Goal: Task Accomplishment & Management: Manage account settings

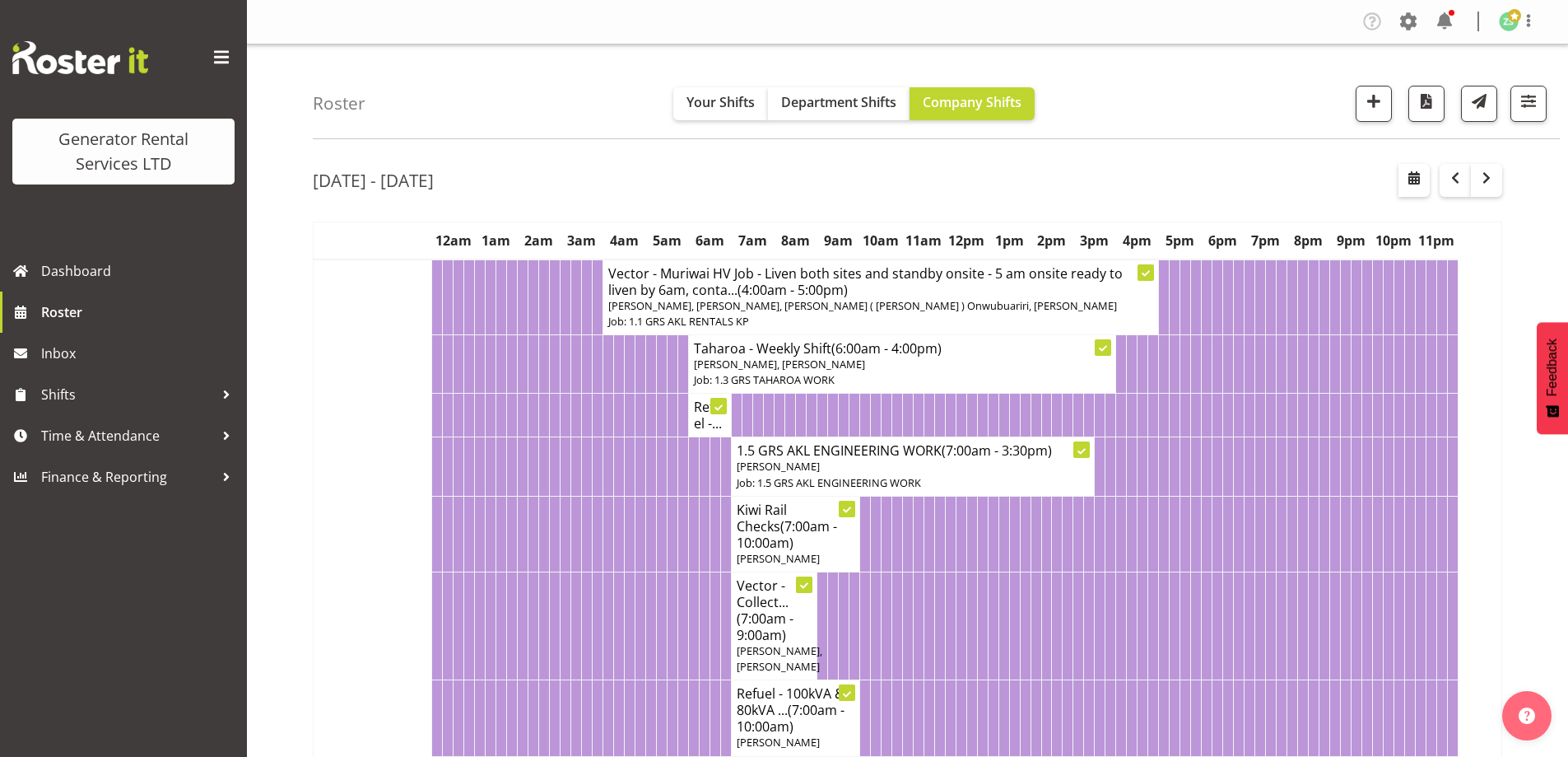
scroll to position [659, 0]
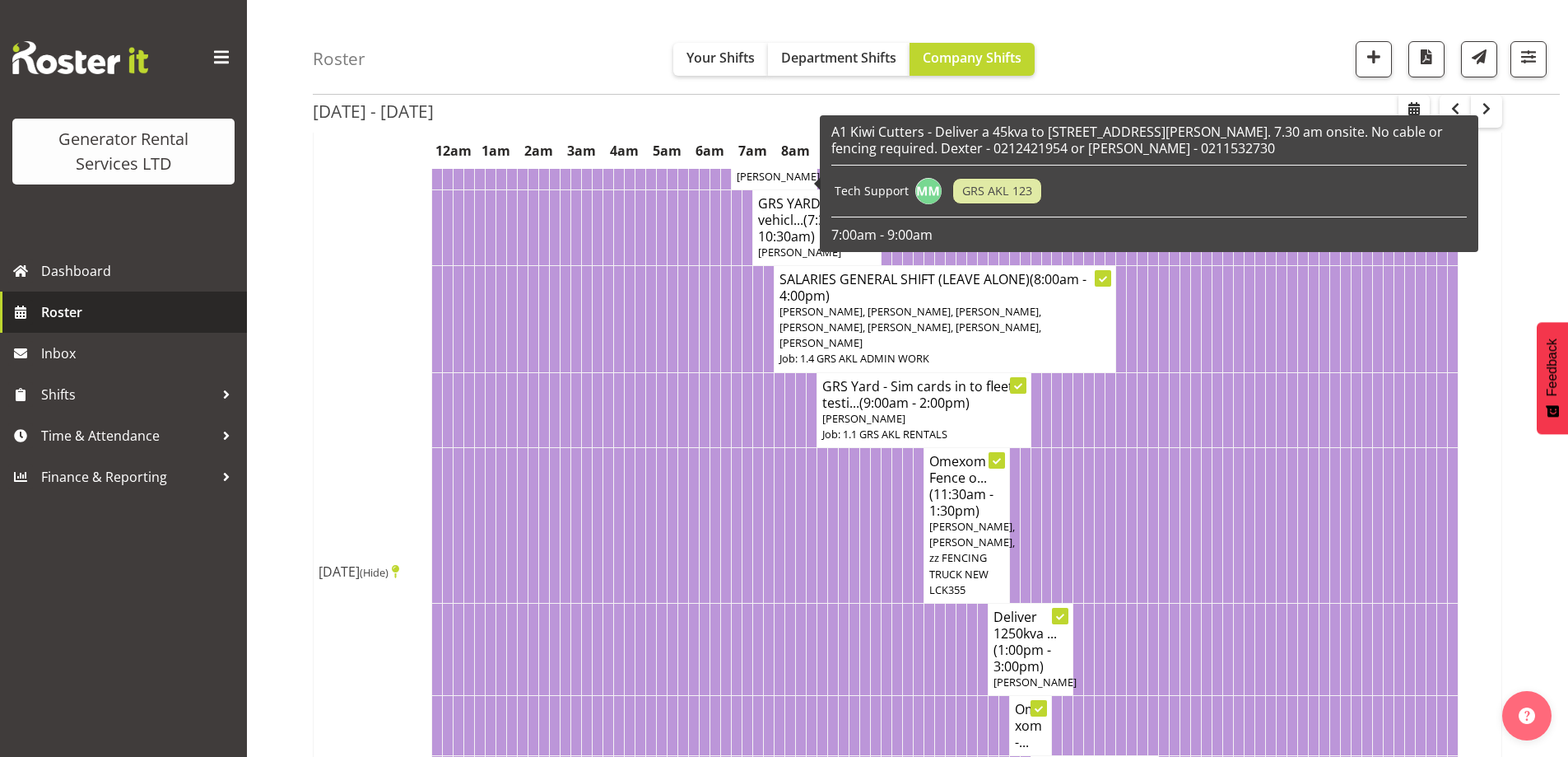
click at [67, 321] on span "Roster" at bounding box center [140, 312] width 198 height 25
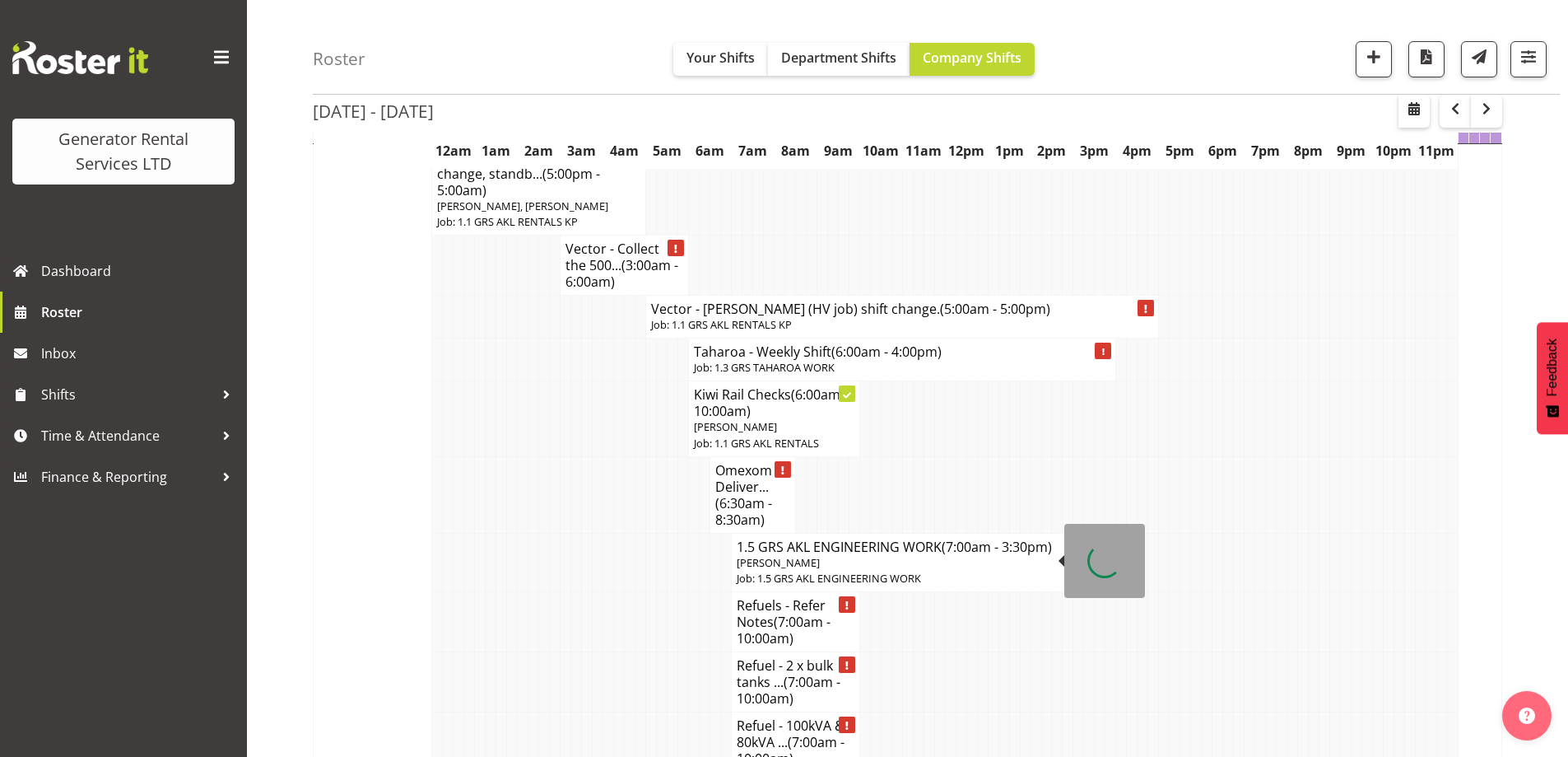
scroll to position [2058, 0]
click at [540, 551] on td at bounding box center [544, 560] width 11 height 59
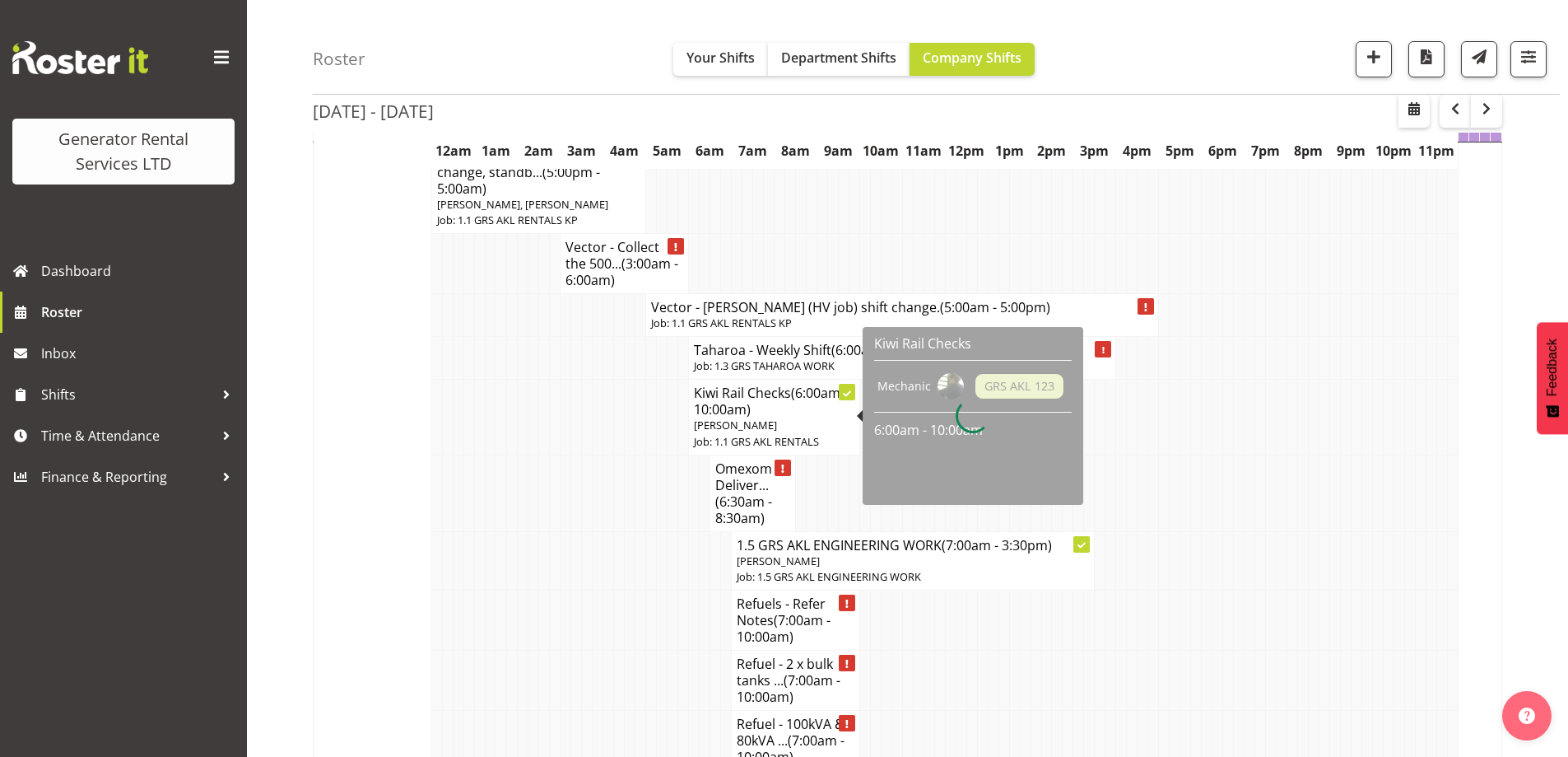
click at [641, 554] on td at bounding box center [641, 560] width 11 height 59
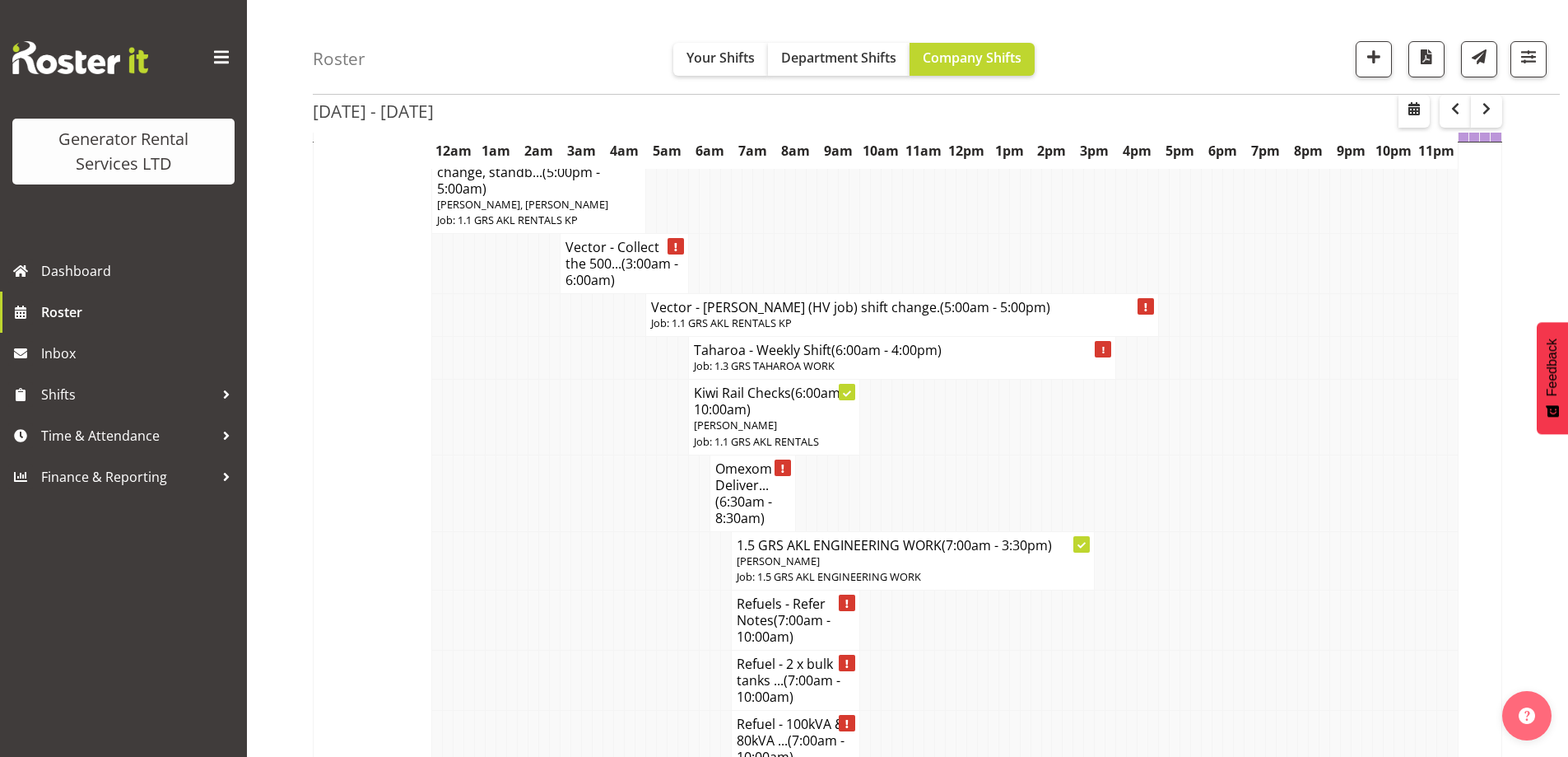
click at [1162, 589] on td at bounding box center [1164, 560] width 11 height 59
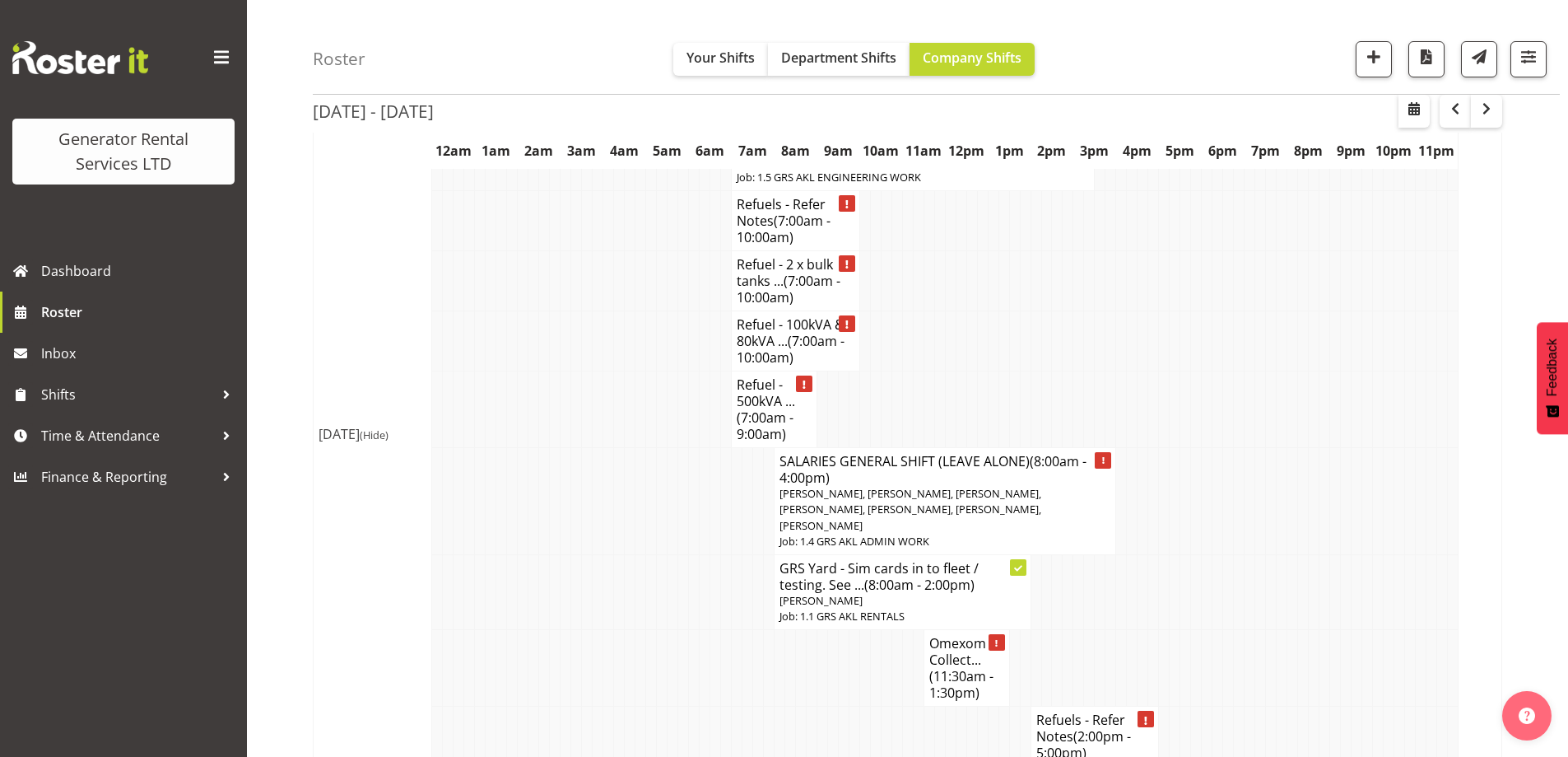
scroll to position [2635, 0]
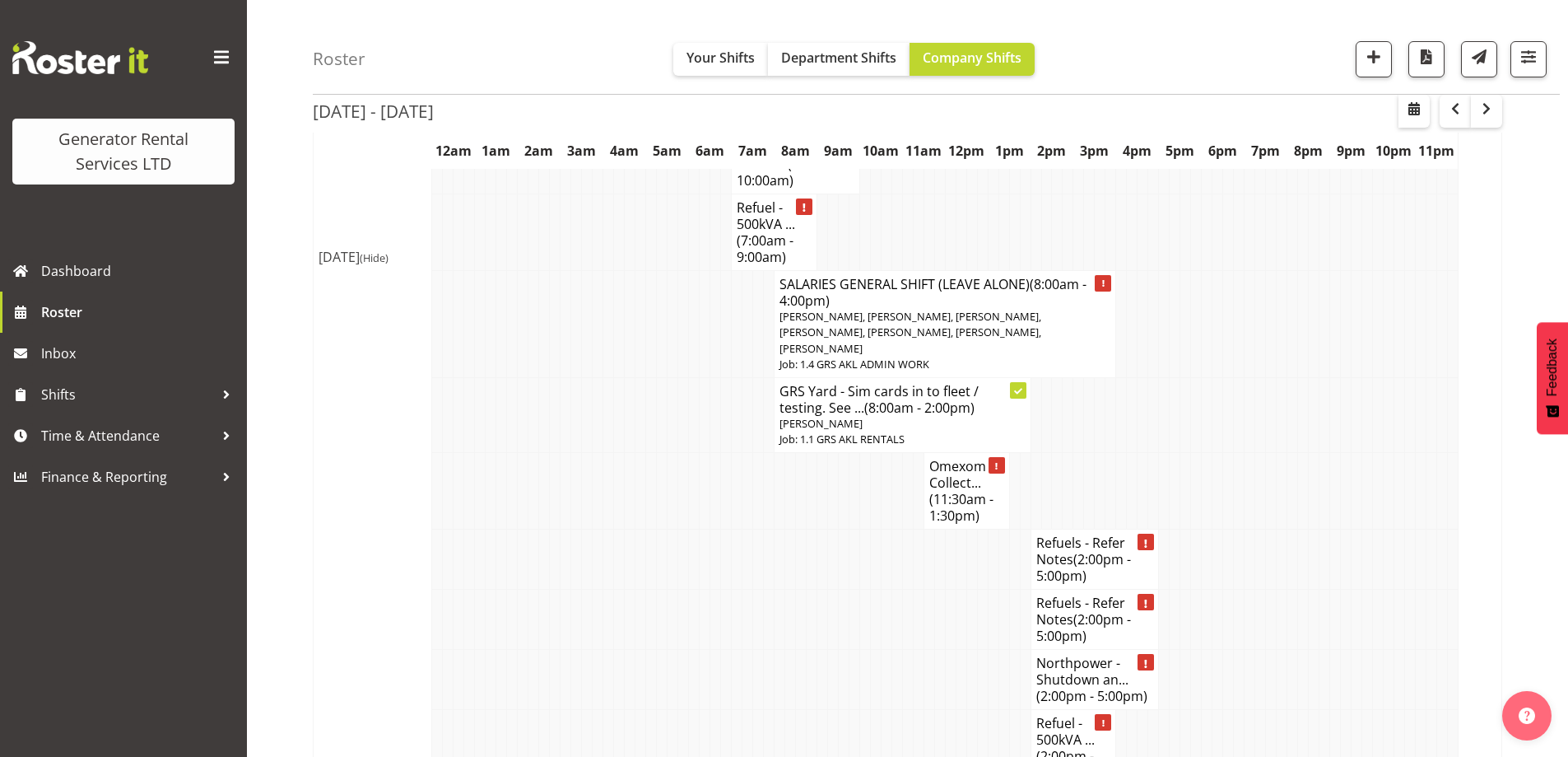
click at [700, 692] on td at bounding box center [705, 680] width 11 height 60
click at [664, 422] on td at bounding box center [662, 414] width 11 height 75
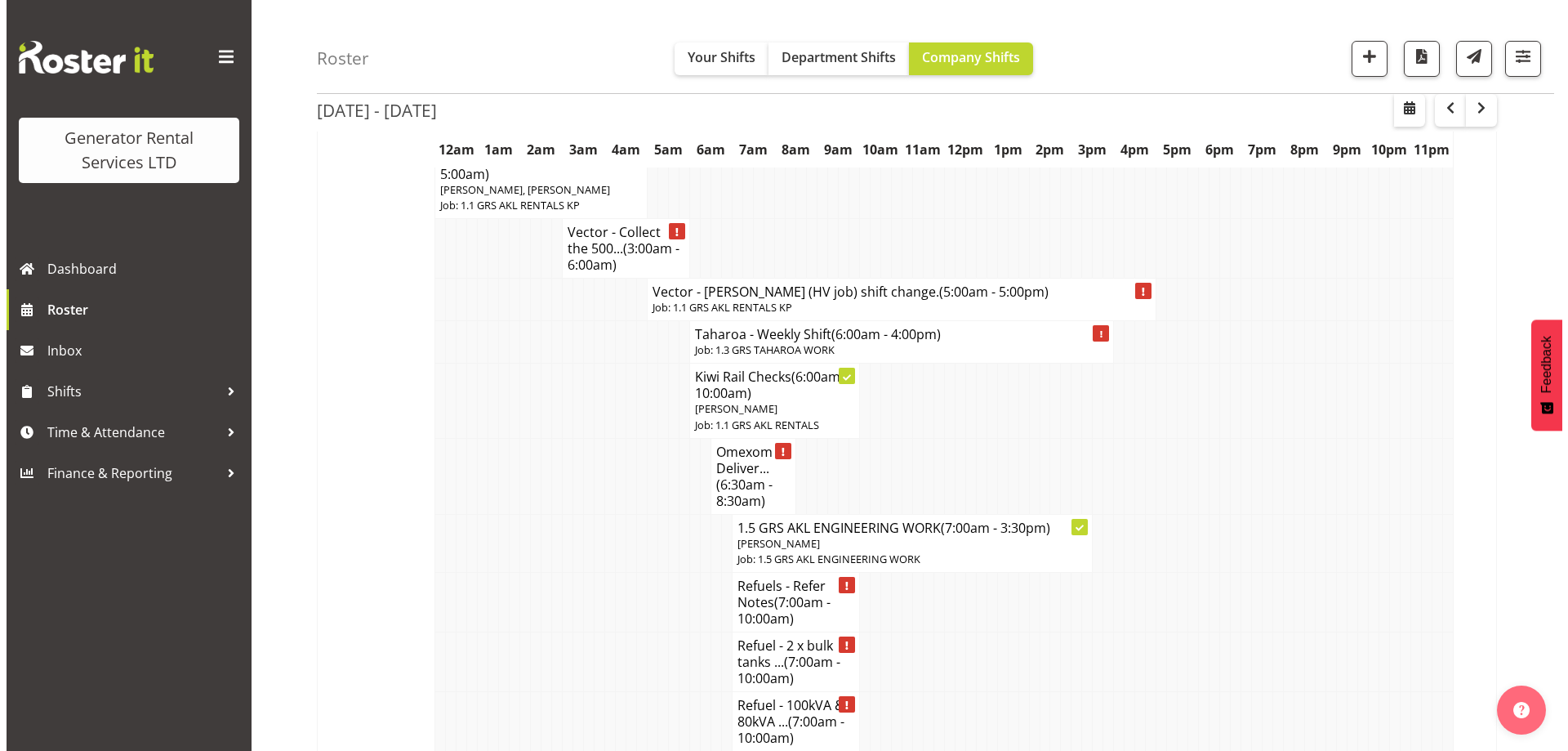
scroll to position [2042, 0]
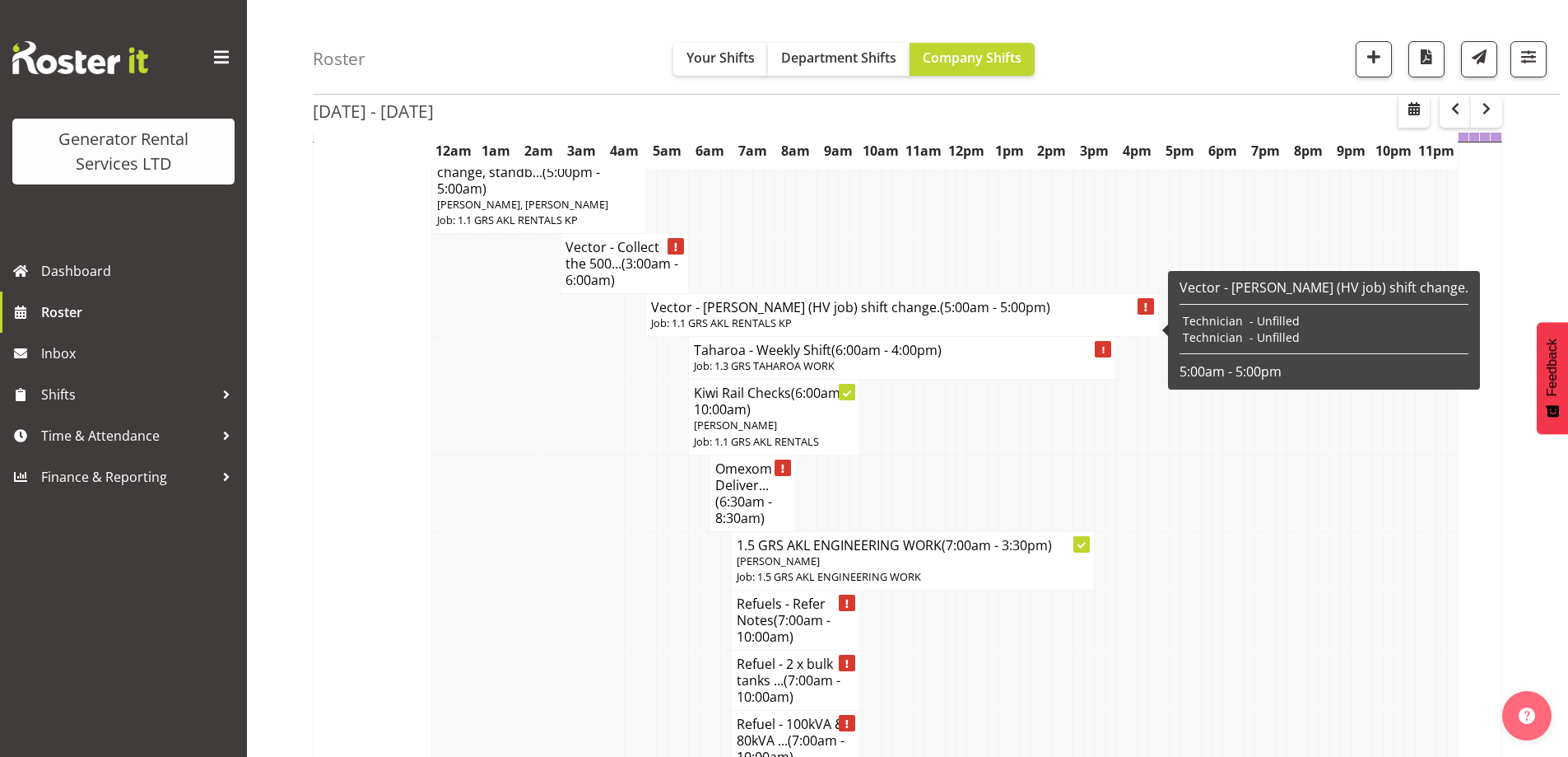
click at [725, 315] on h4 "Vector - [PERSON_NAME] (HV job) shift change. (5:00am - 5:00pm)" at bounding box center [903, 306] width 502 height 17
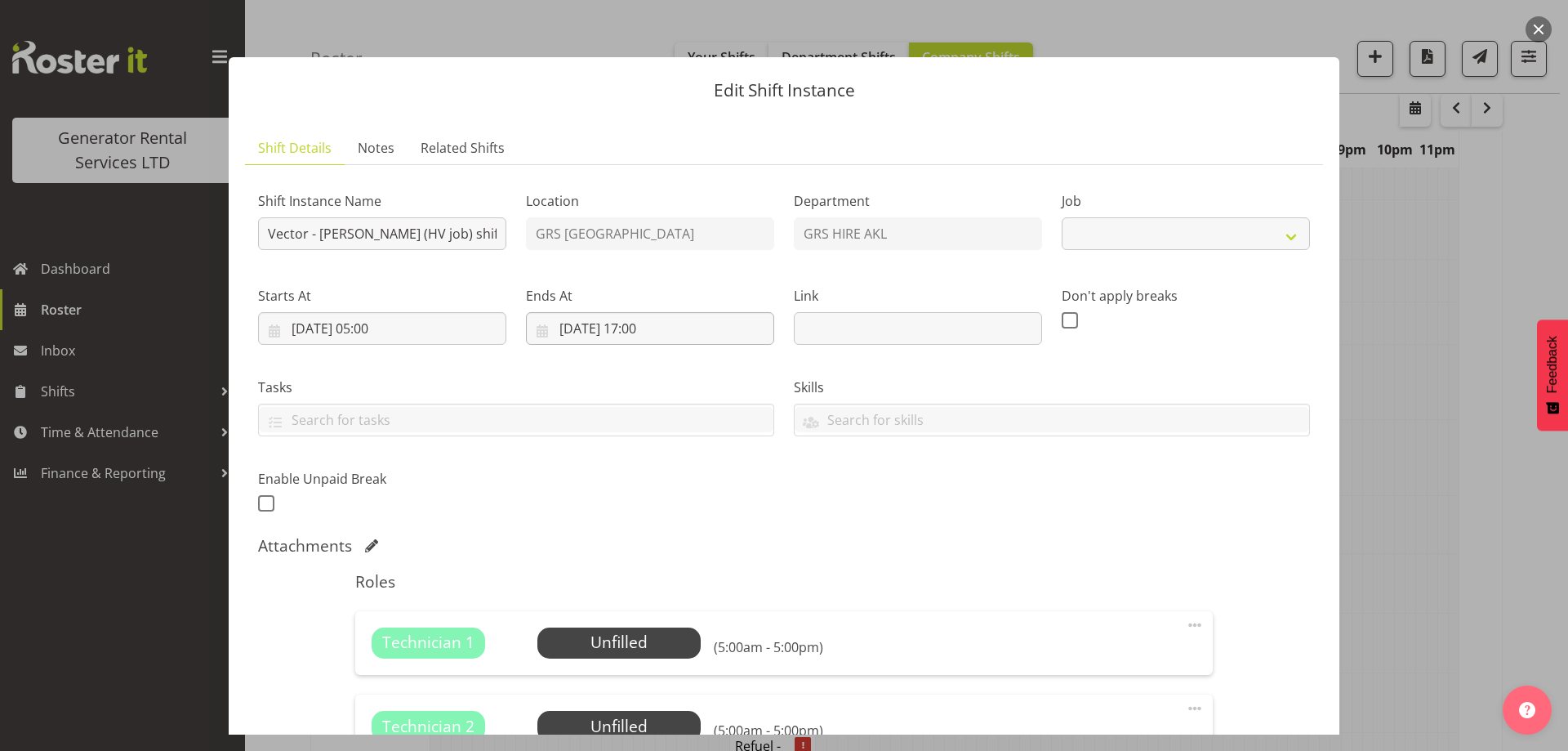
select select "7504"
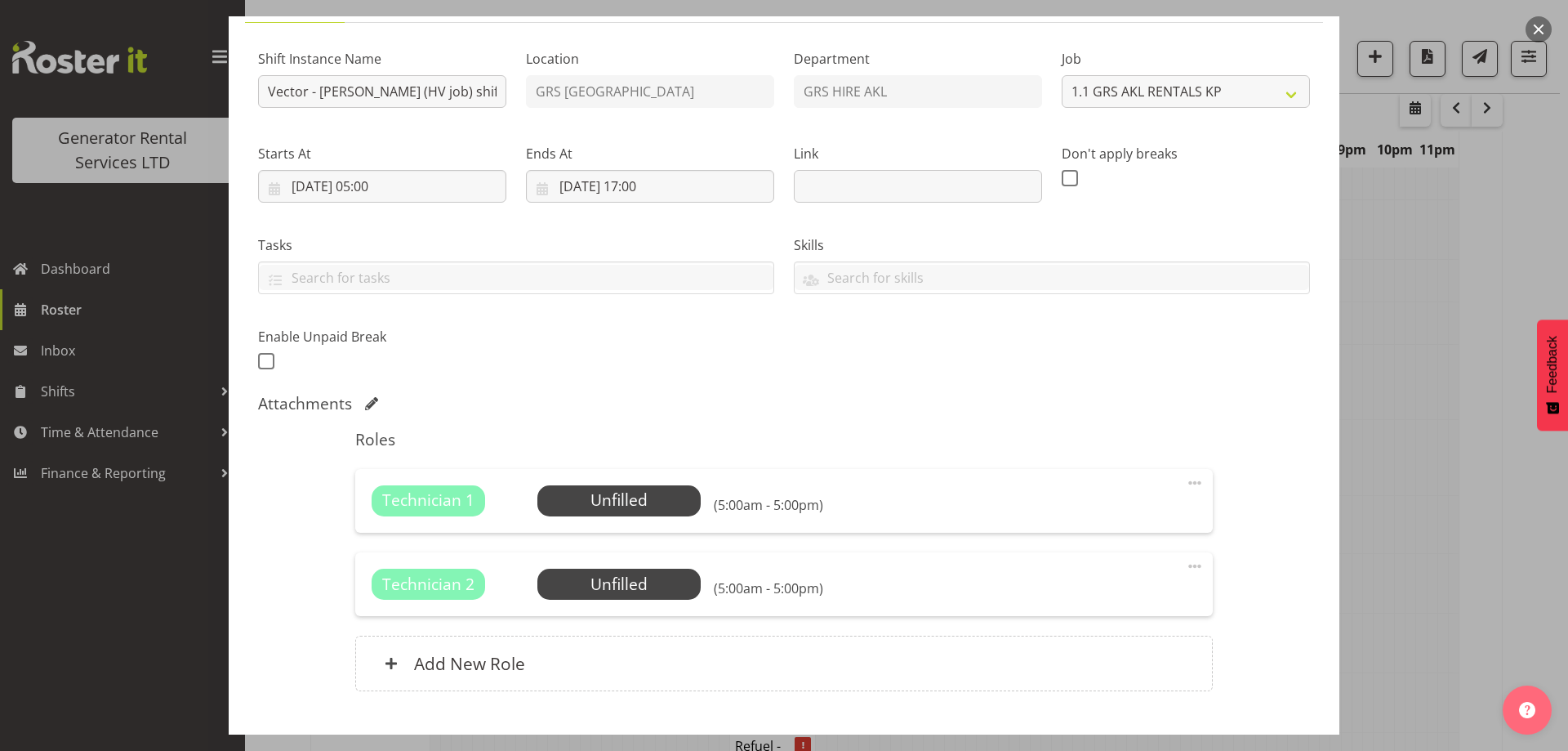
scroll to position [244, 0]
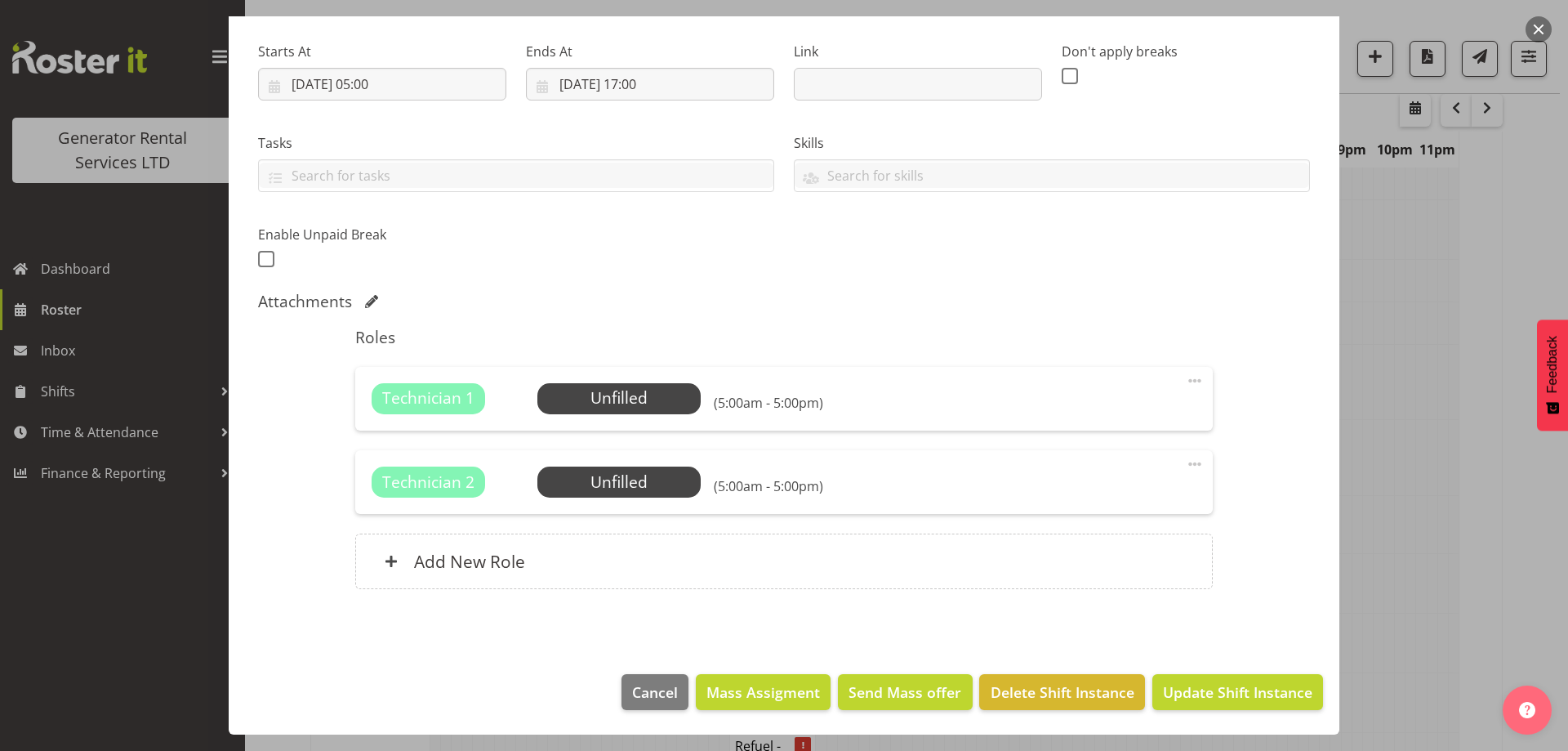
click at [687, 373] on div "Technician 1 Unfilled Select Employee (5:00am - 5:00pm) Edit Cover Role Delete" at bounding box center [784, 398] width 857 height 64
click at [673, 389] on span "Select Employee" at bounding box center [618, 398] width 122 height 24
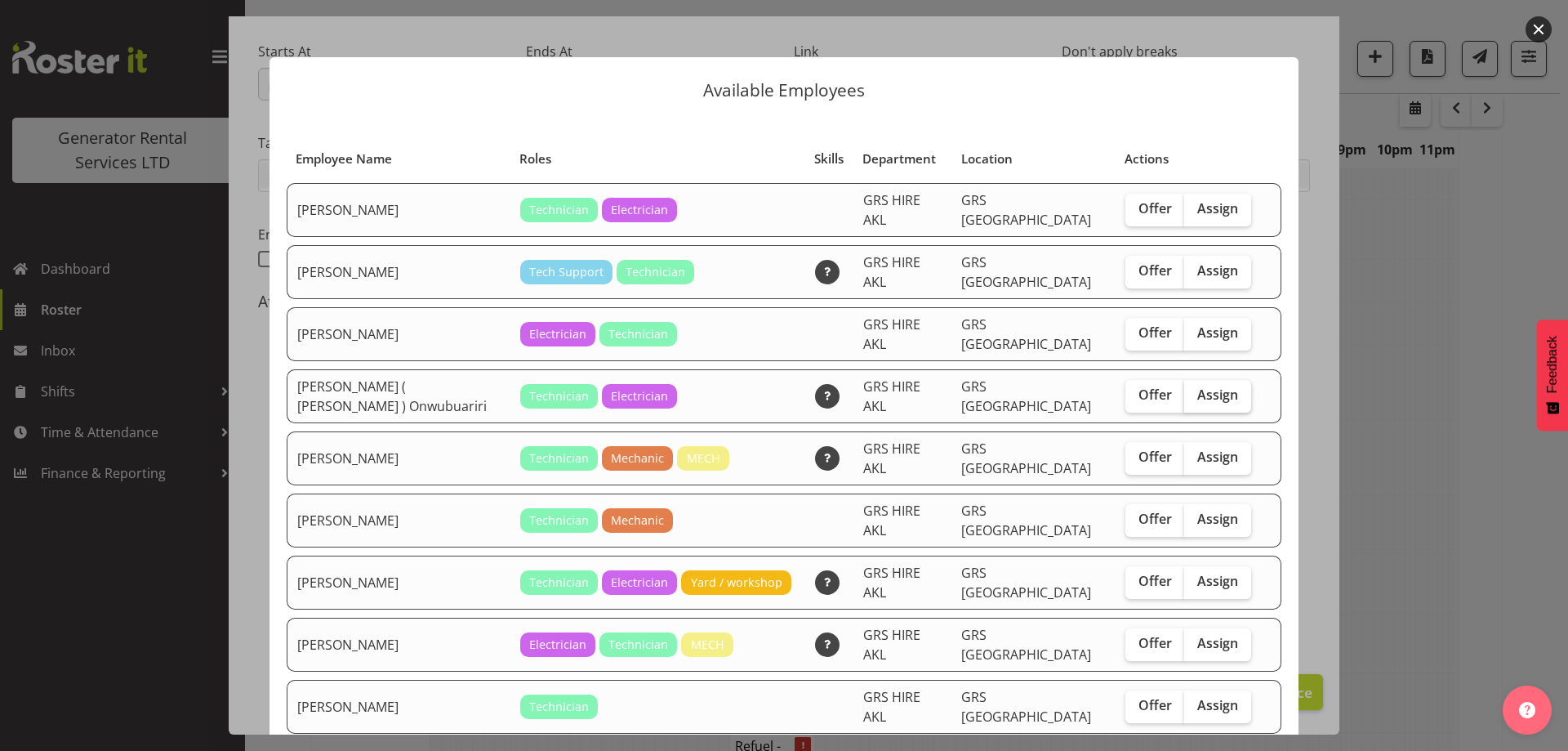
click at [1200, 387] on span "Assign" at bounding box center [1218, 395] width 41 height 17
click at [1195, 389] on input "Assign" at bounding box center [1190, 395] width 10 height 10
checkbox input "true"
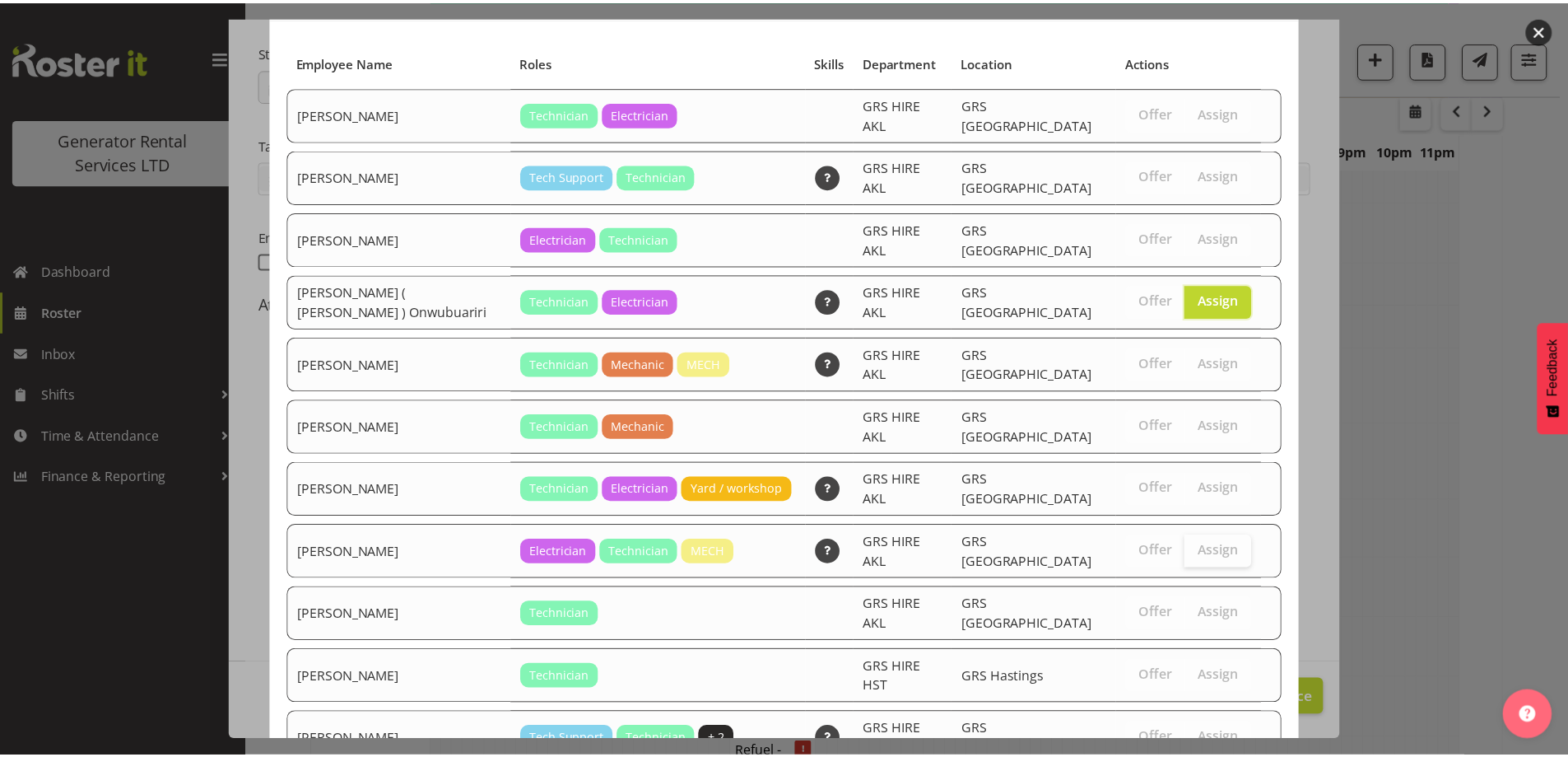
scroll to position [155, 0]
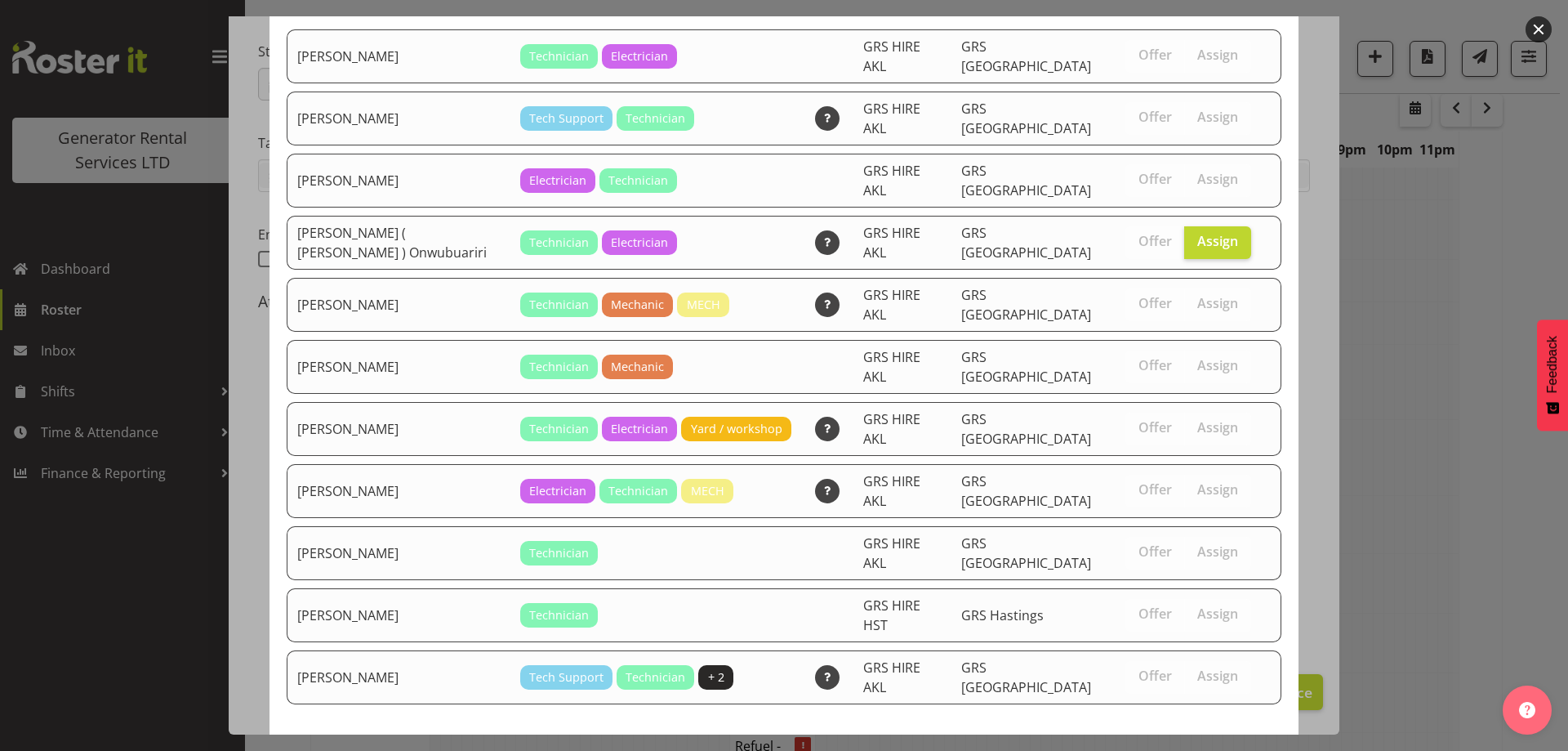
click at [1173, 750] on span "Assign [PERSON_NAME] ( [PERSON_NAME] ) Onwubuariri" at bounding box center [1074, 764] width 395 height 20
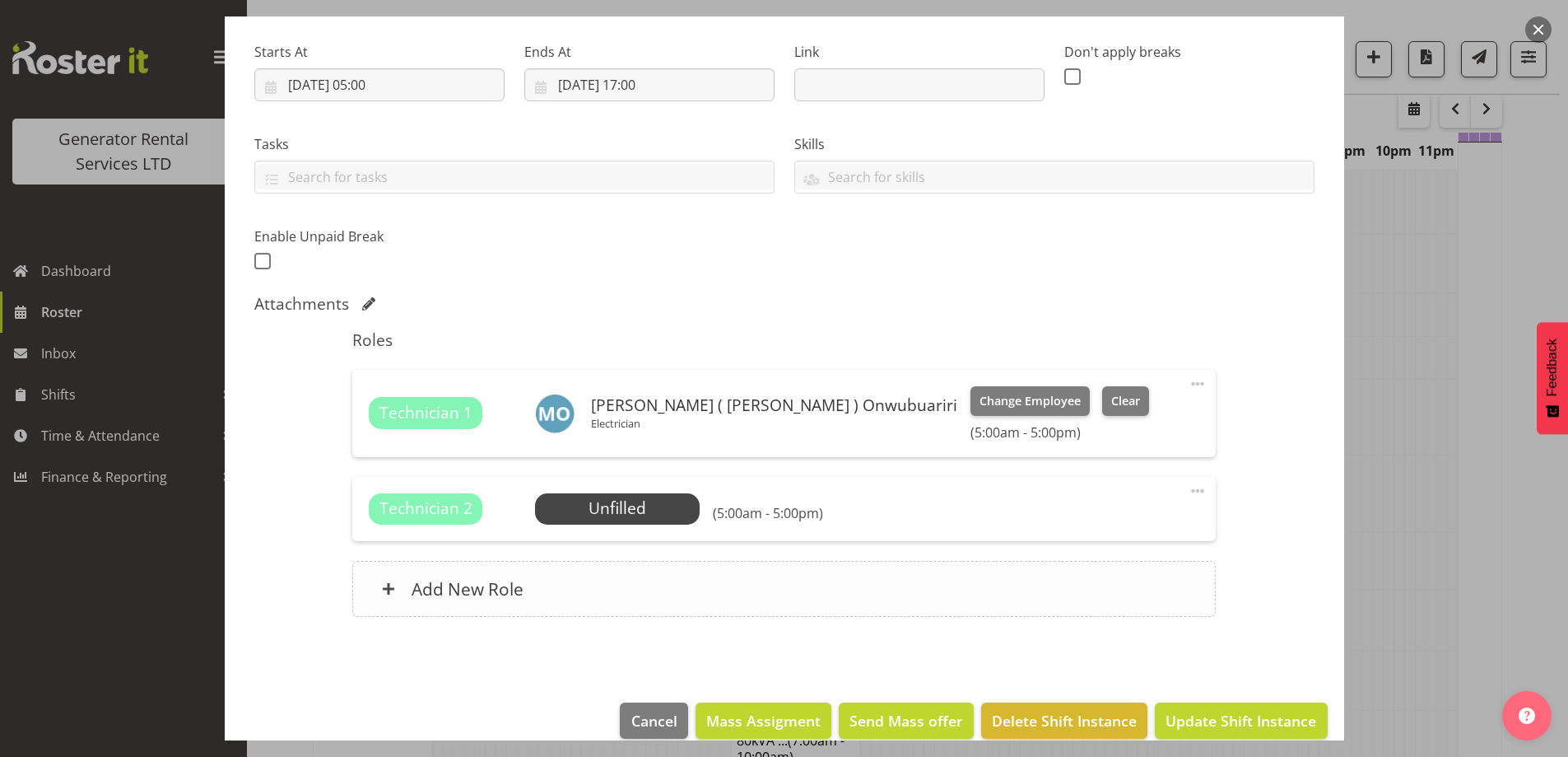
click at [683, 579] on div "Add New Role" at bounding box center [784, 589] width 864 height 56
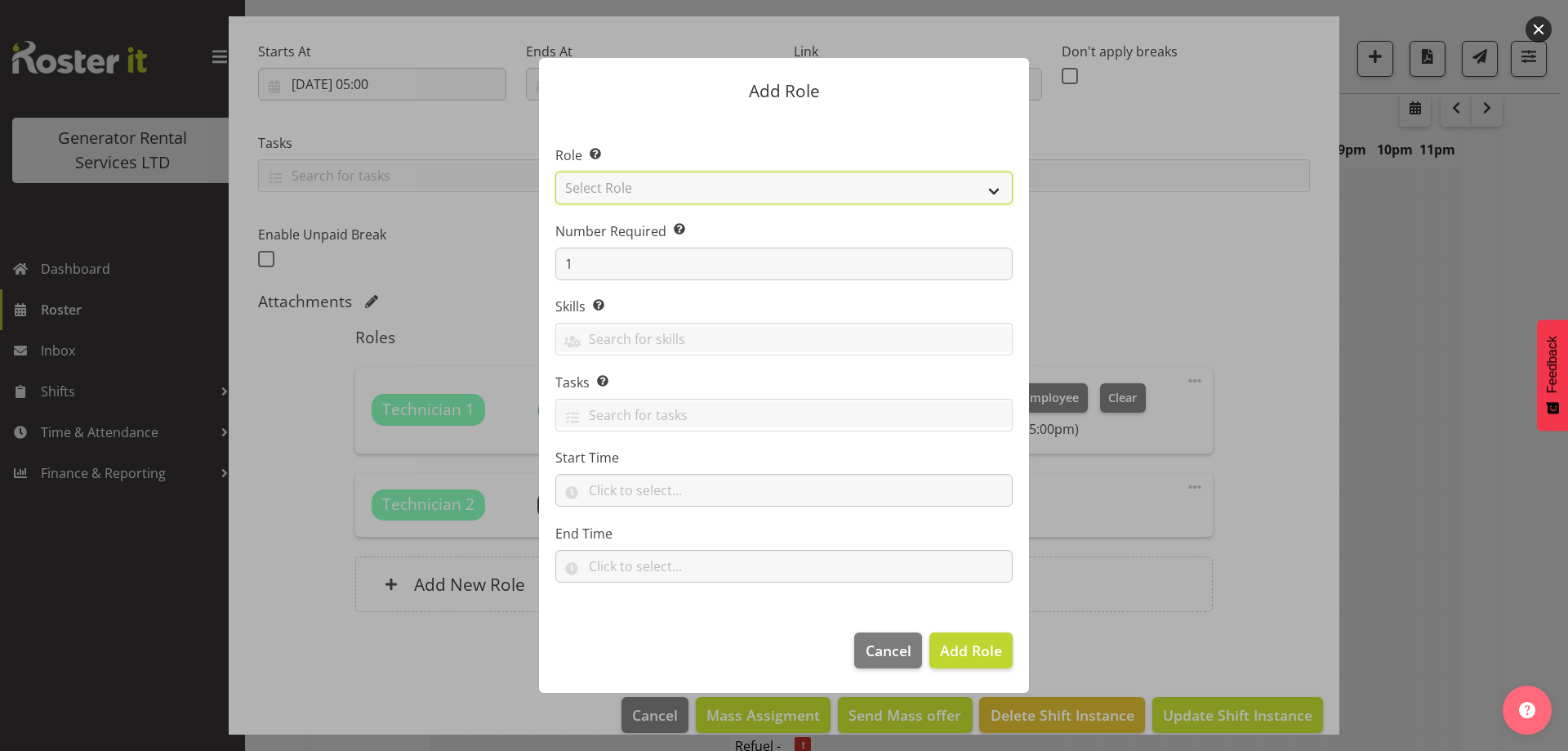
click at [748, 184] on select "Select Role Account Manager Electrician Engineering GM HSEQ manager MECH Mechan…" at bounding box center [784, 188] width 457 height 33
select select "24"
click at [556, 172] on select "Select Role Account Manager Electrician Engineering GM HSEQ manager MECH Mechan…" at bounding box center [784, 188] width 457 height 33
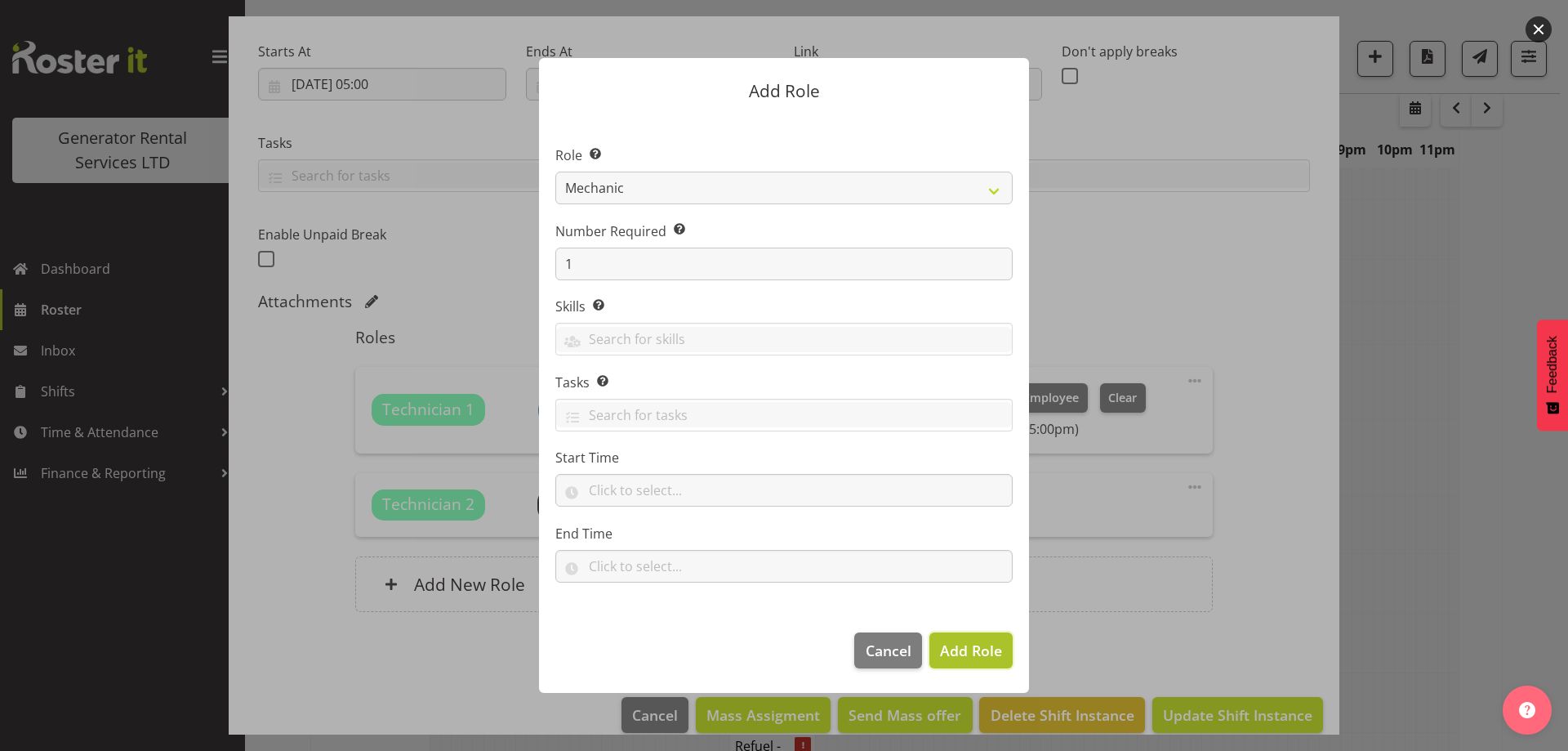
click at [967, 654] on span "Add Role" at bounding box center [970, 650] width 62 height 20
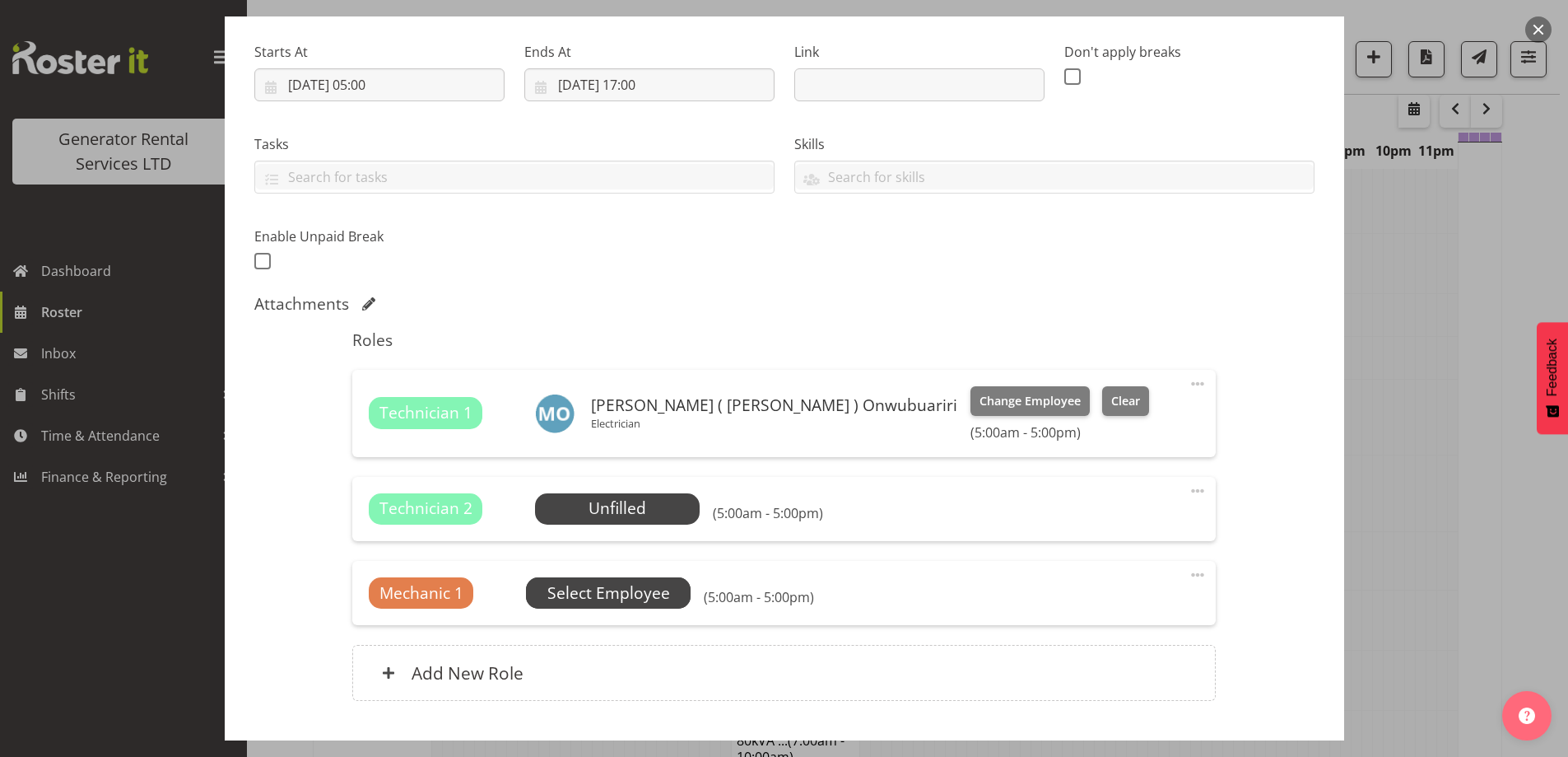
click at [624, 586] on span "Select Employee" at bounding box center [609, 593] width 123 height 24
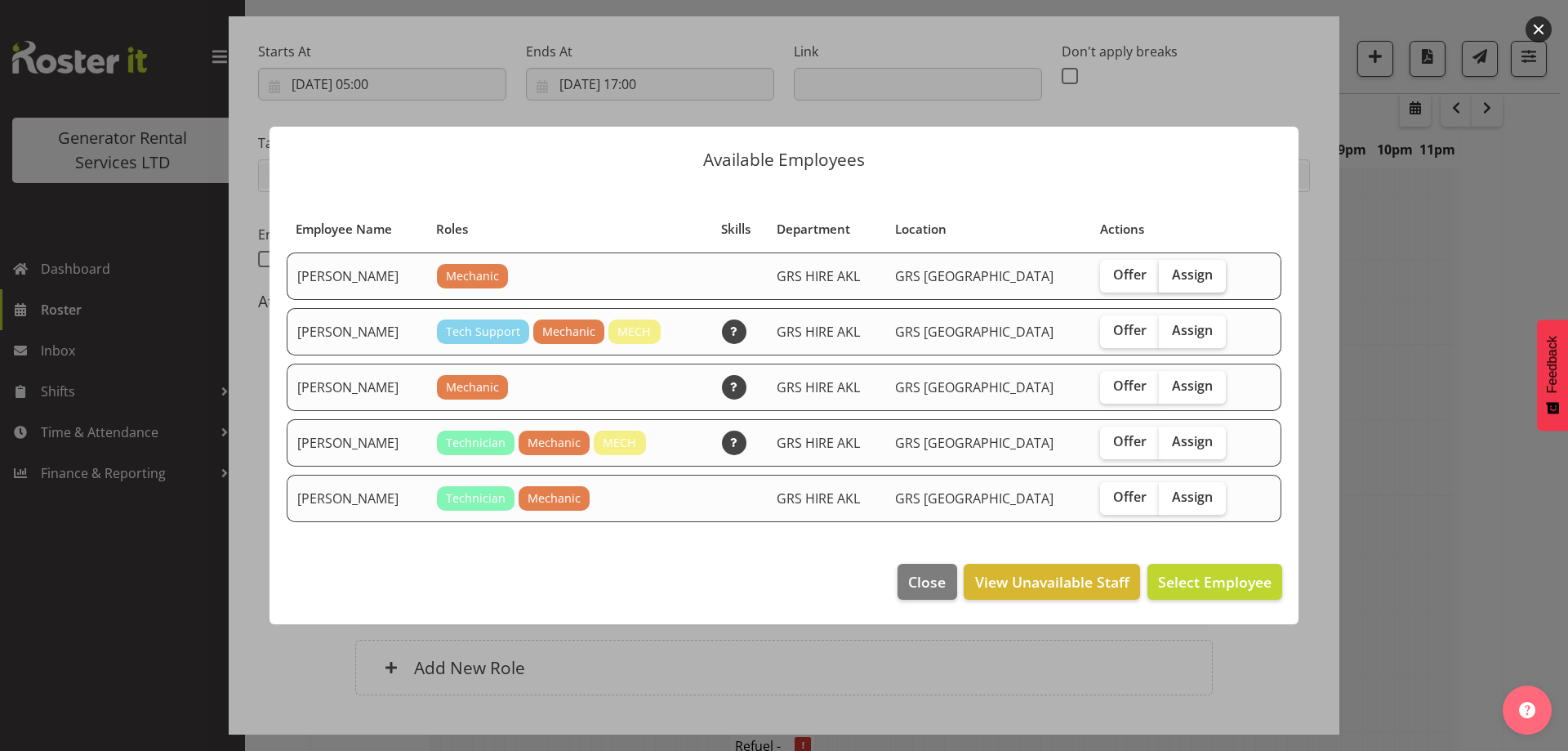
click at [1173, 278] on span "Assign" at bounding box center [1193, 274] width 41 height 17
click at [1166, 278] on input "Assign" at bounding box center [1165, 274] width 10 height 10
checkbox input "true"
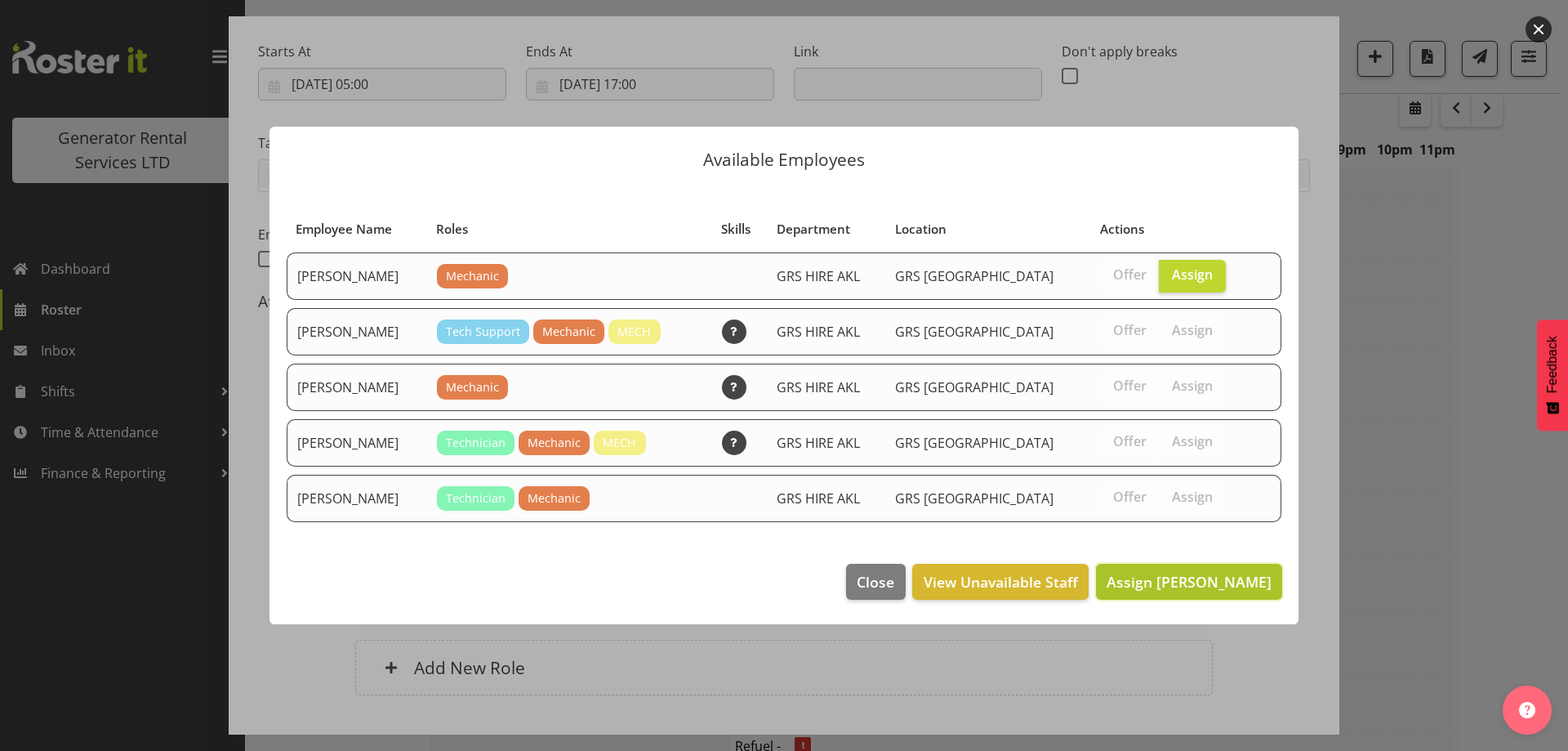
click at [1254, 586] on span "Assign [PERSON_NAME]" at bounding box center [1189, 581] width 165 height 20
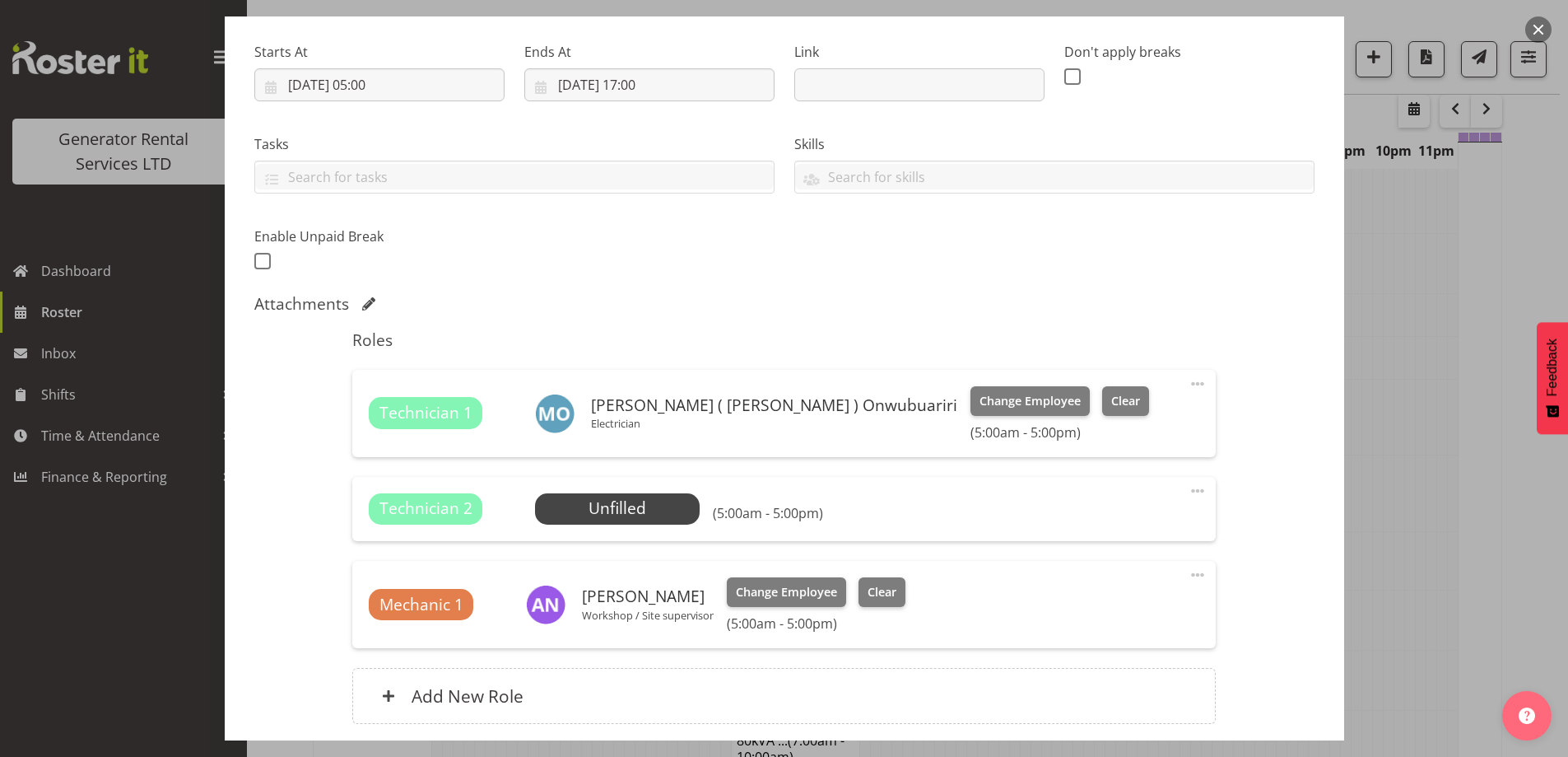
click at [1190, 489] on span at bounding box center [1198, 491] width 20 height 20
click at [1106, 583] on link "Delete" at bounding box center [1129, 587] width 158 height 30
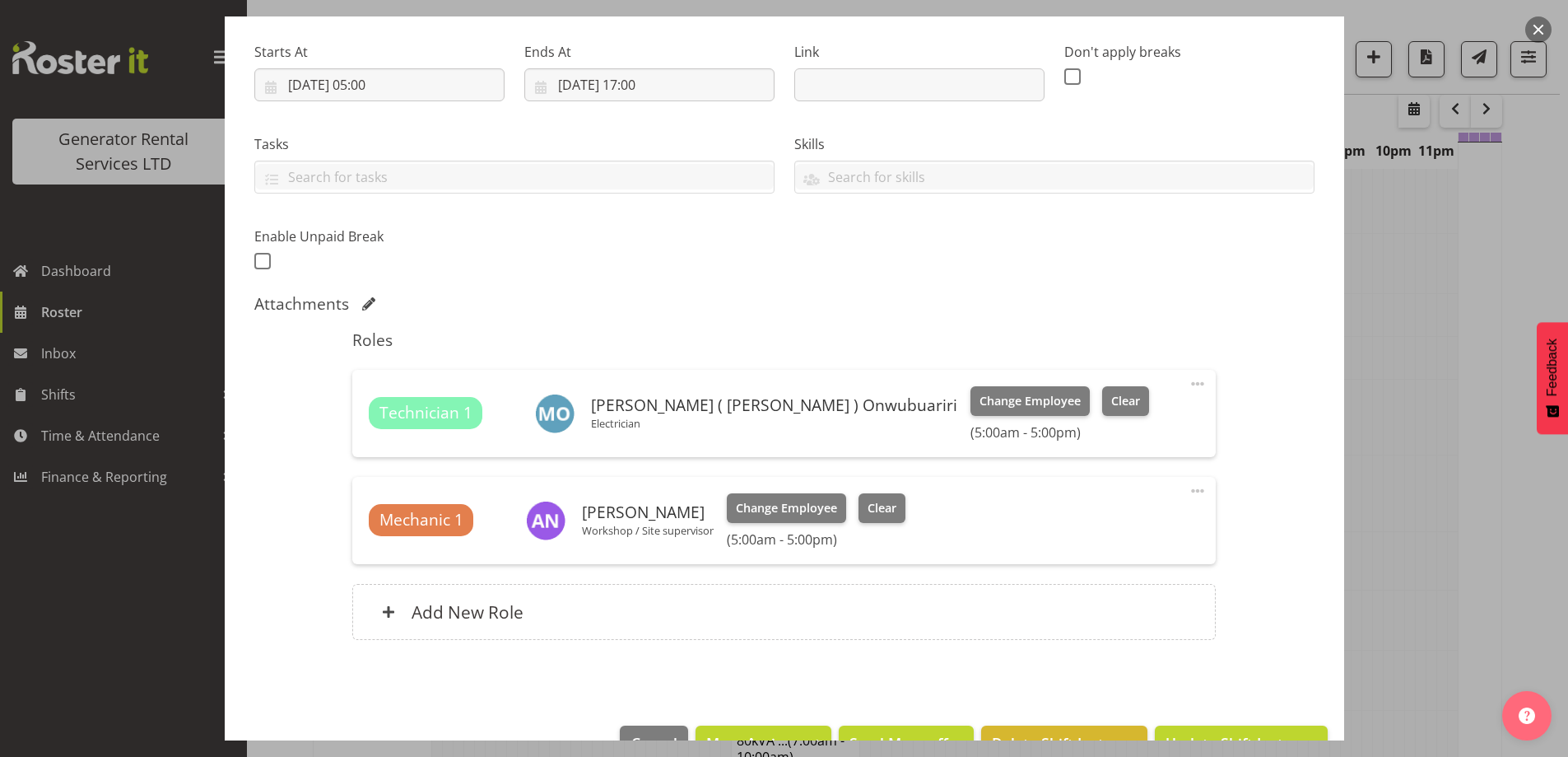
scroll to position [292, 0]
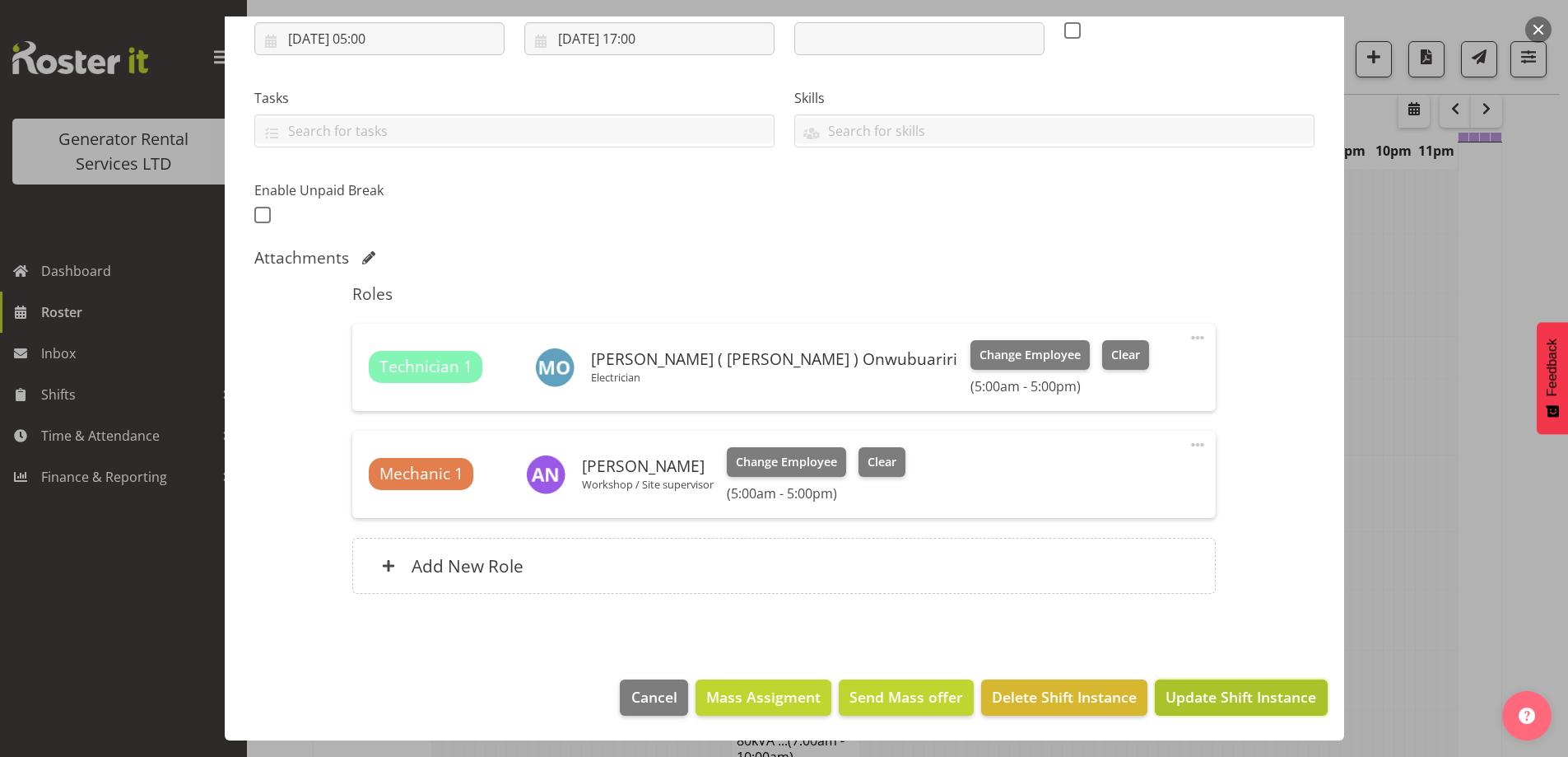
click at [1226, 691] on span "Update Shift Instance" at bounding box center [1241, 696] width 151 height 21
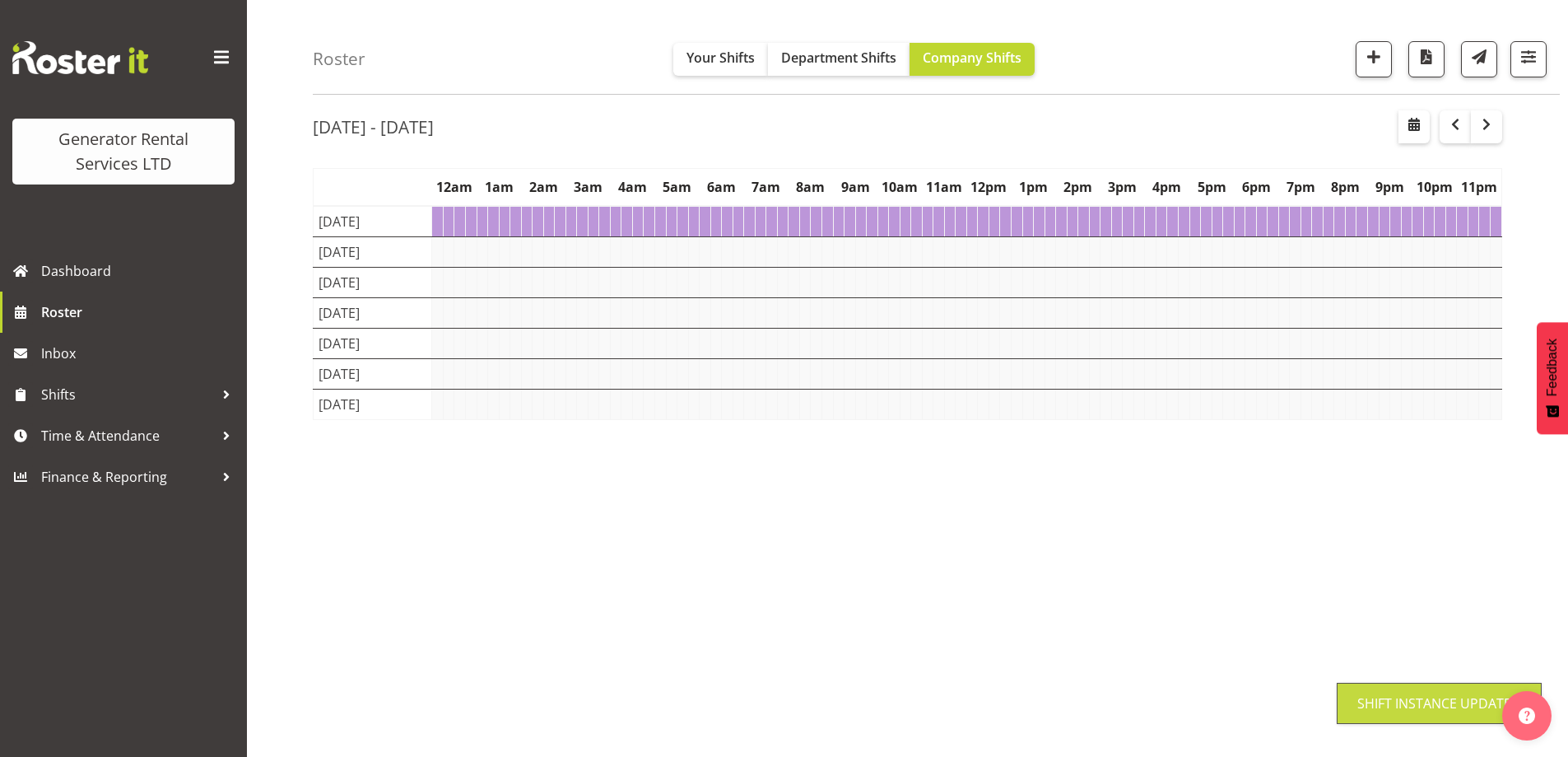
scroll to position [54, 0]
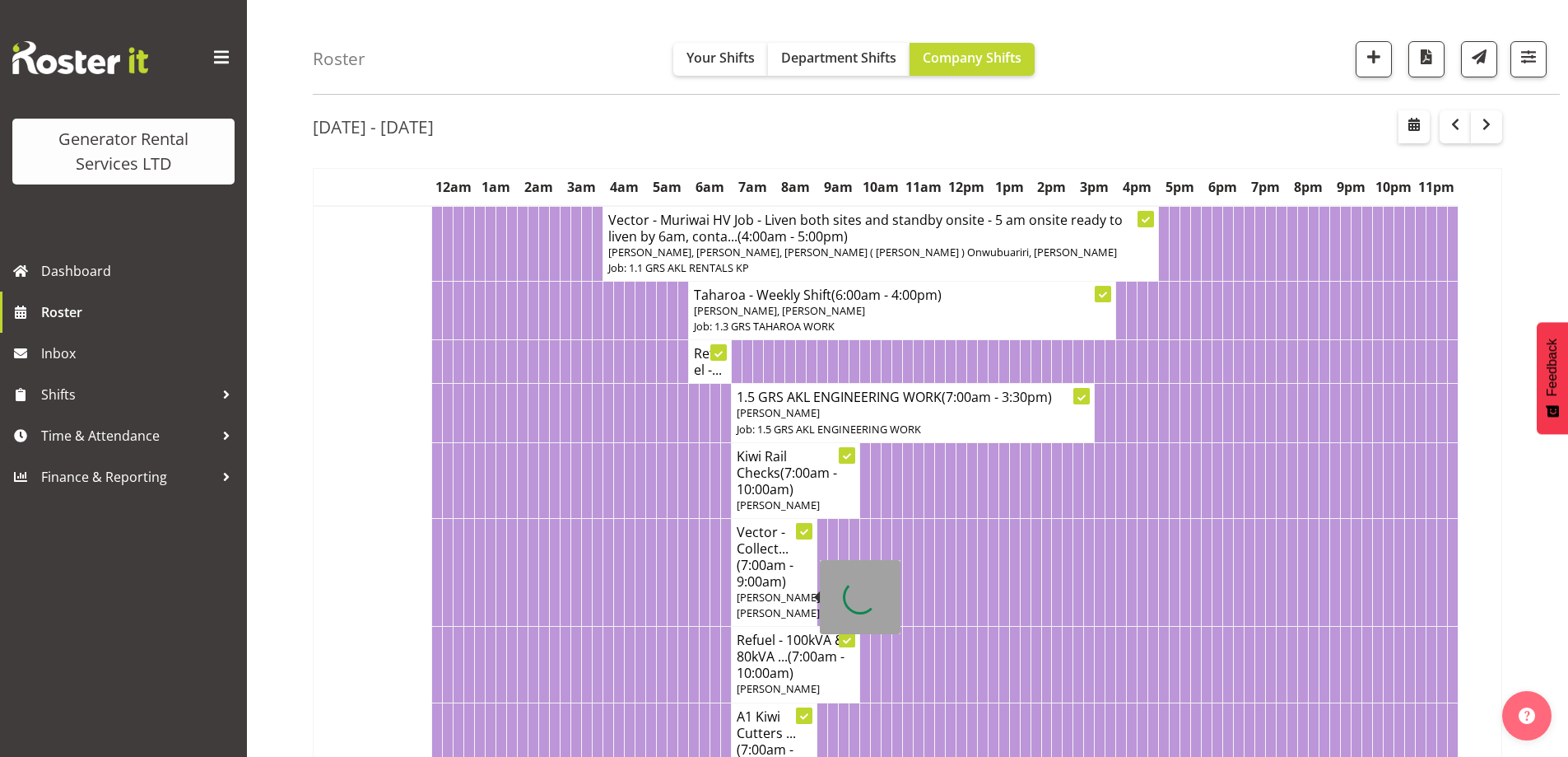
click at [613, 554] on td at bounding box center [608, 572] width 11 height 108
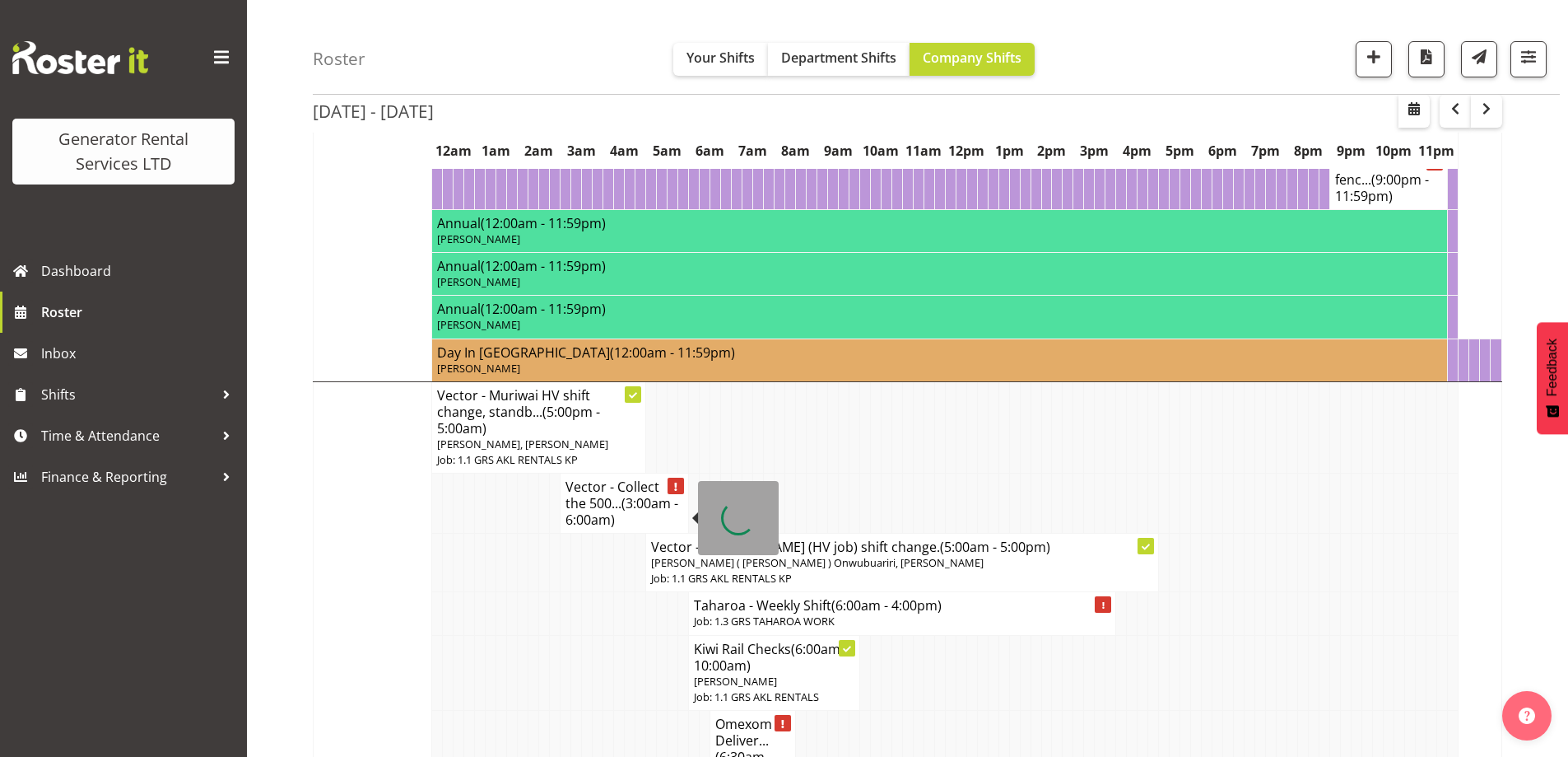
scroll to position [1948, 0]
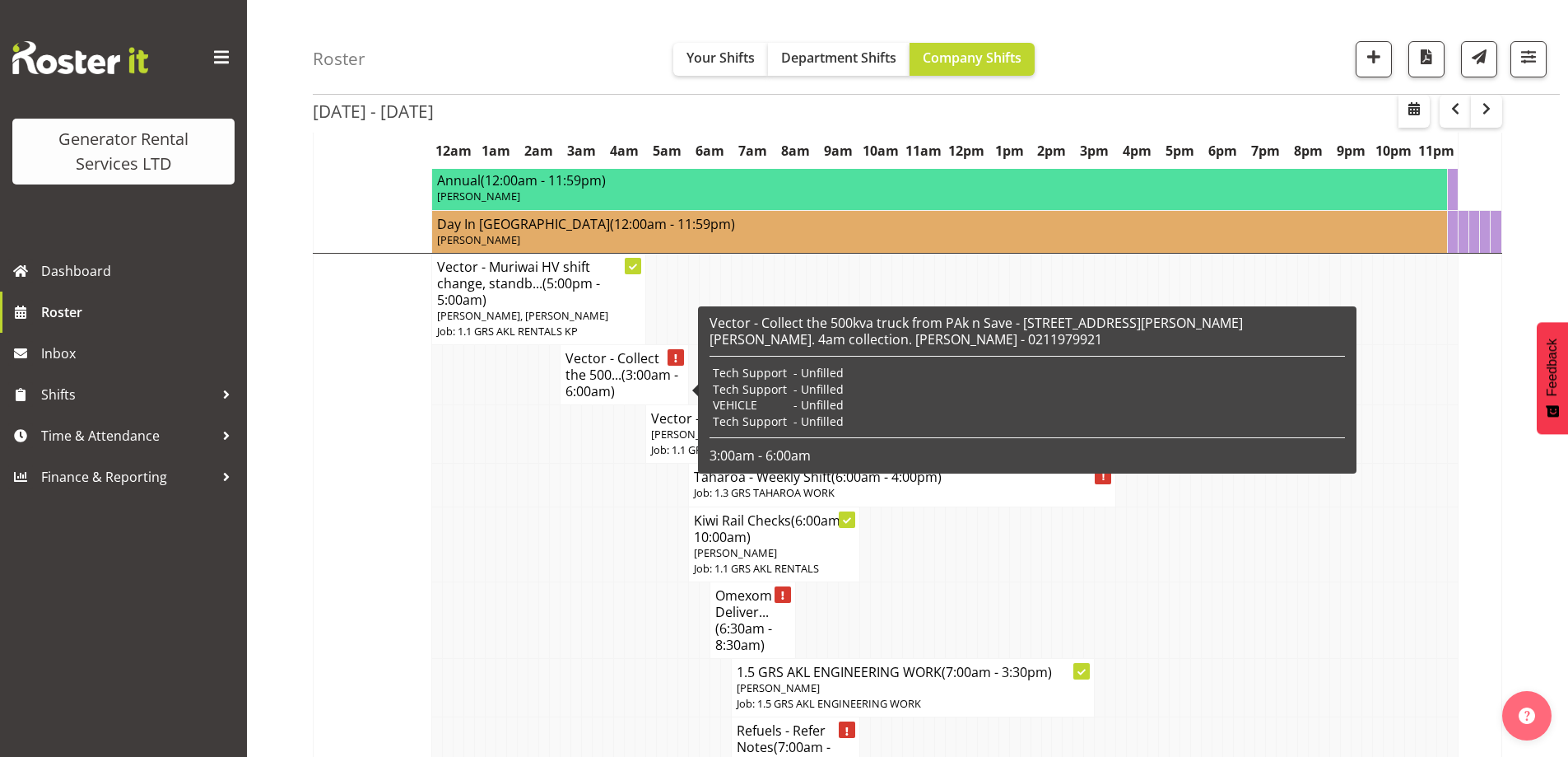
click at [597, 557] on td at bounding box center [598, 544] width 11 height 75
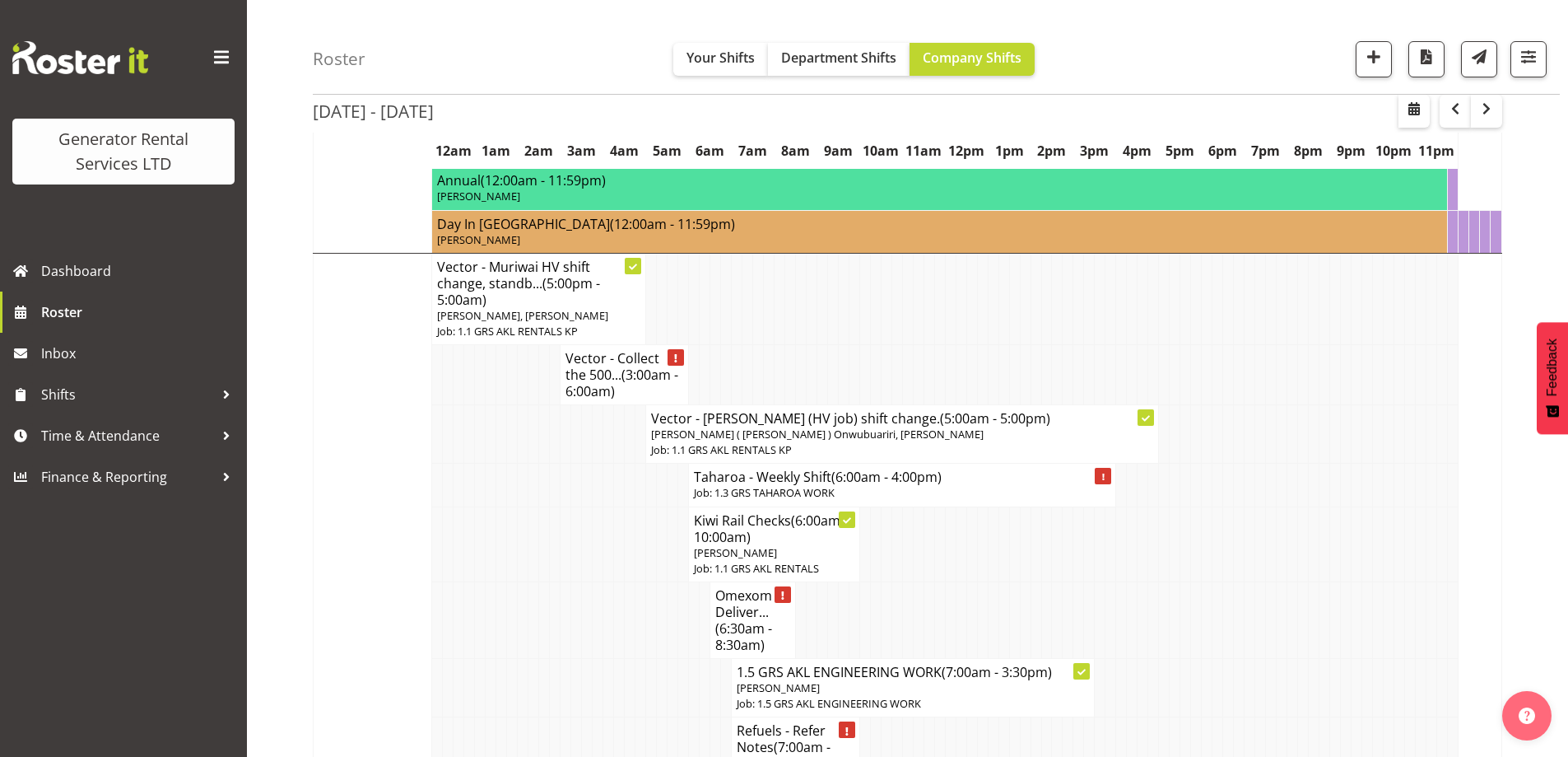
click at [596, 507] on td at bounding box center [598, 485] width 11 height 43
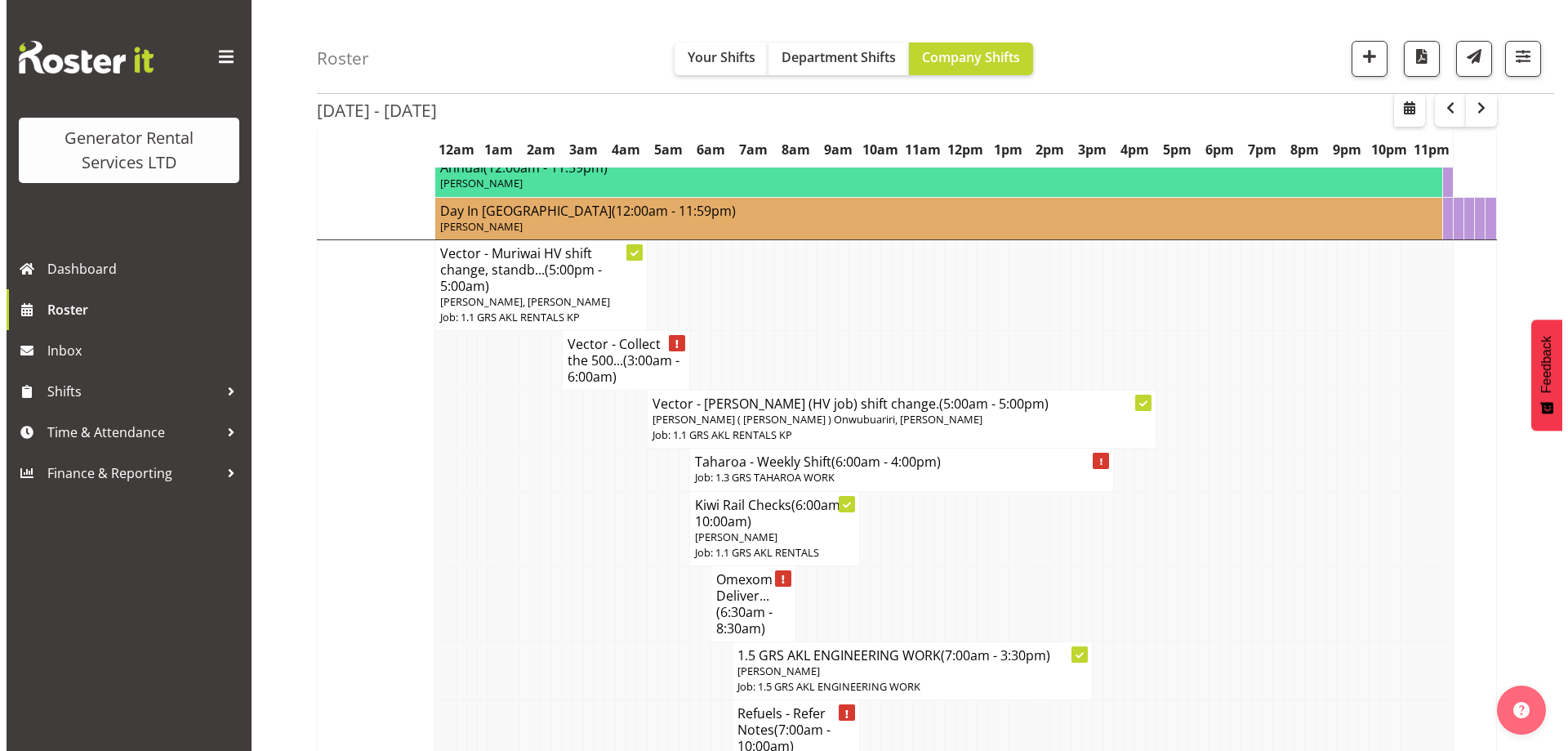
scroll to position [2095, 0]
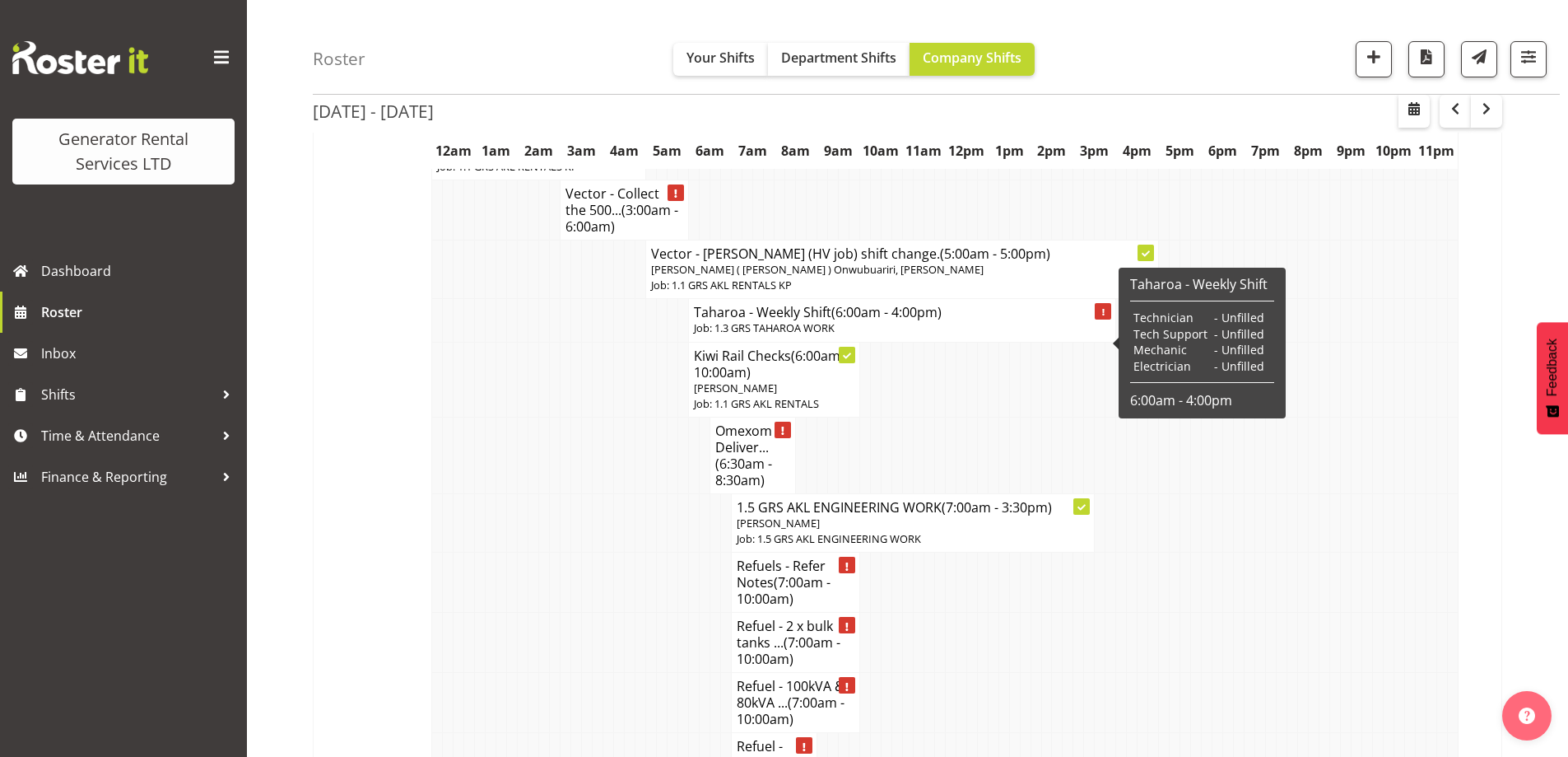
click at [759, 335] on p "Job: 1.3 GRS TAHAROA WORK" at bounding box center [903, 328] width 416 height 16
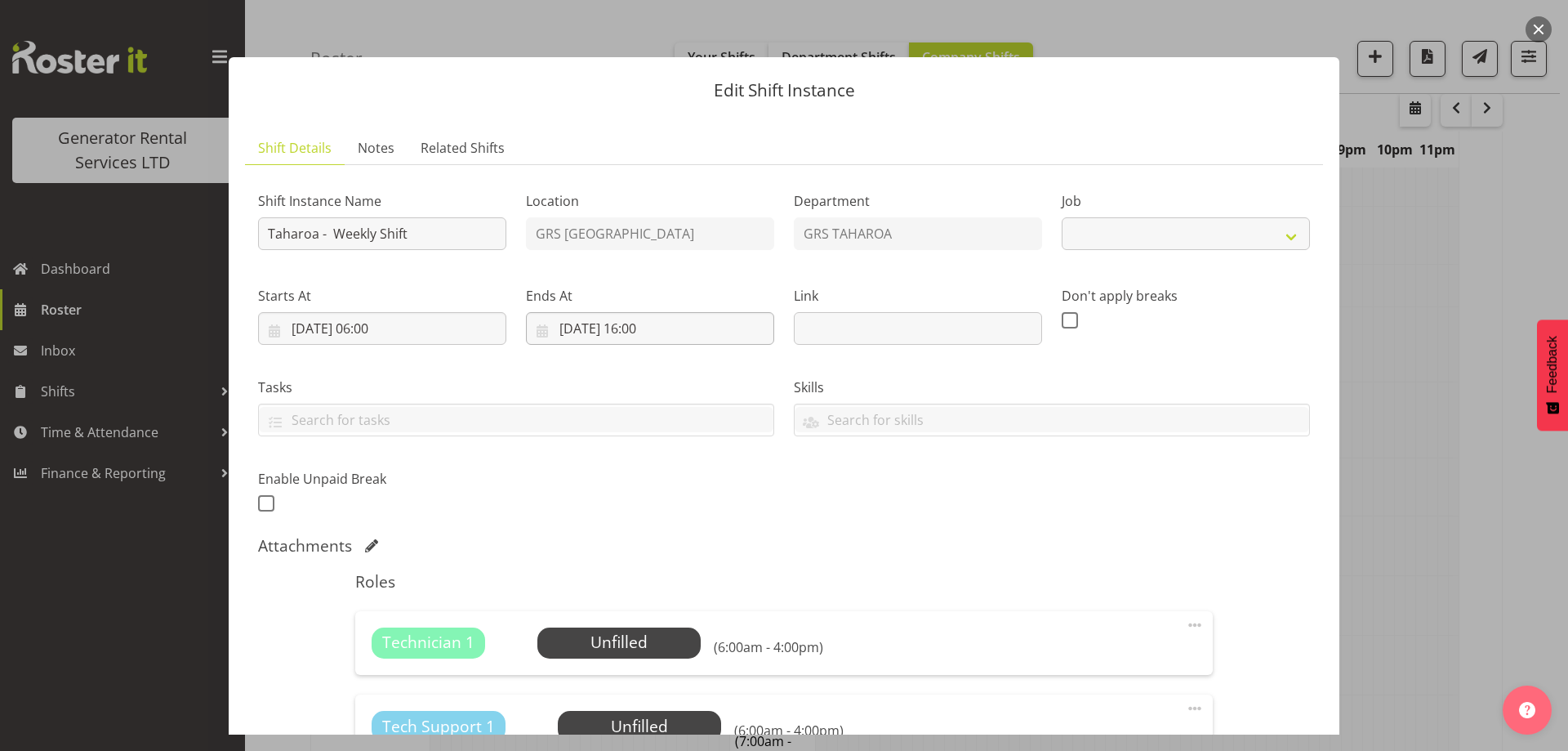
select select "874"
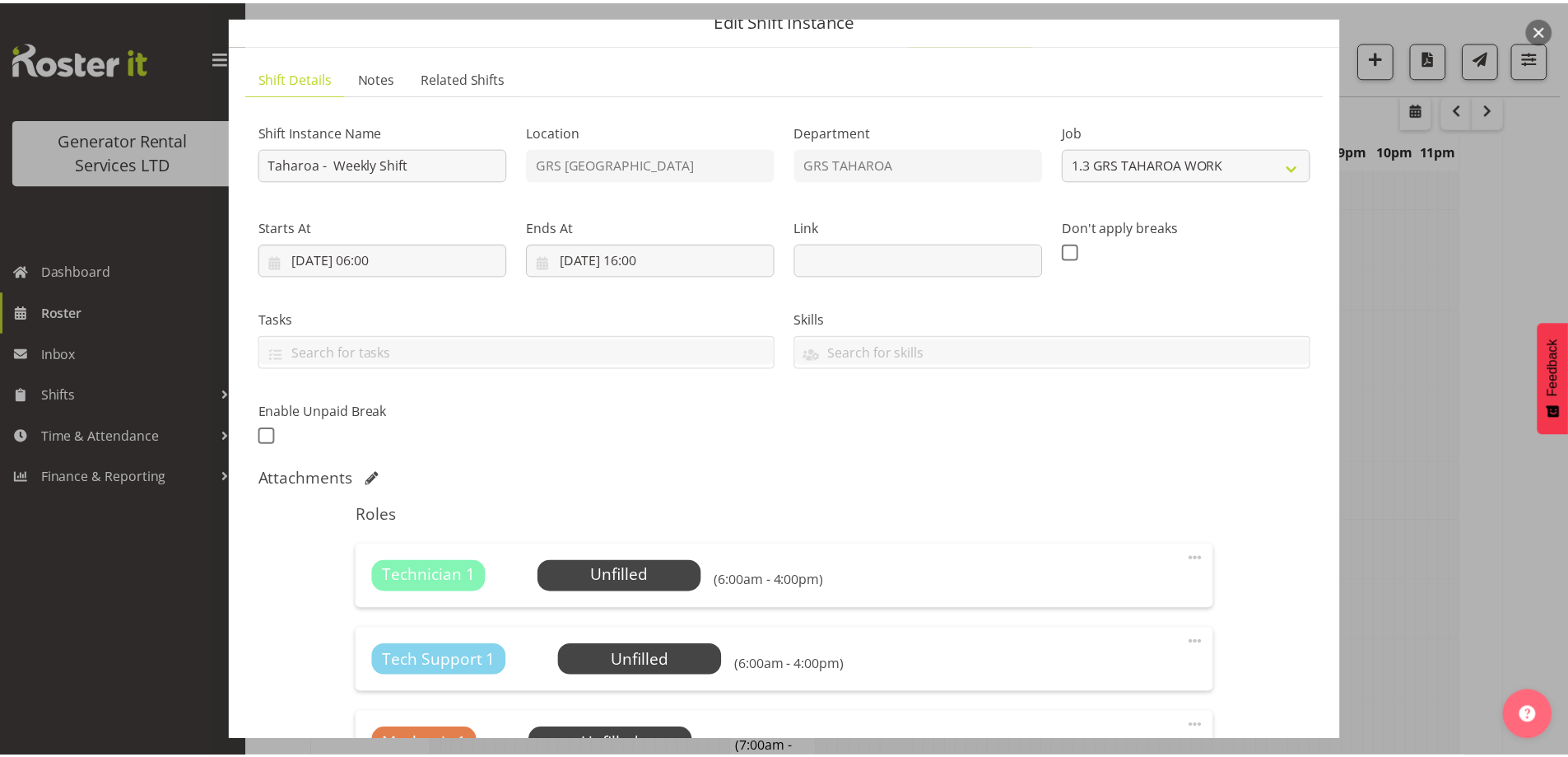
scroll to position [165, 0]
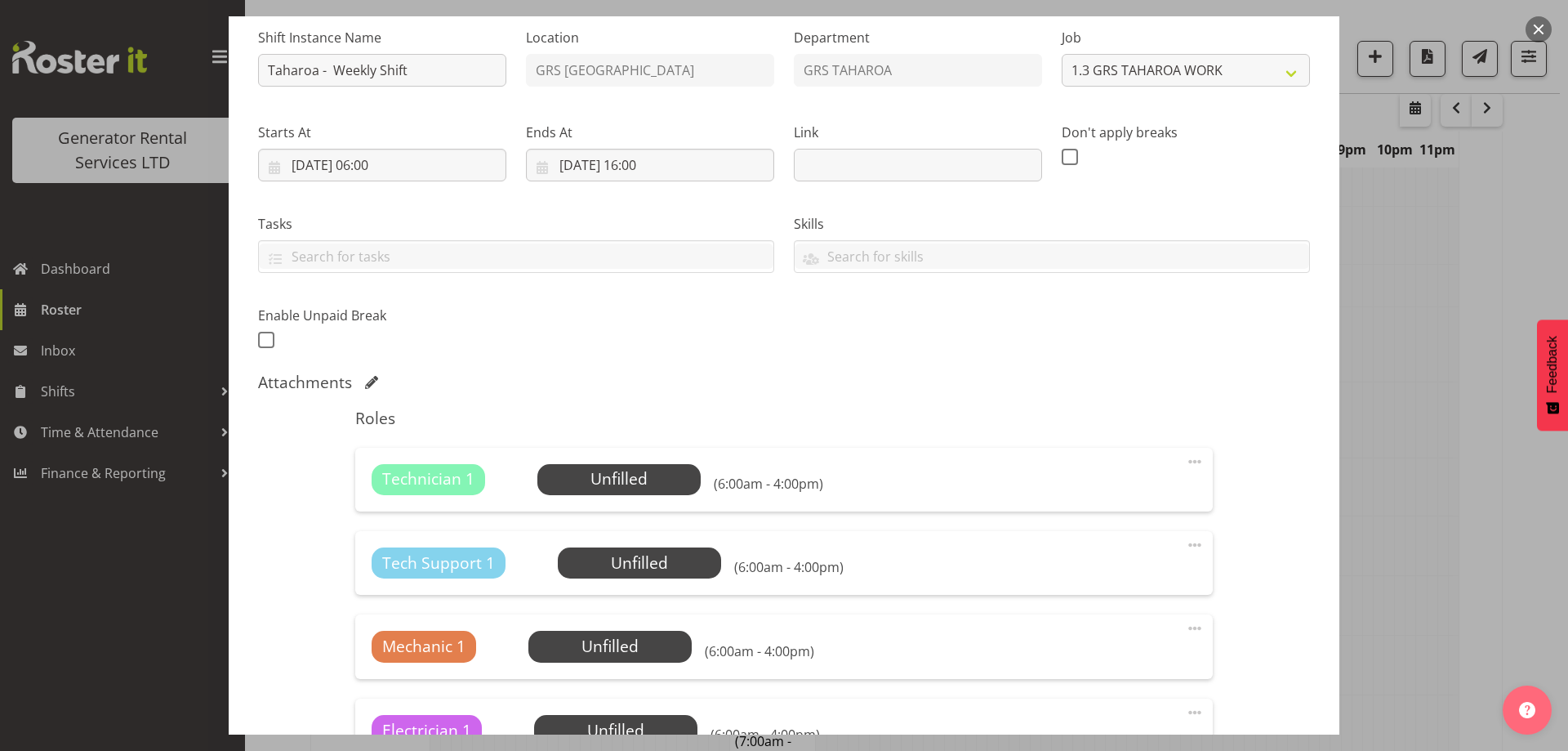
click at [1406, 497] on div at bounding box center [784, 376] width 1568 height 751
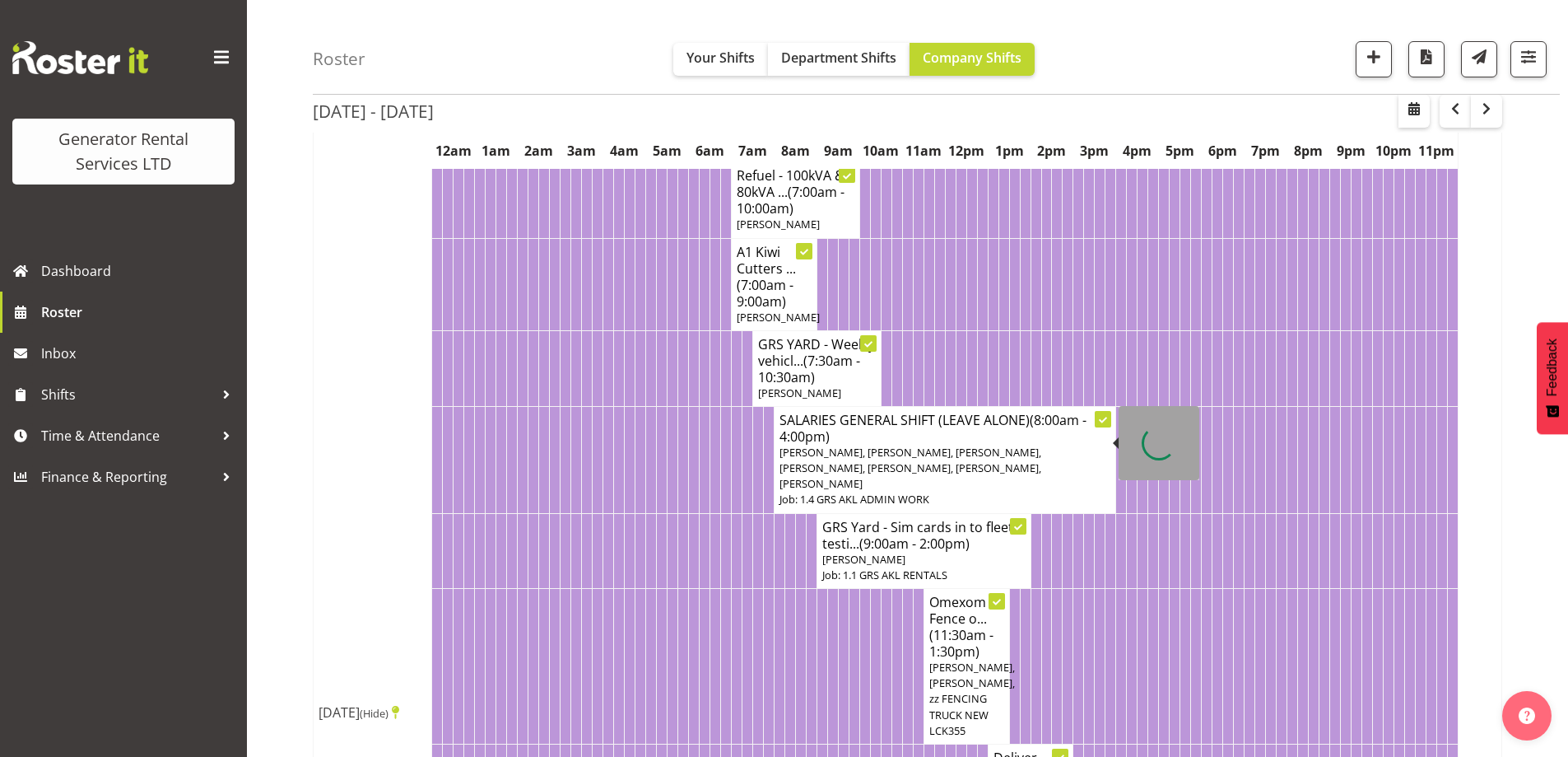
scroll to position [548, 0]
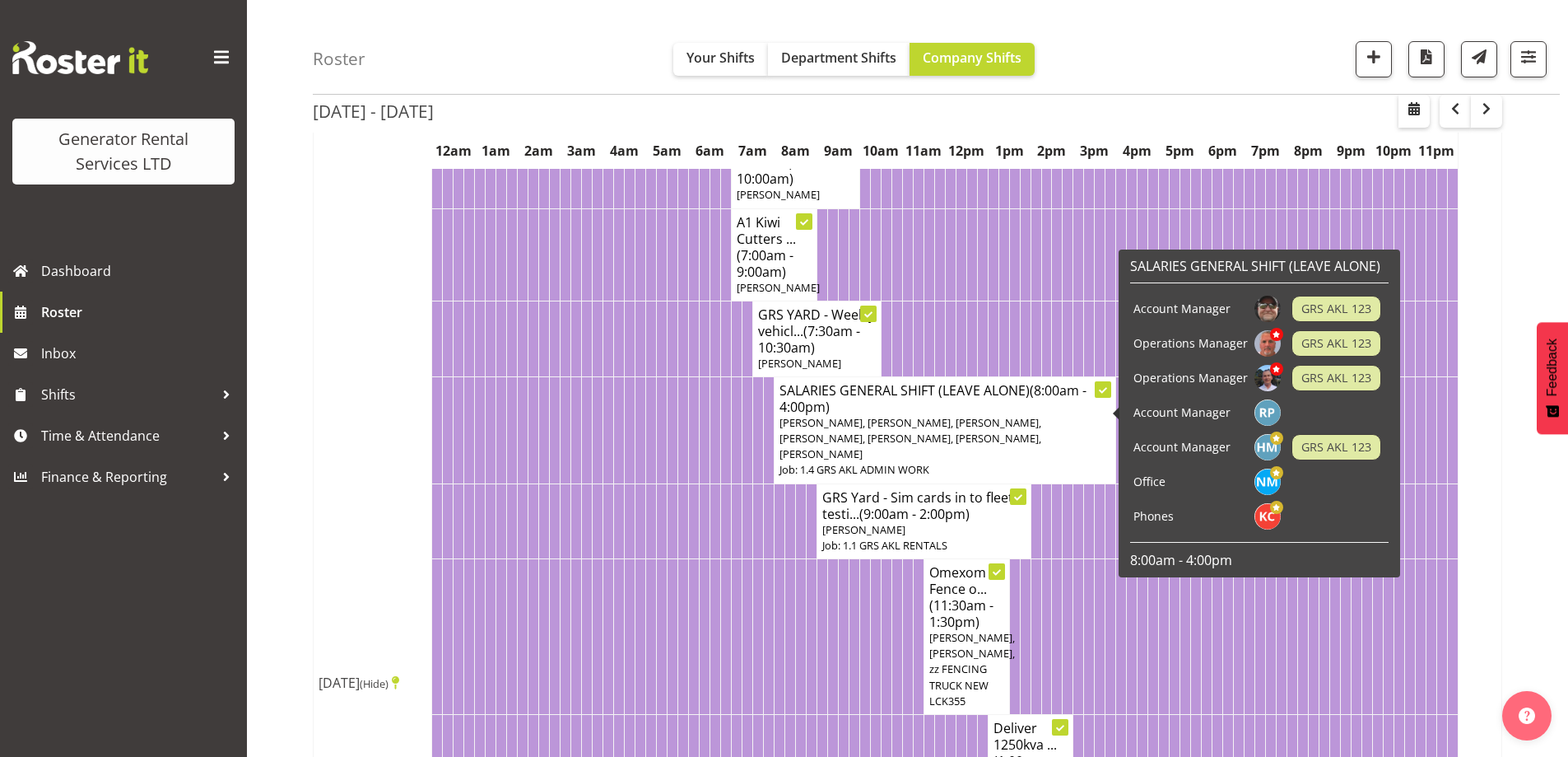
click at [584, 436] on td at bounding box center [587, 430] width 11 height 107
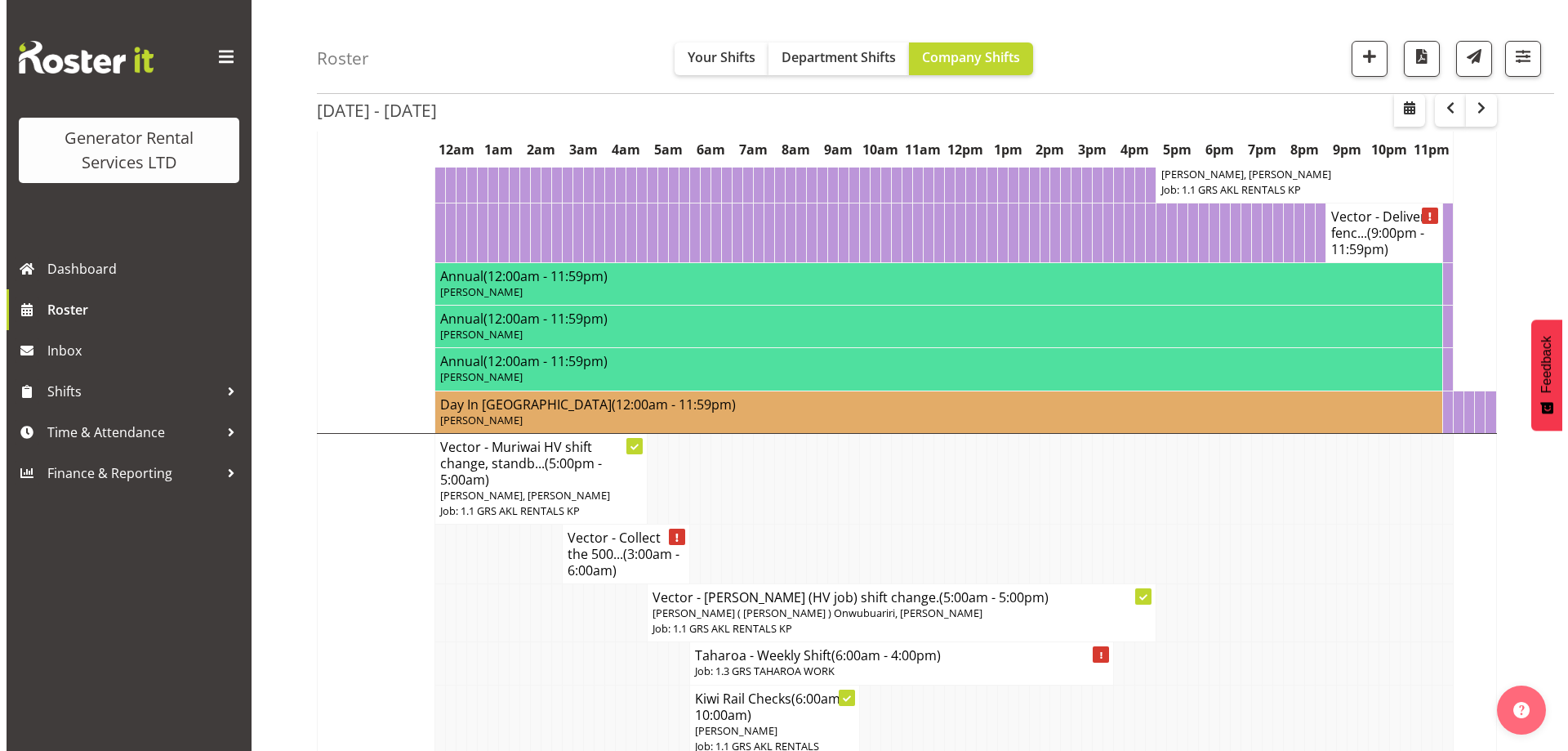
scroll to position [2095, 0]
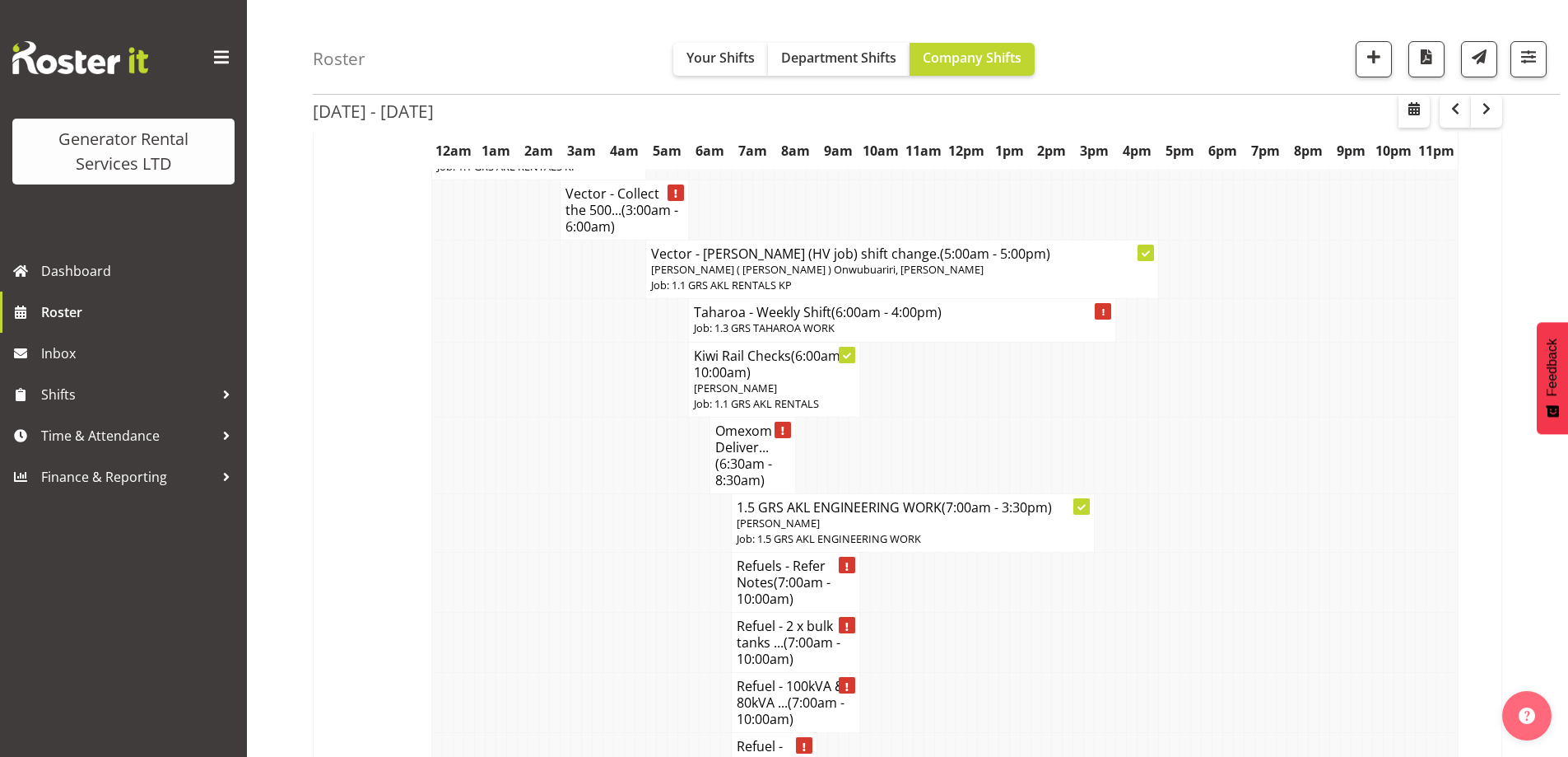
click at [492, 493] on td at bounding box center [491, 455] width 11 height 76
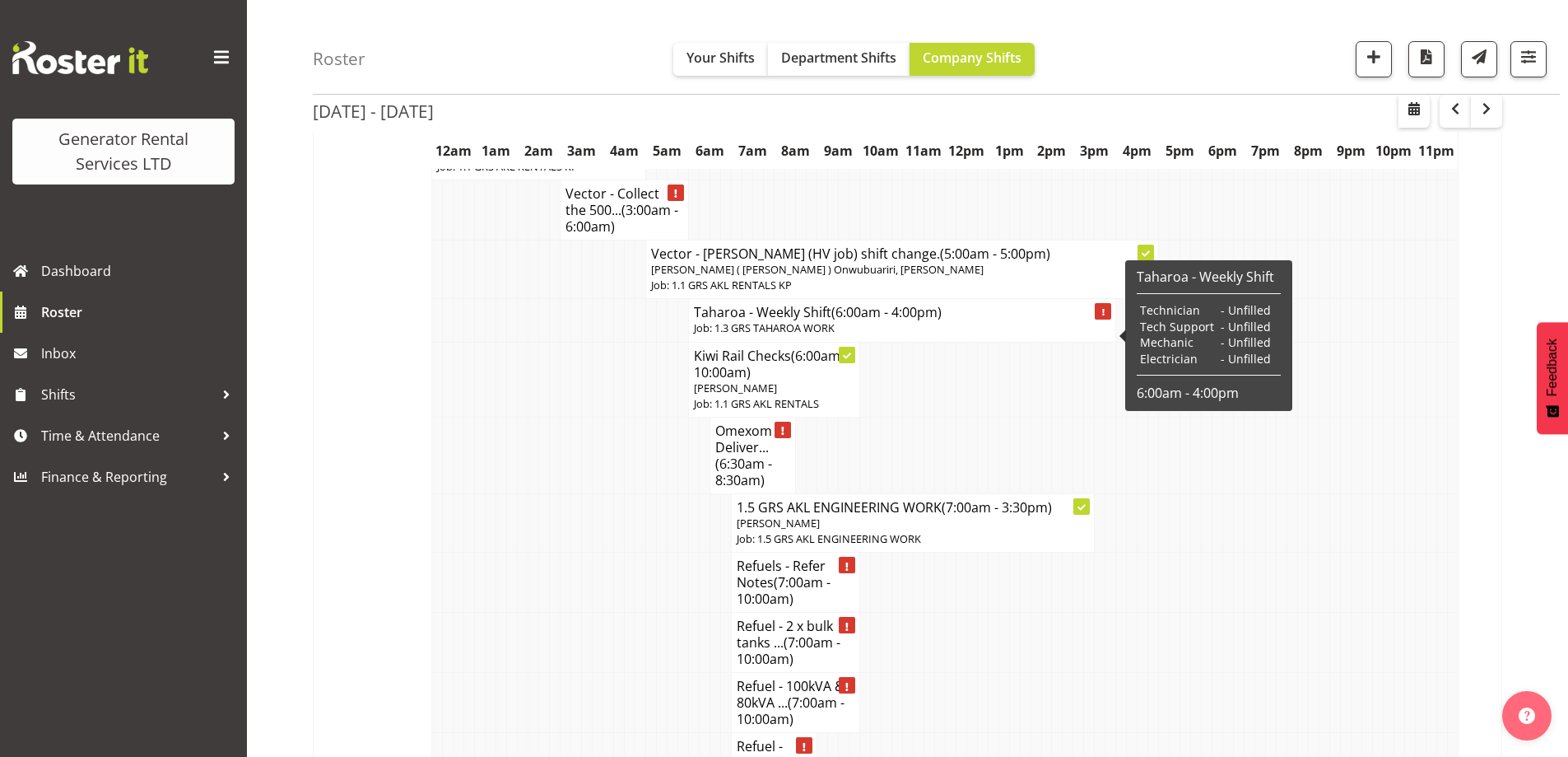
click at [737, 336] on p "Job: 1.3 GRS TAHAROA WORK" at bounding box center [903, 328] width 416 height 16
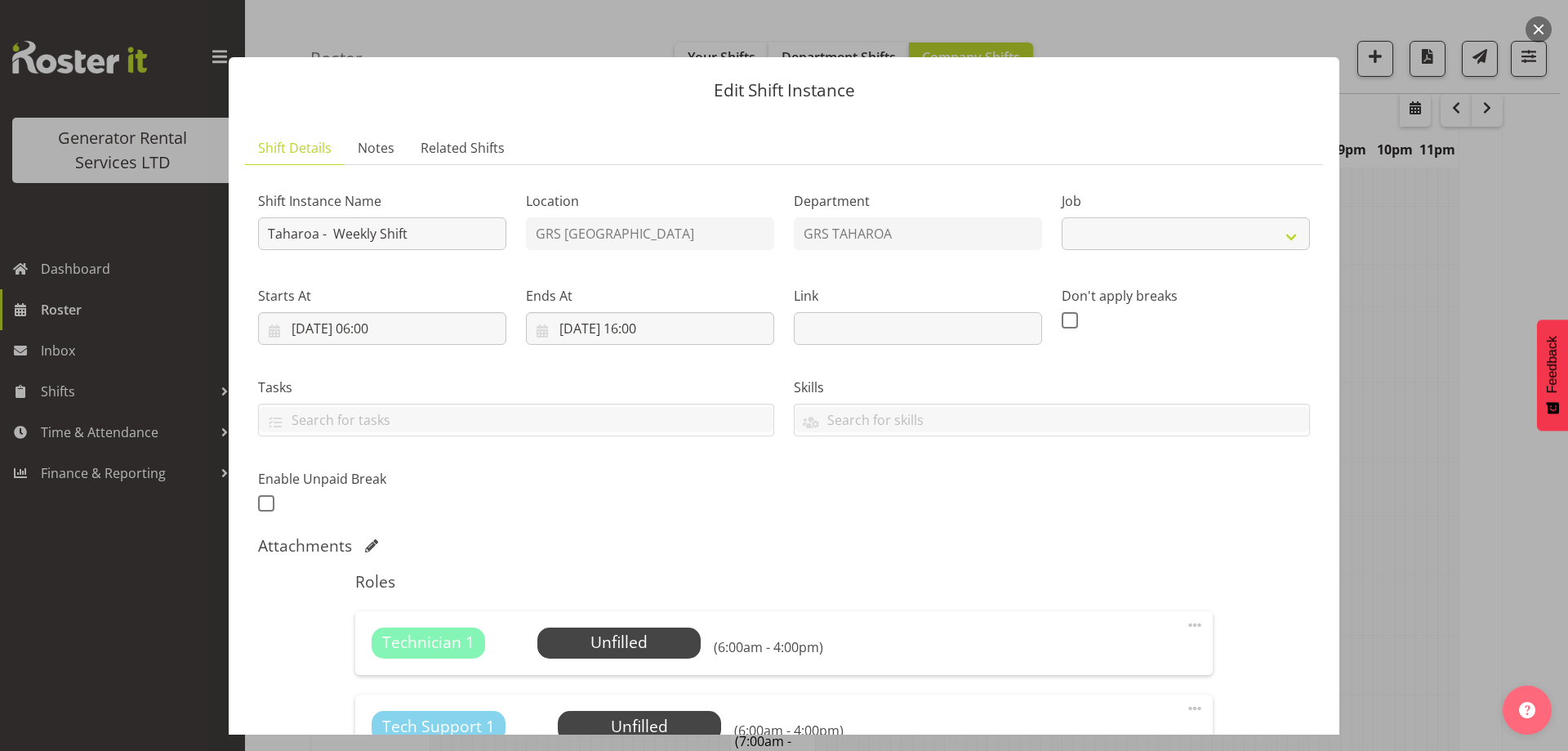
select select "874"
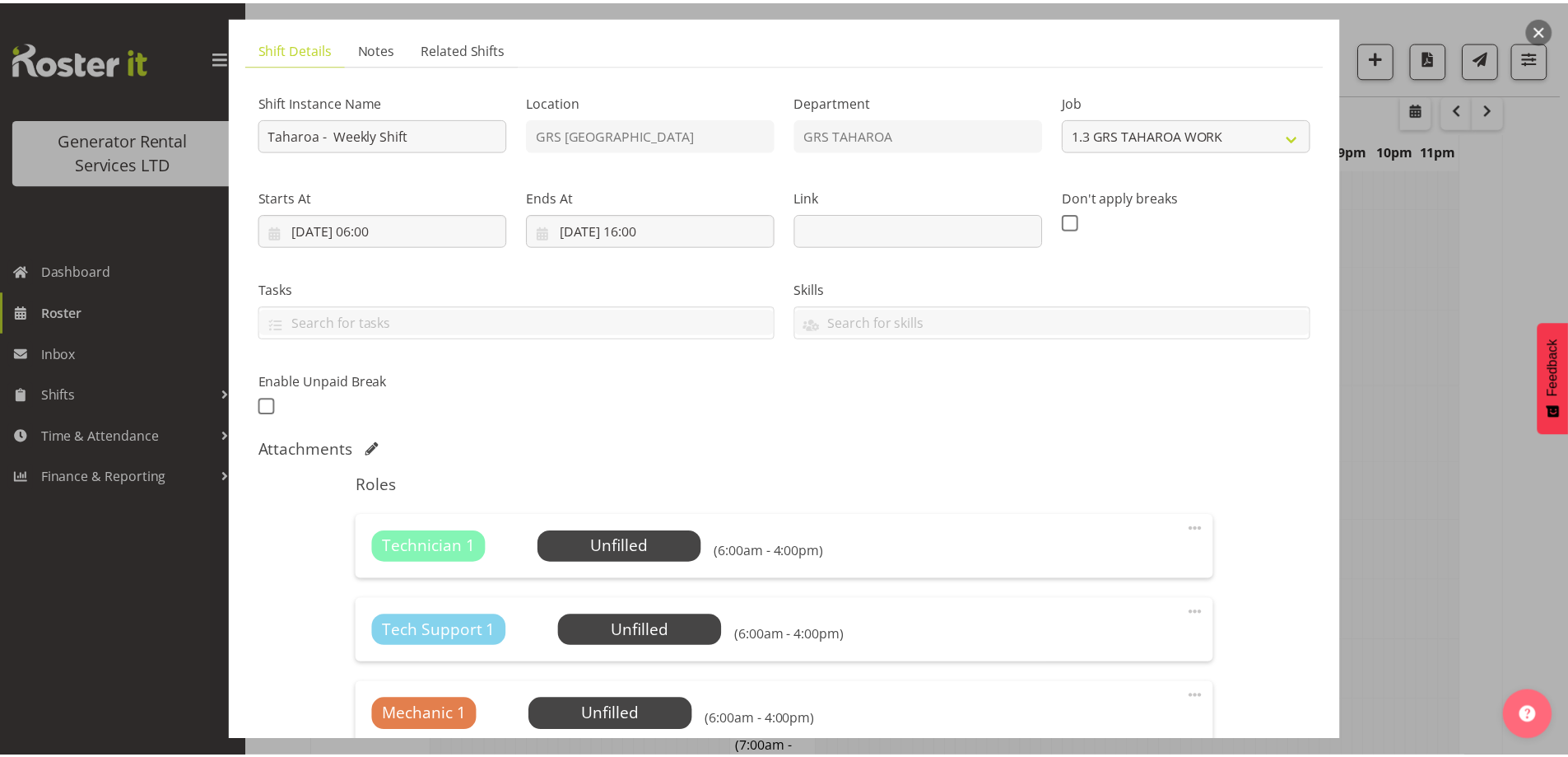
scroll to position [247, 0]
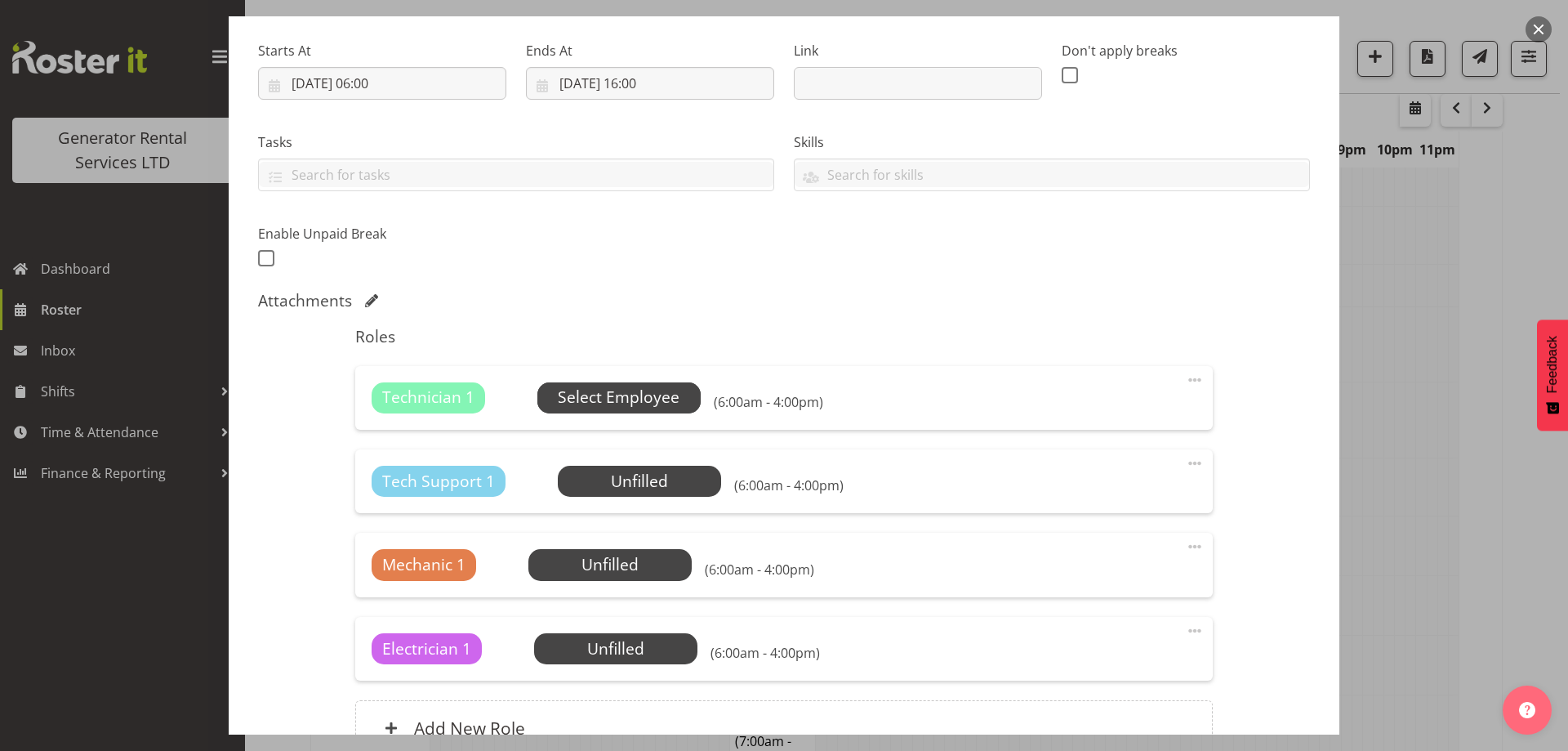
click at [578, 403] on span "Select Employee" at bounding box center [618, 397] width 122 height 24
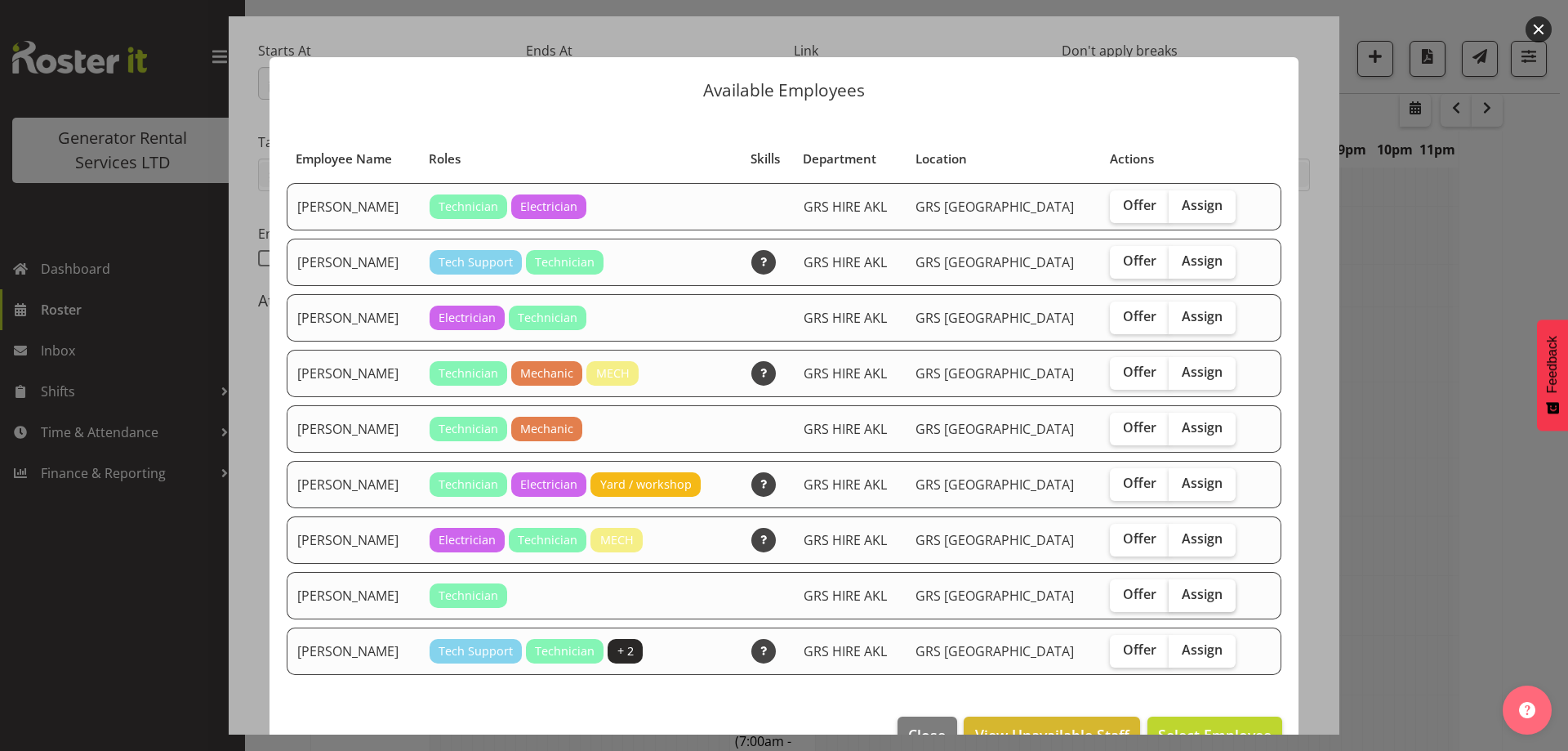
click at [1199, 599] on label "Assign" at bounding box center [1202, 596] width 67 height 33
click at [1179, 599] on input "Assign" at bounding box center [1174, 594] width 10 height 10
checkbox input "true"
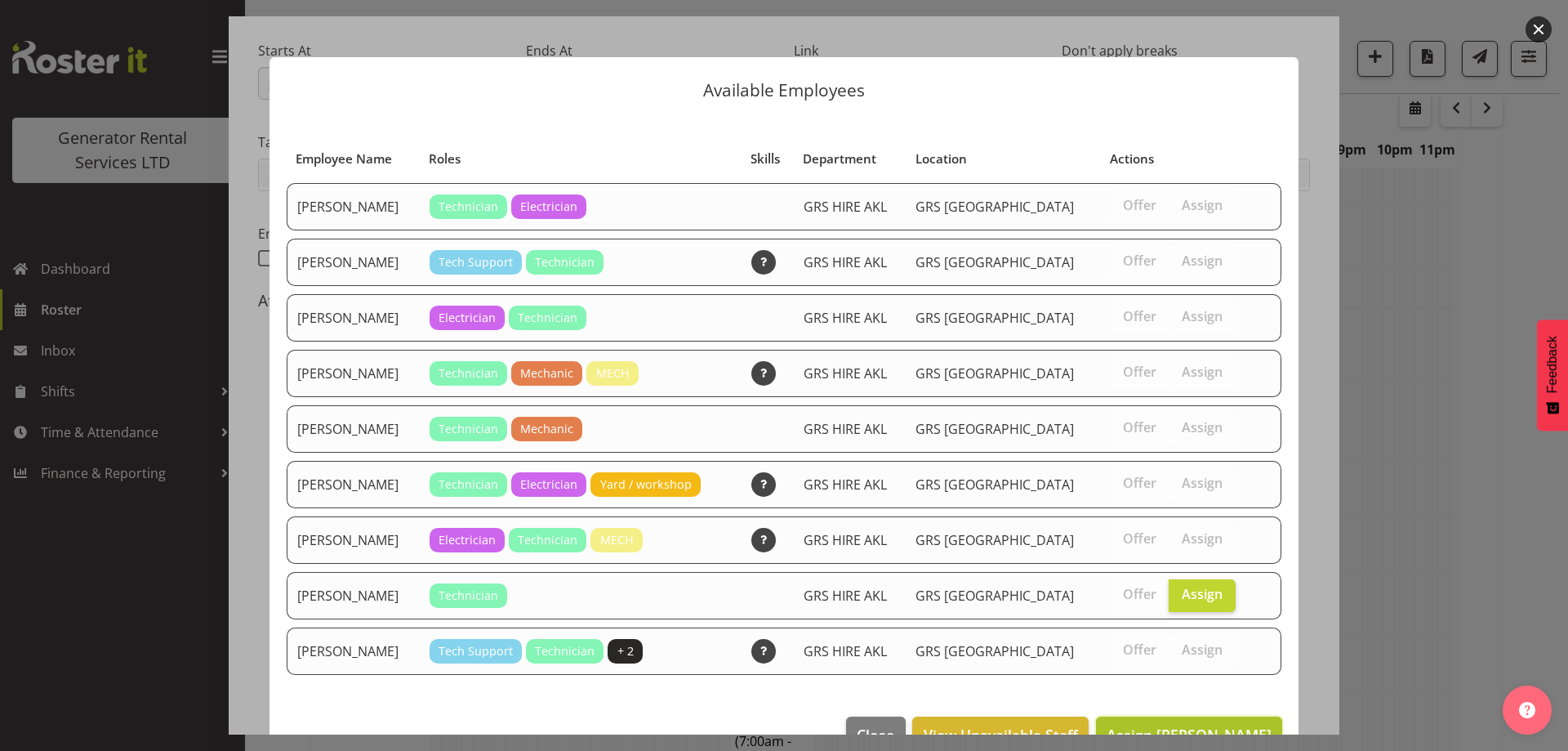
click at [1171, 725] on span "Assign [PERSON_NAME]" at bounding box center [1189, 734] width 165 height 20
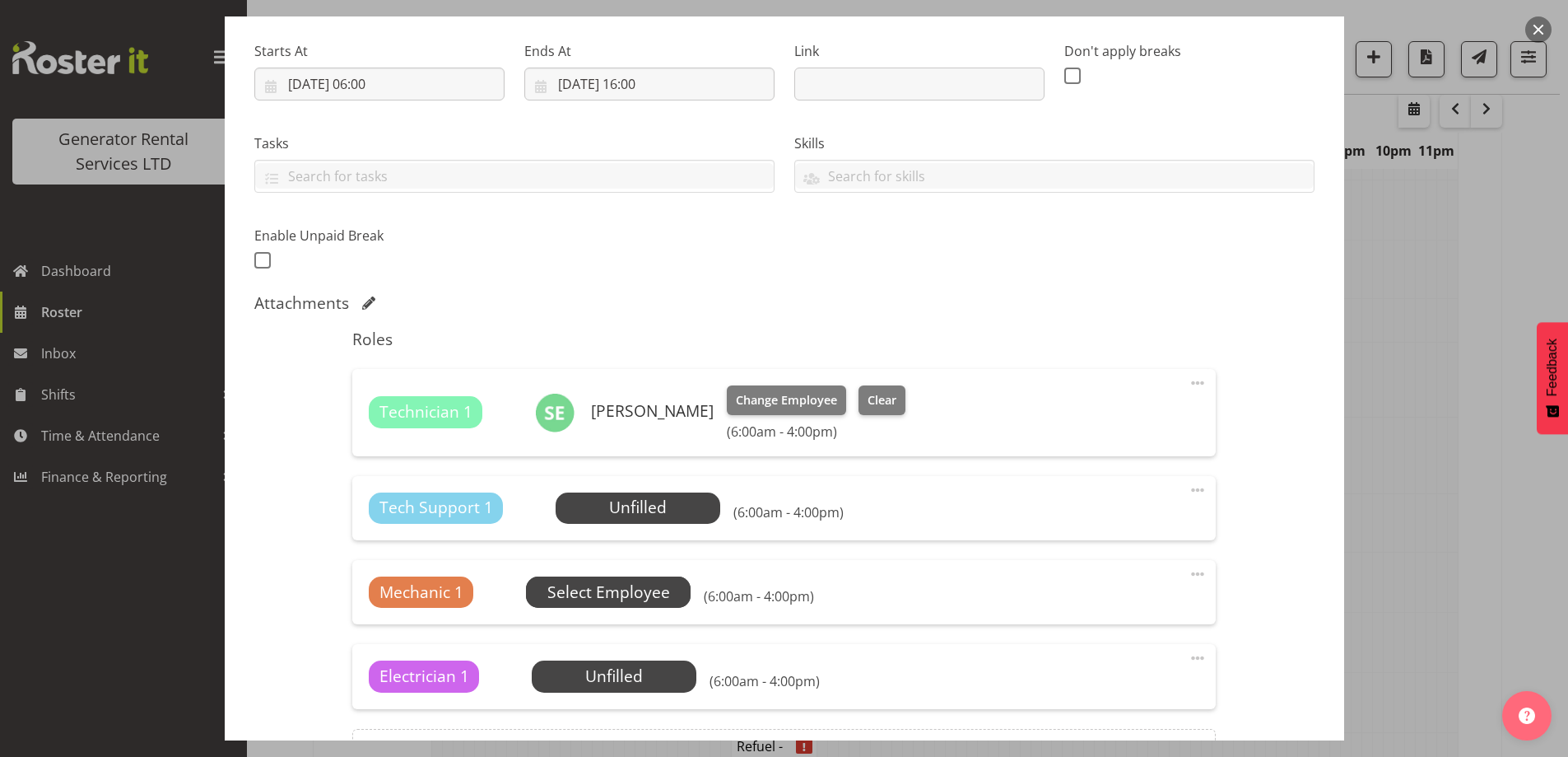
click at [668, 589] on span "Select Employee" at bounding box center [608, 592] width 165 height 32
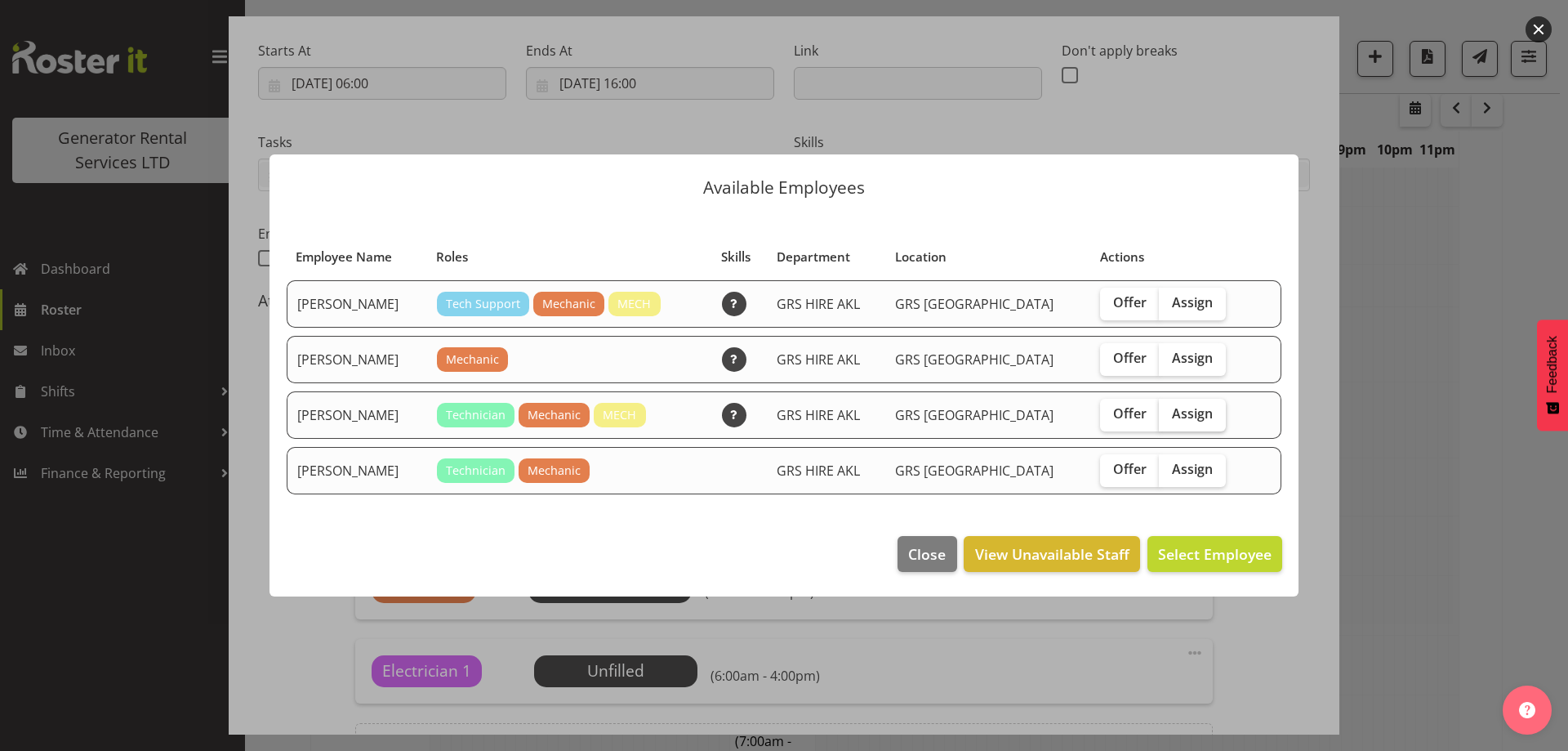
drag, startPoint x: 1159, startPoint y: 403, endPoint x: 1174, endPoint y: 423, distance: 25.0
click at [1159, 404] on label "Assign" at bounding box center [1193, 416] width 67 height 33
click at [1159, 409] on input "Assign" at bounding box center [1165, 414] width 10 height 10
checkbox input "true"
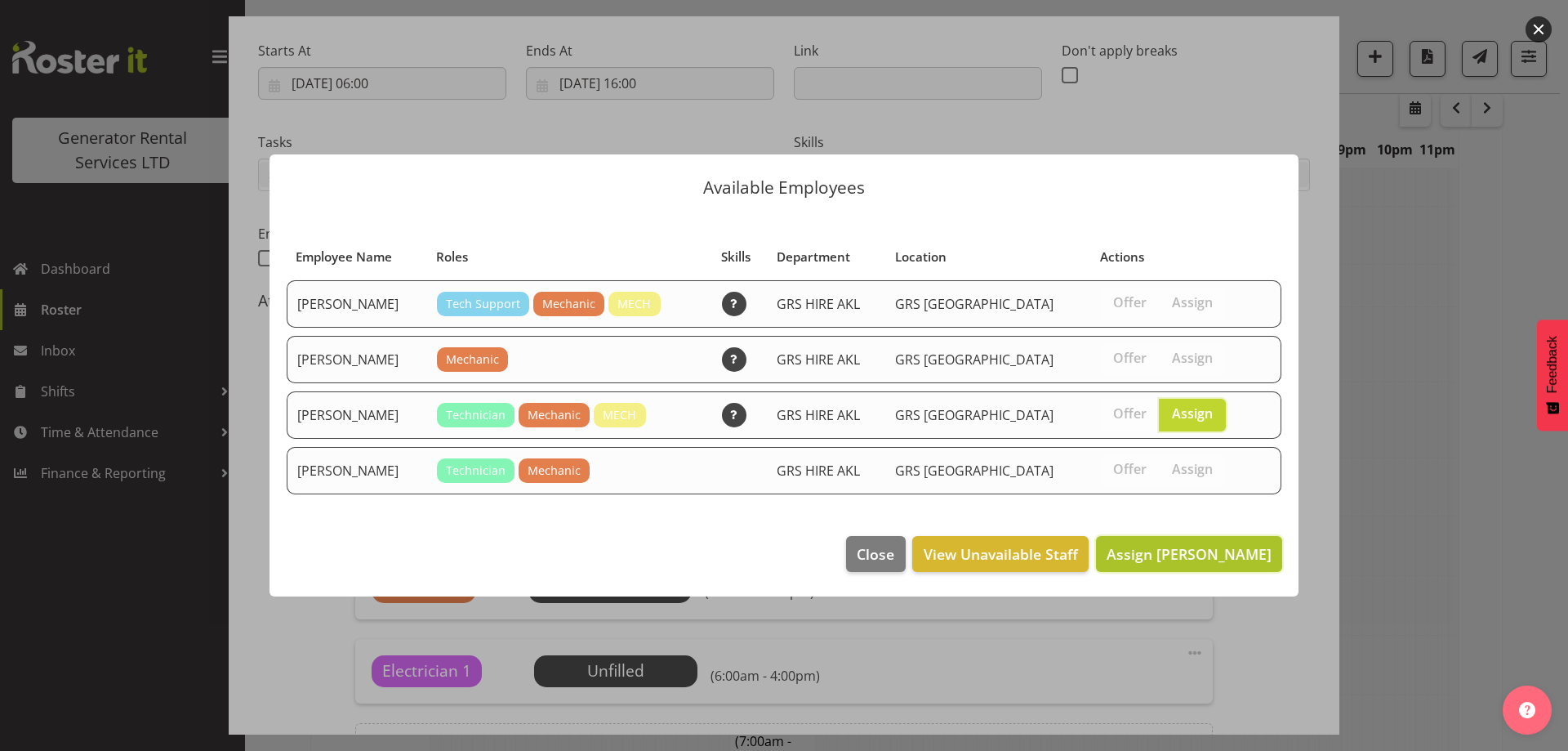
click at [1238, 563] on span "Assign [PERSON_NAME]" at bounding box center [1189, 554] width 165 height 20
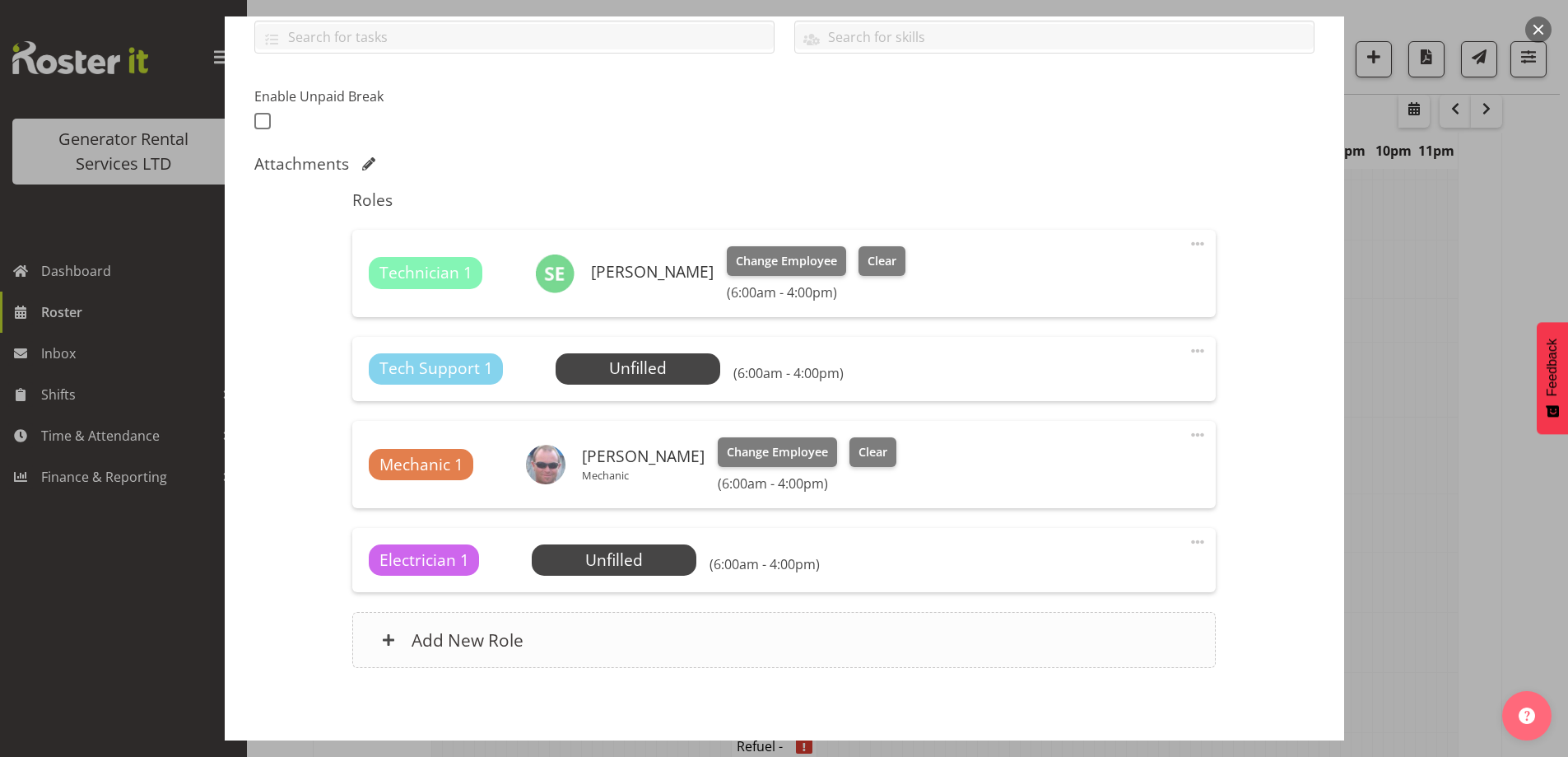
scroll to position [460, 0]
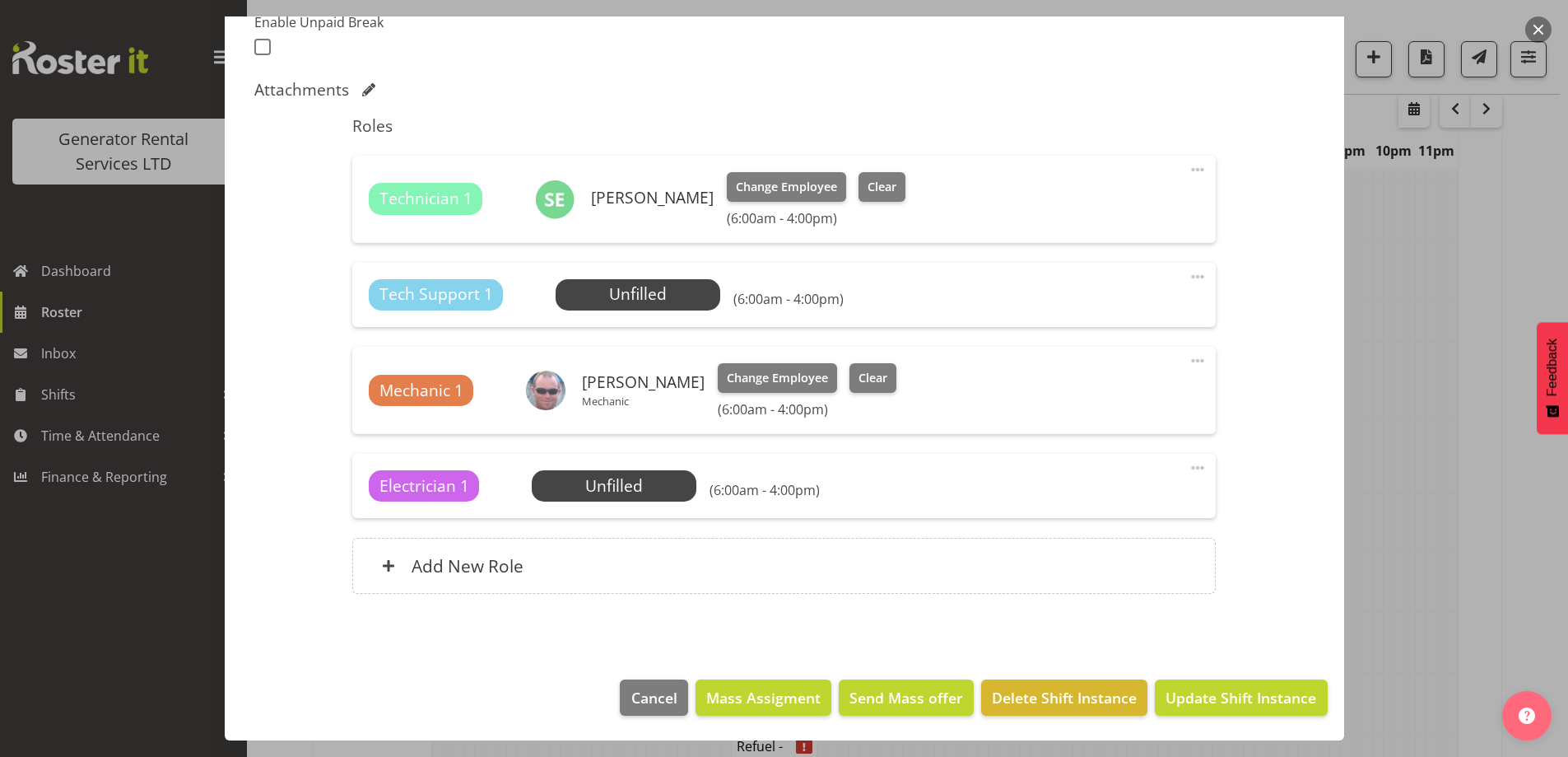
drag, startPoint x: 1183, startPoint y: 270, endPoint x: 1164, endPoint y: 337, distance: 69.6
click at [1188, 271] on span at bounding box center [1198, 277] width 20 height 20
click at [1111, 380] on link "Delete" at bounding box center [1129, 372] width 158 height 30
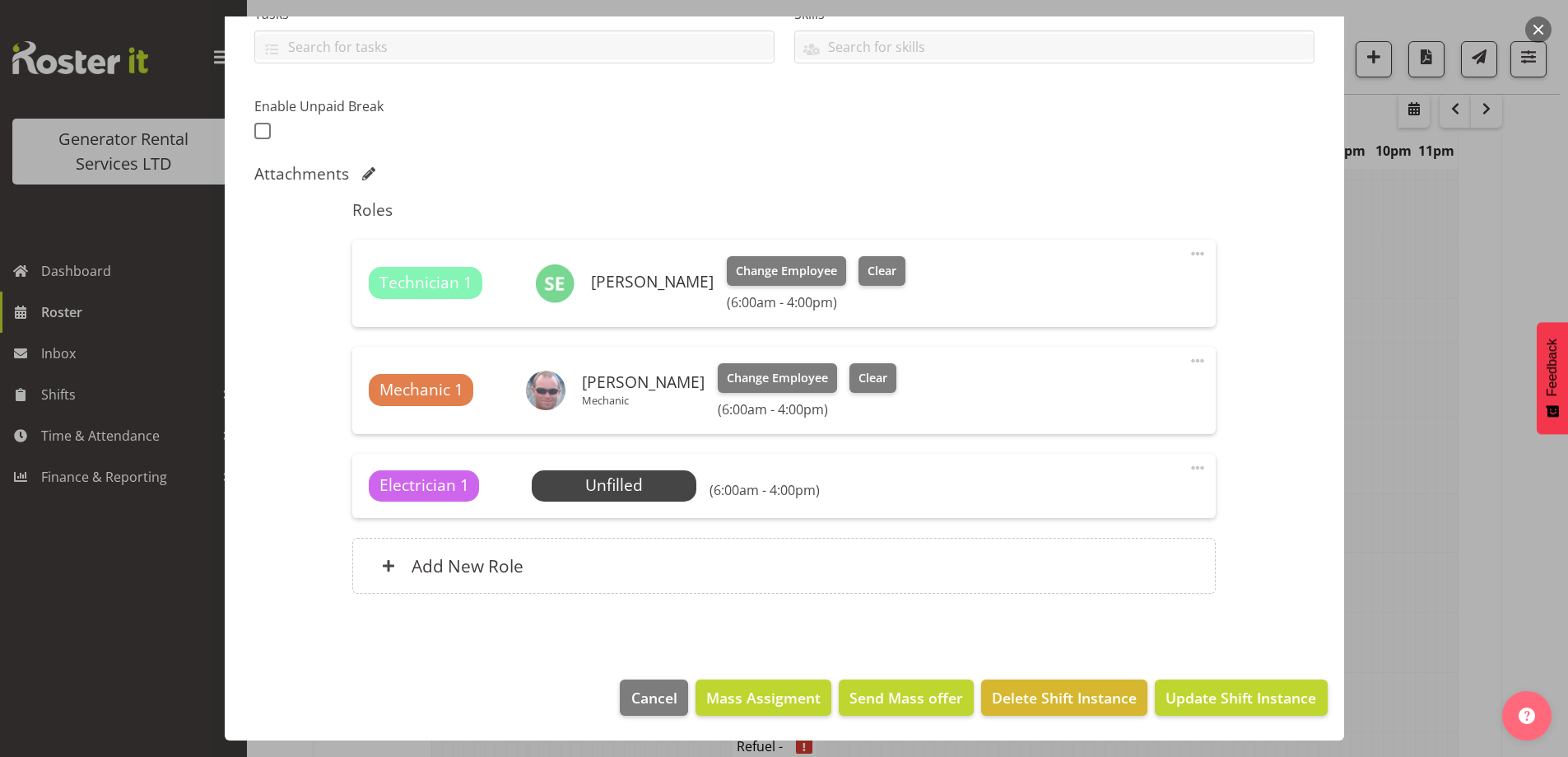
click at [1188, 472] on span at bounding box center [1198, 467] width 20 height 20
click at [1114, 560] on link "Delete" at bounding box center [1129, 564] width 158 height 30
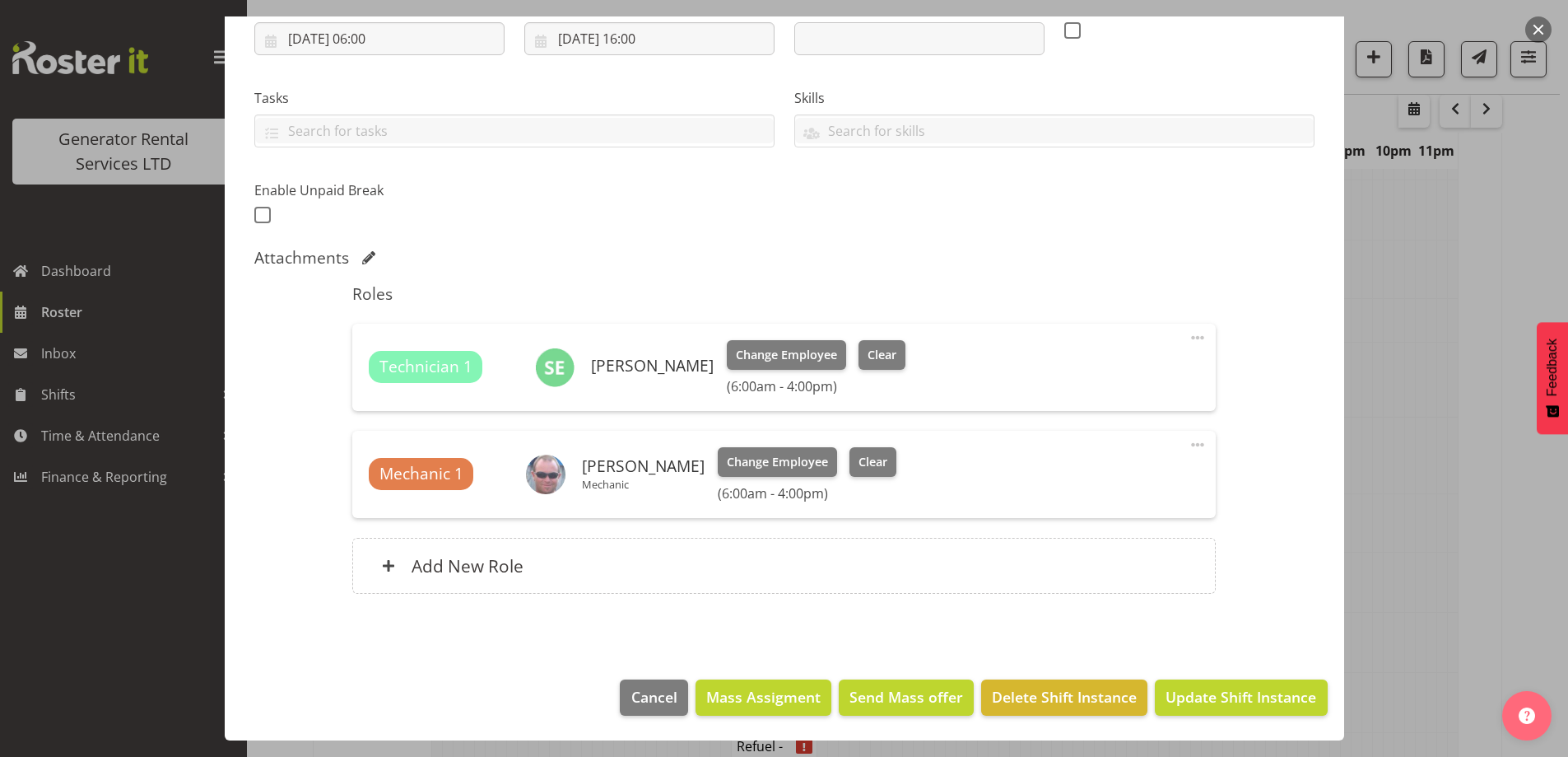
scroll to position [2524, 0]
click at [1191, 695] on span "Update Shift Instance" at bounding box center [1241, 696] width 151 height 21
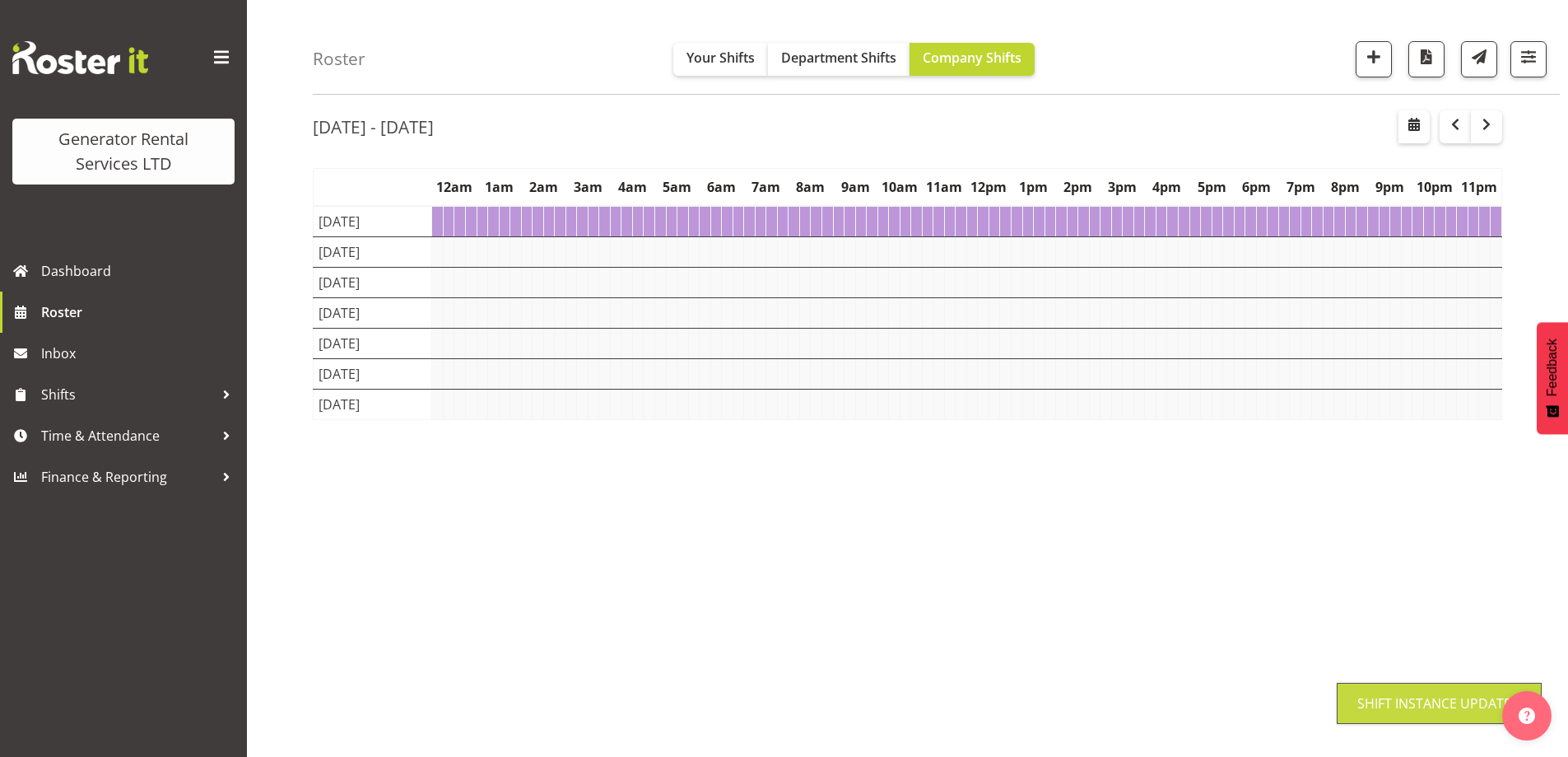
scroll to position [54, 0]
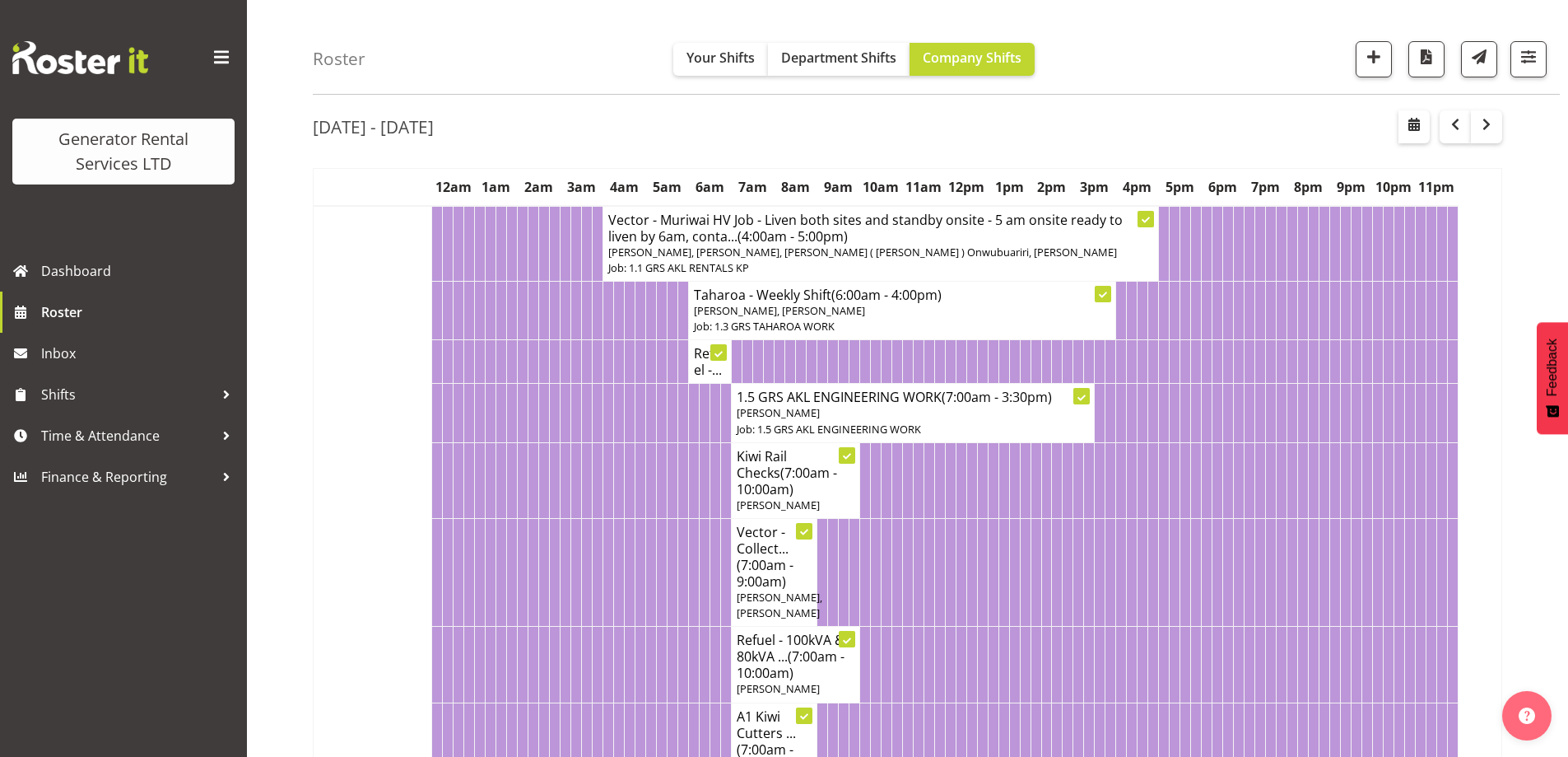
click at [672, 554] on td at bounding box center [673, 572] width 11 height 108
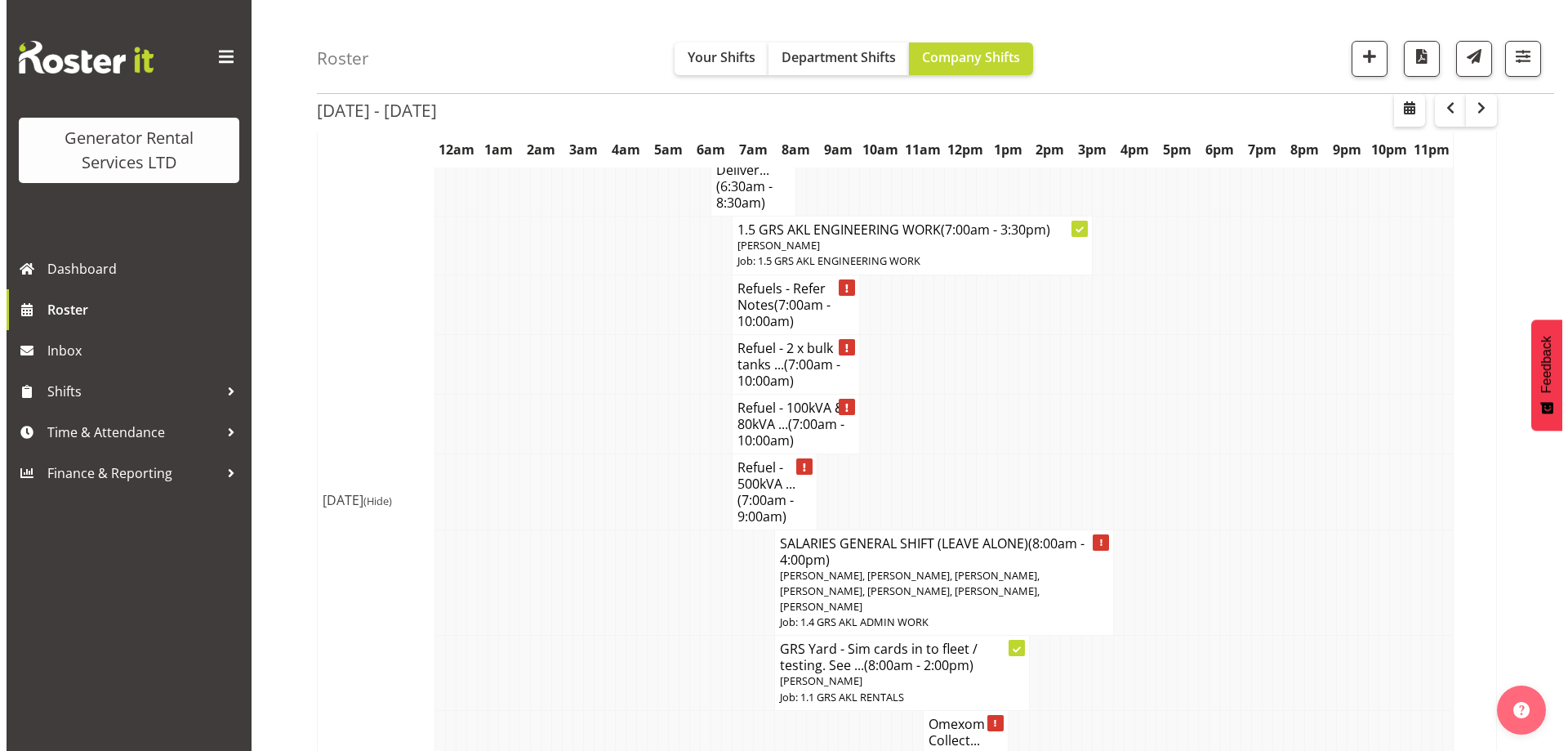
scroll to position [2422, 0]
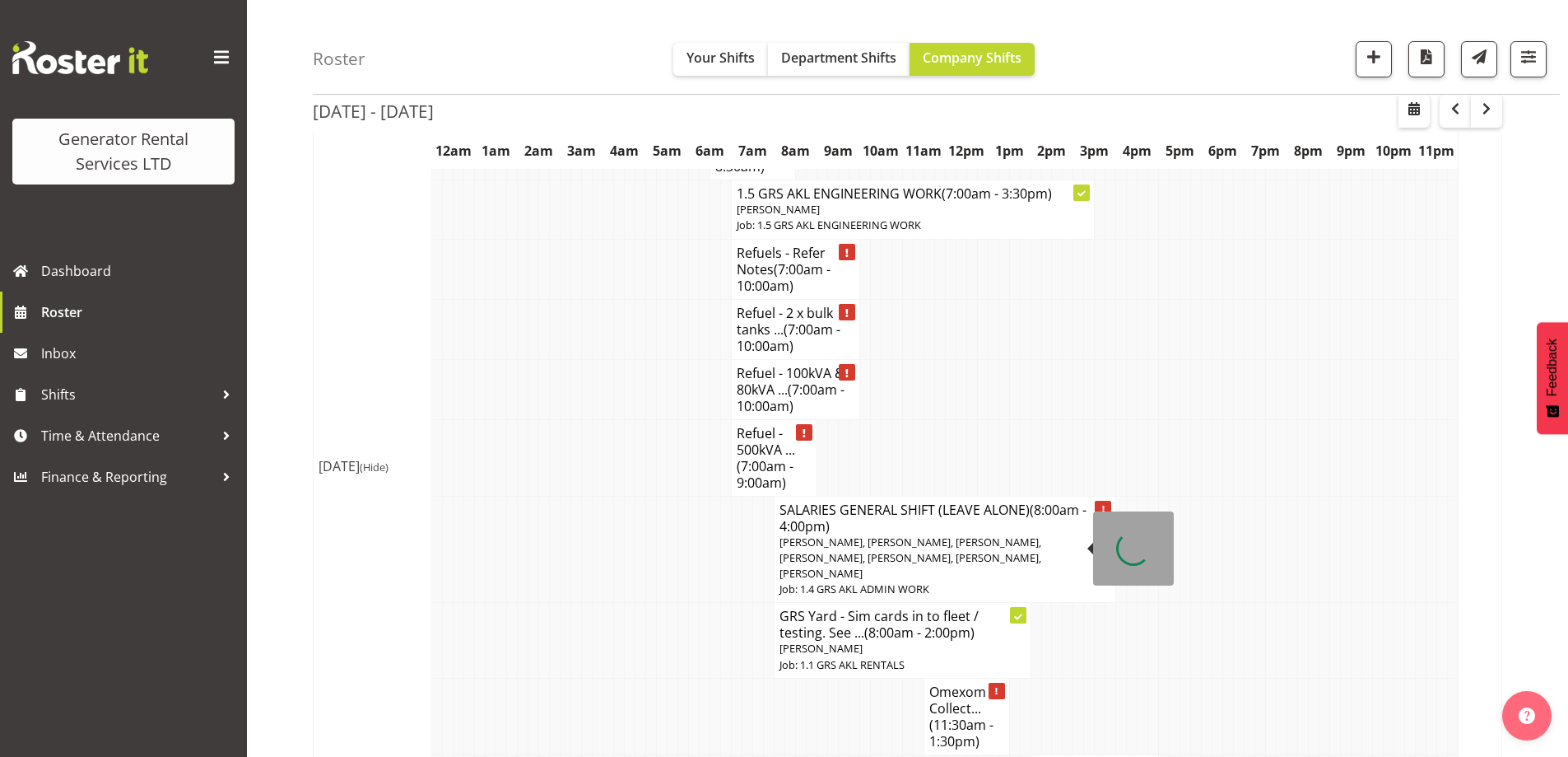
click at [859, 520] on h4 "SALARIES GENERAL SHIFT (LEAVE ALONE) (8:00am - 4:00pm)" at bounding box center [946, 518] width 332 height 33
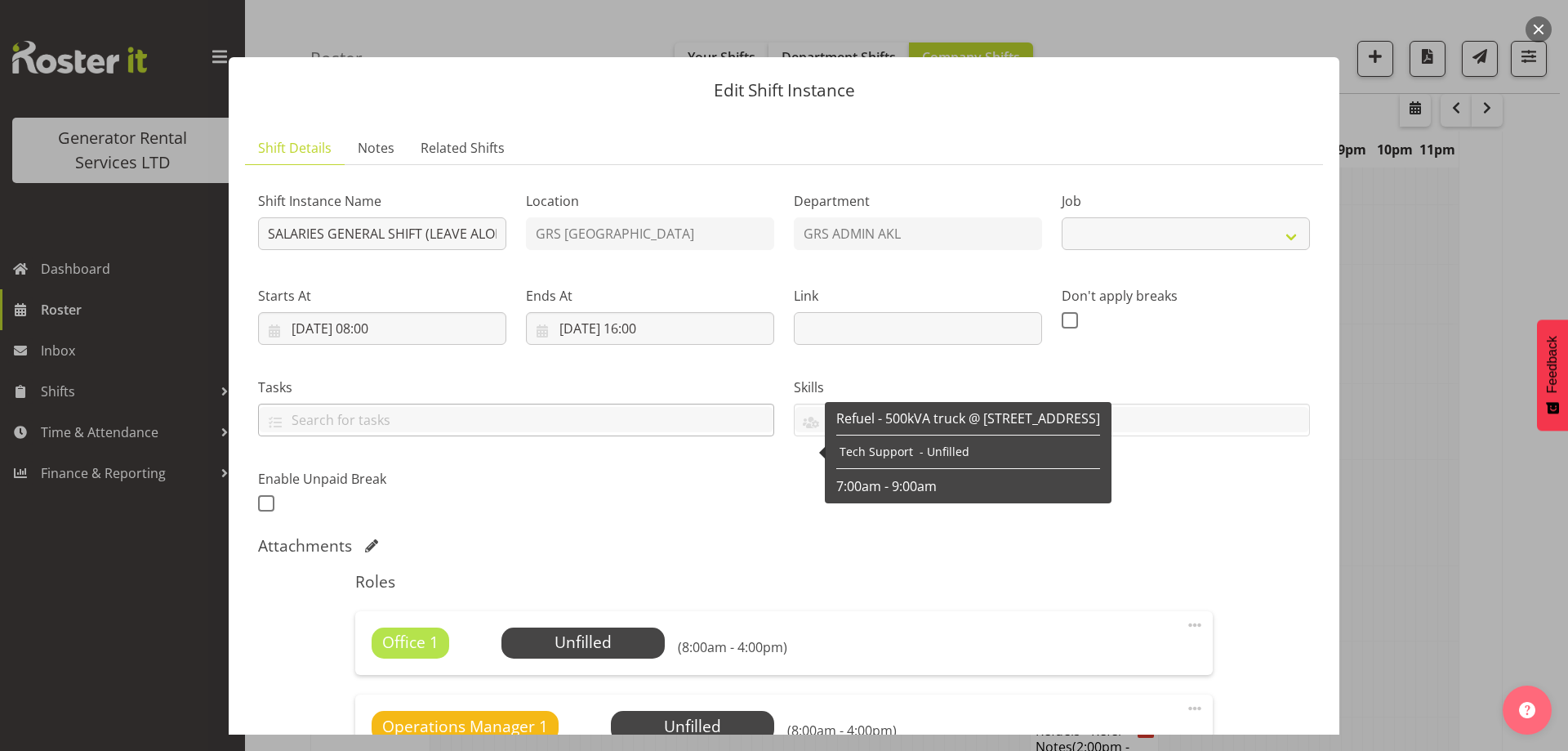
select select "875"
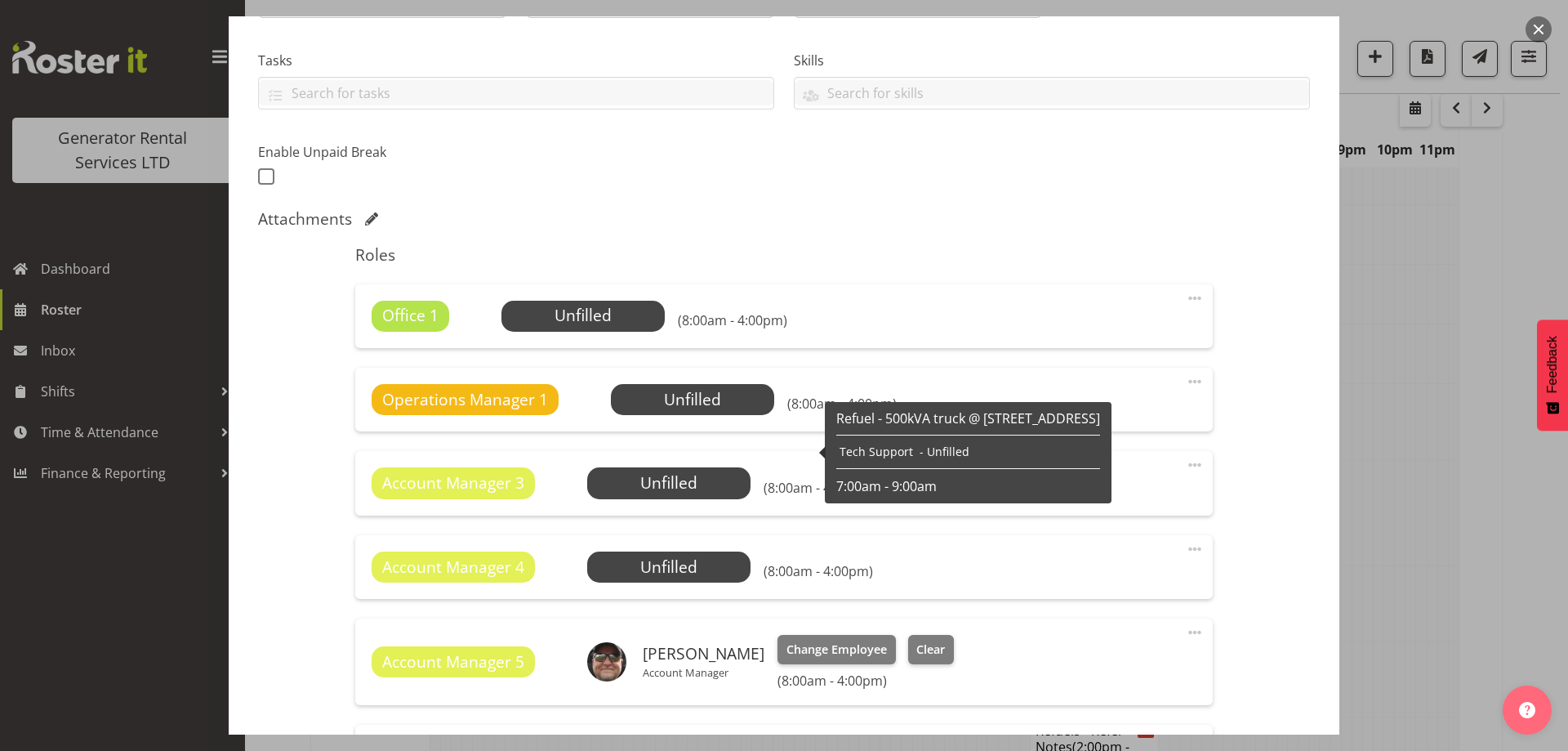
click at [1186, 302] on span at bounding box center [1195, 298] width 20 height 20
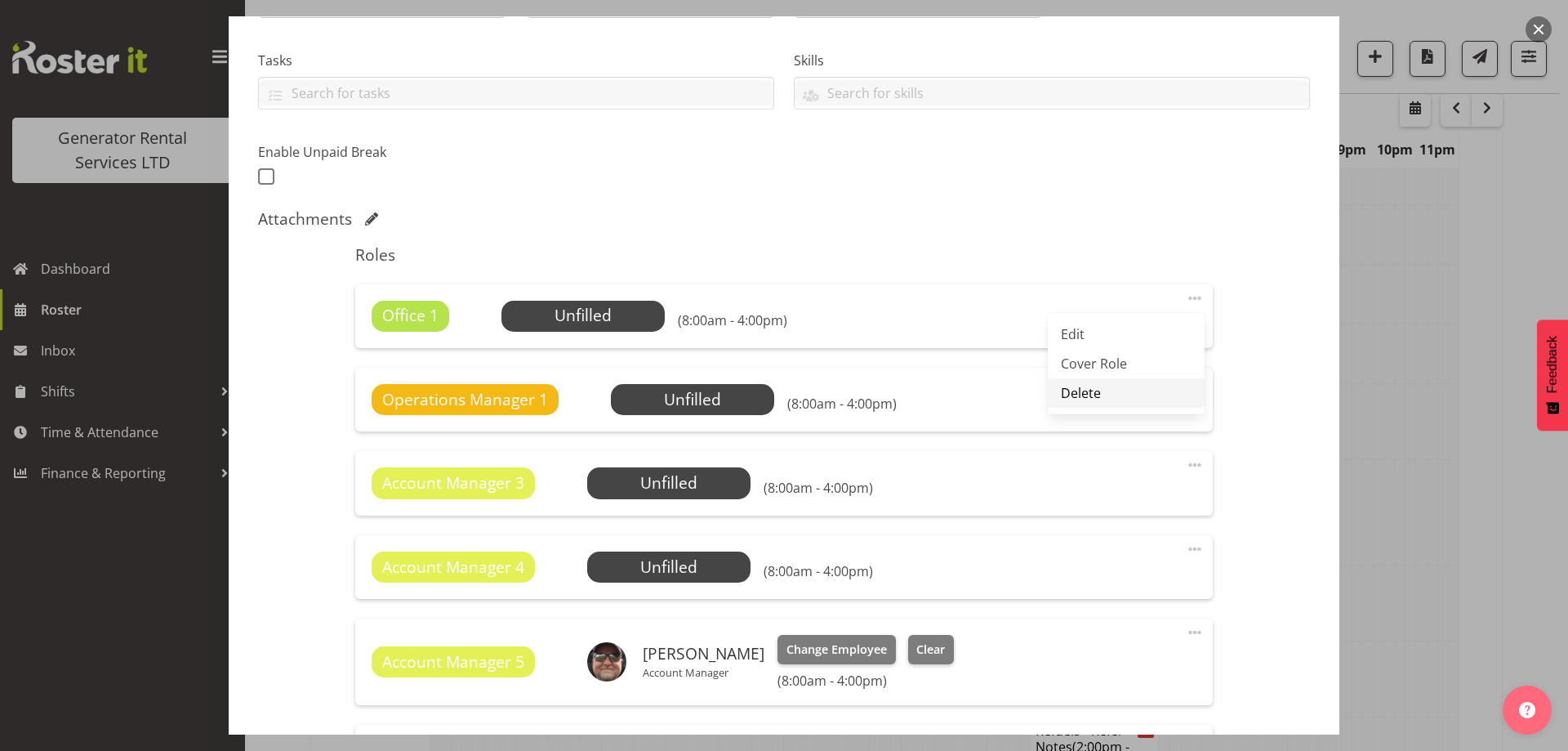
click at [1109, 387] on link "Delete" at bounding box center [1126, 393] width 157 height 30
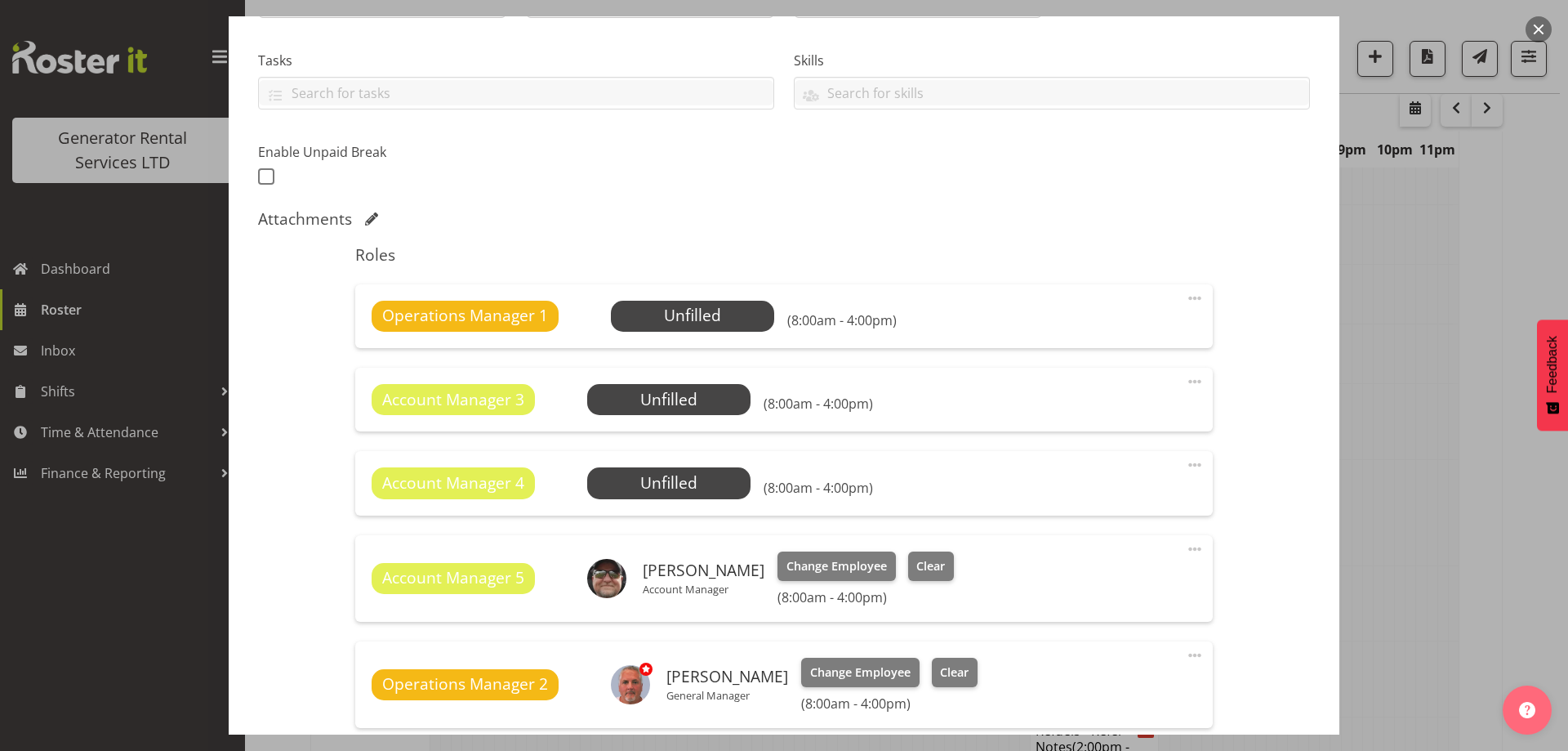
click at [1186, 292] on span at bounding box center [1195, 298] width 20 height 20
click at [1125, 383] on link "Delete" at bounding box center [1126, 393] width 157 height 30
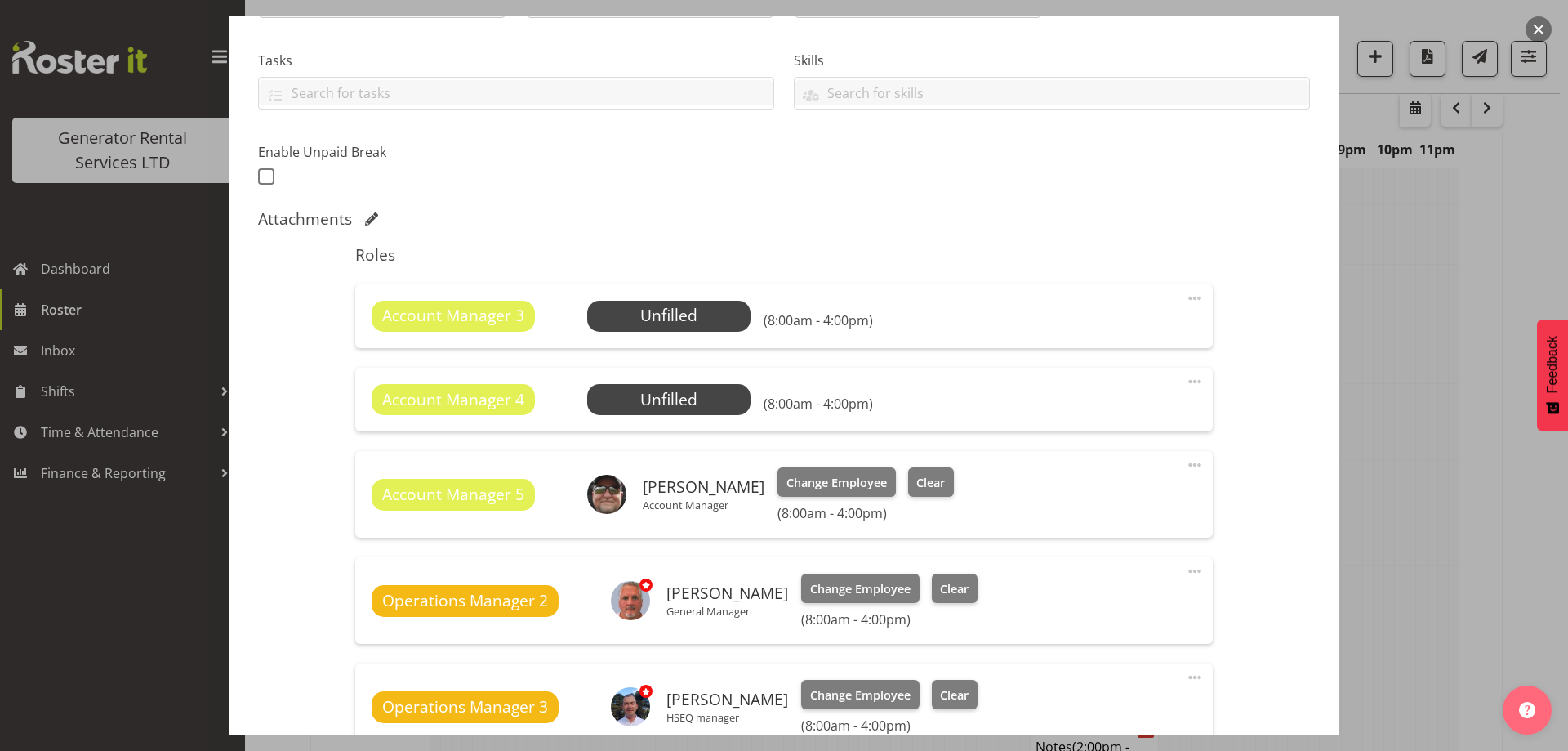
click at [1186, 298] on span at bounding box center [1195, 298] width 20 height 20
click at [1108, 390] on link "Delete" at bounding box center [1126, 393] width 157 height 30
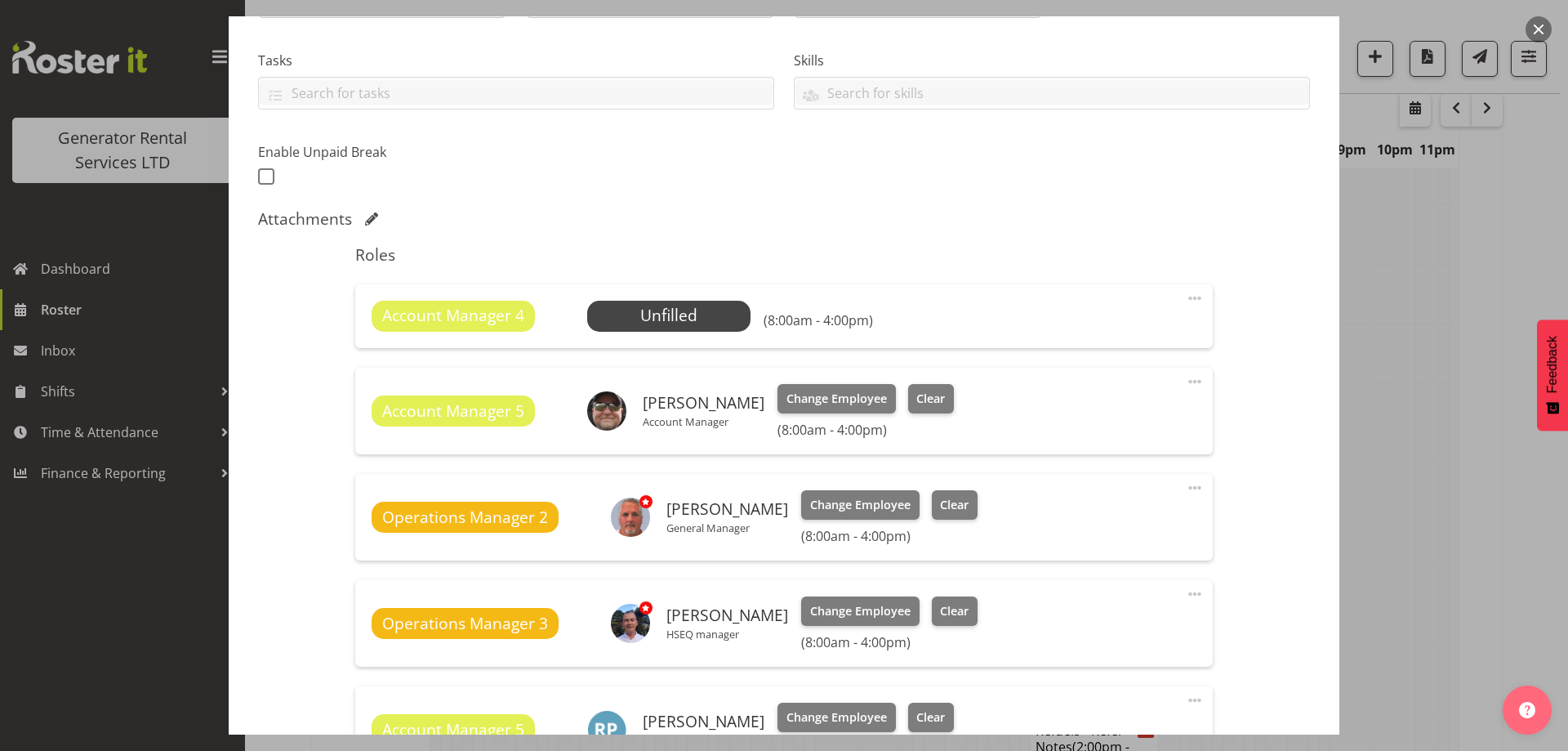
click at [1192, 296] on span at bounding box center [1195, 298] width 20 height 20
click at [1150, 399] on link "Delete" at bounding box center [1126, 393] width 157 height 30
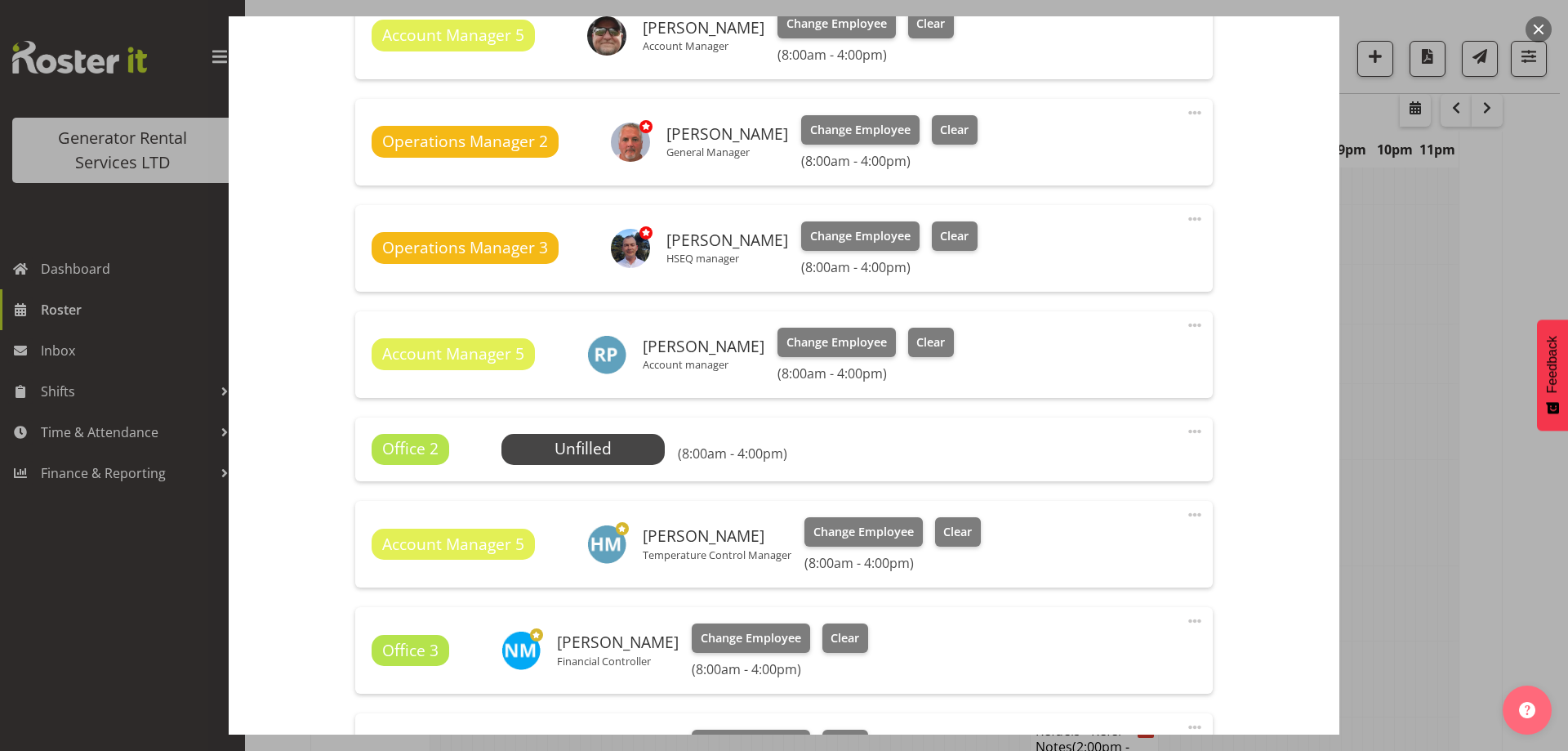
scroll to position [735, 0]
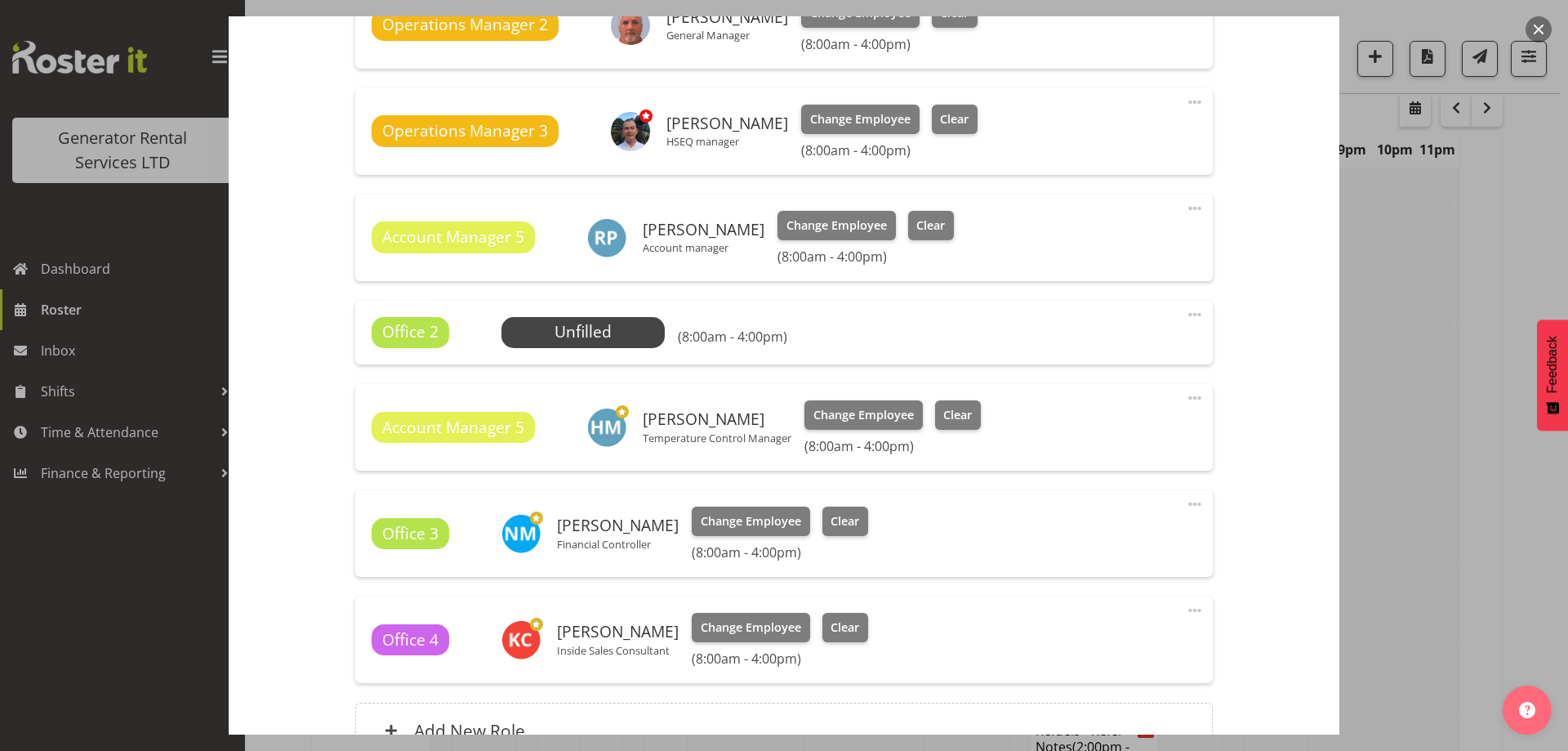
click at [1186, 313] on span at bounding box center [1195, 315] width 20 height 20
click at [1082, 407] on link "Delete" at bounding box center [1126, 409] width 157 height 30
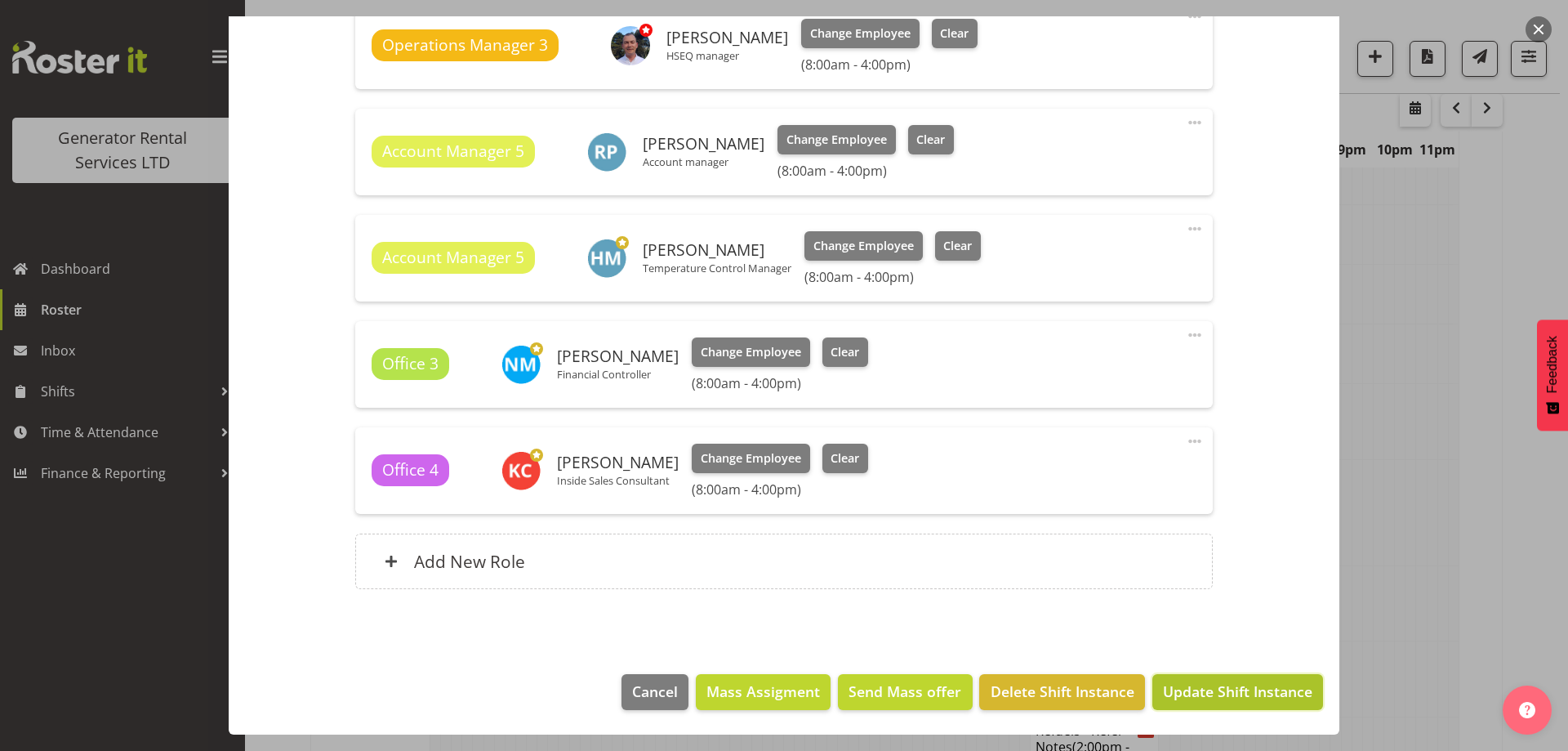
click at [1188, 680] on span "Update Shift Instance" at bounding box center [1238, 691] width 150 height 21
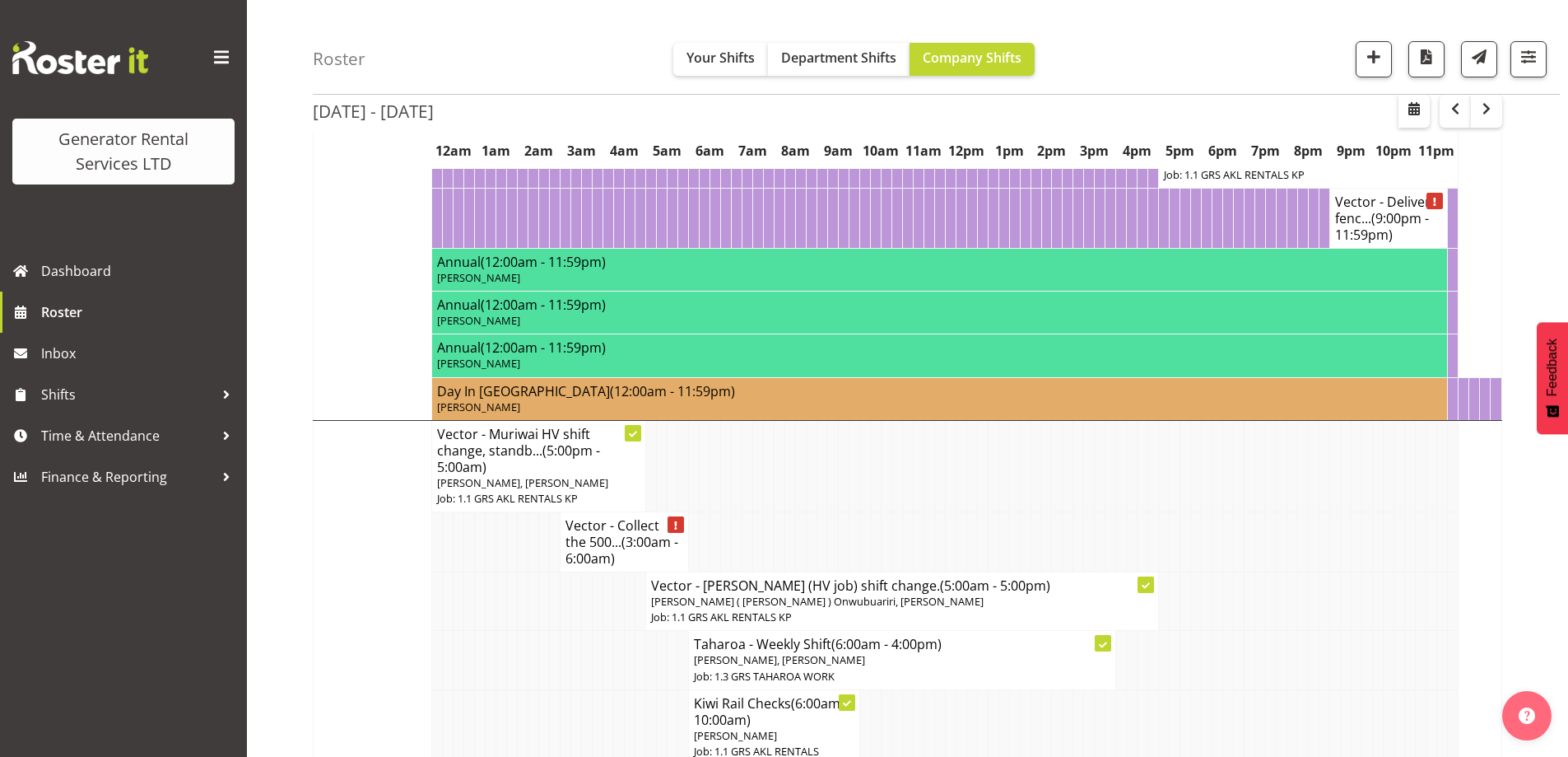
scroll to position [1783, 0]
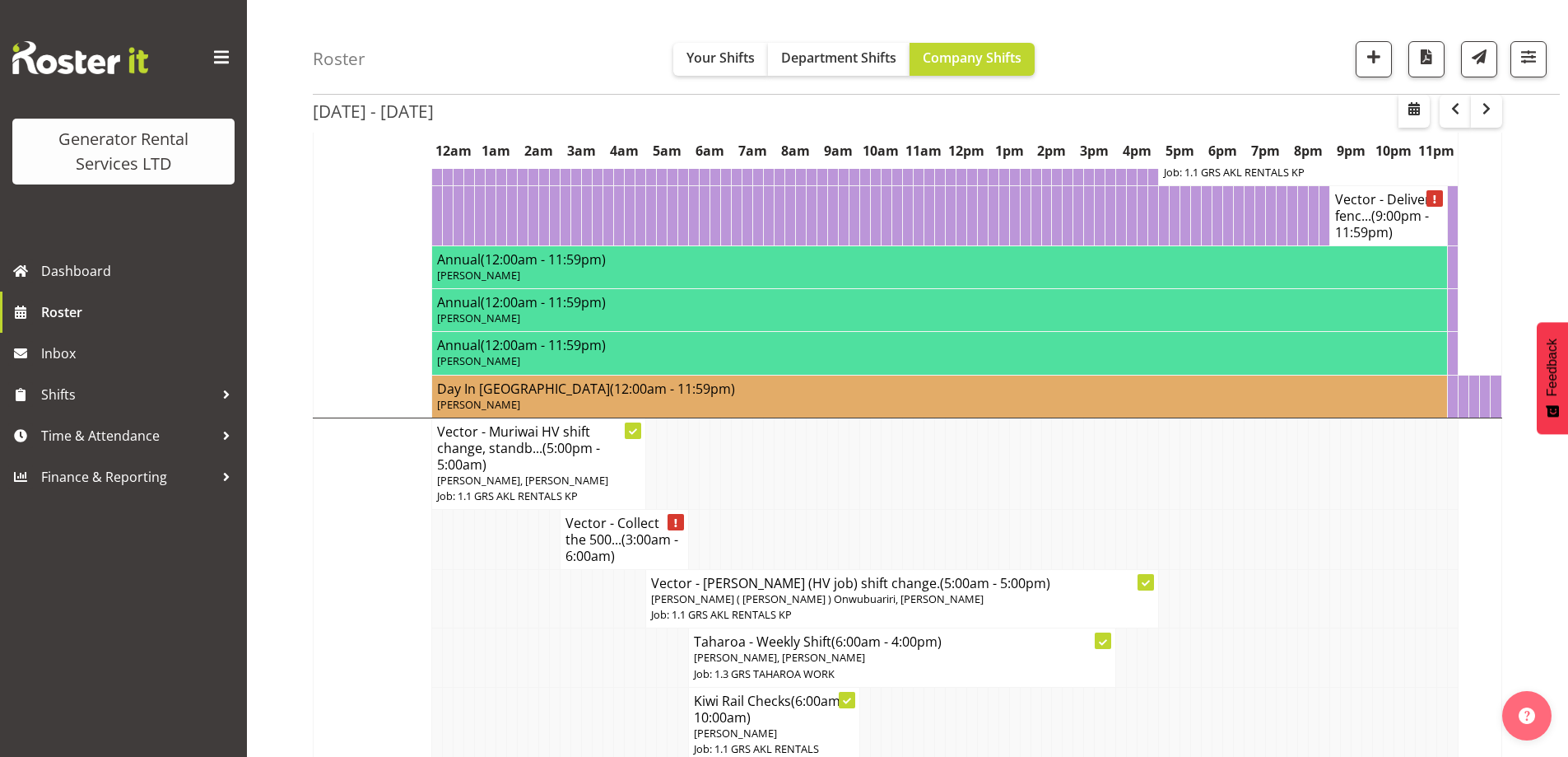
click at [1173, 537] on td at bounding box center [1176, 539] width 11 height 60
click at [888, 510] on td at bounding box center [886, 539] width 11 height 60
click at [480, 631] on td at bounding box center [480, 657] width 11 height 59
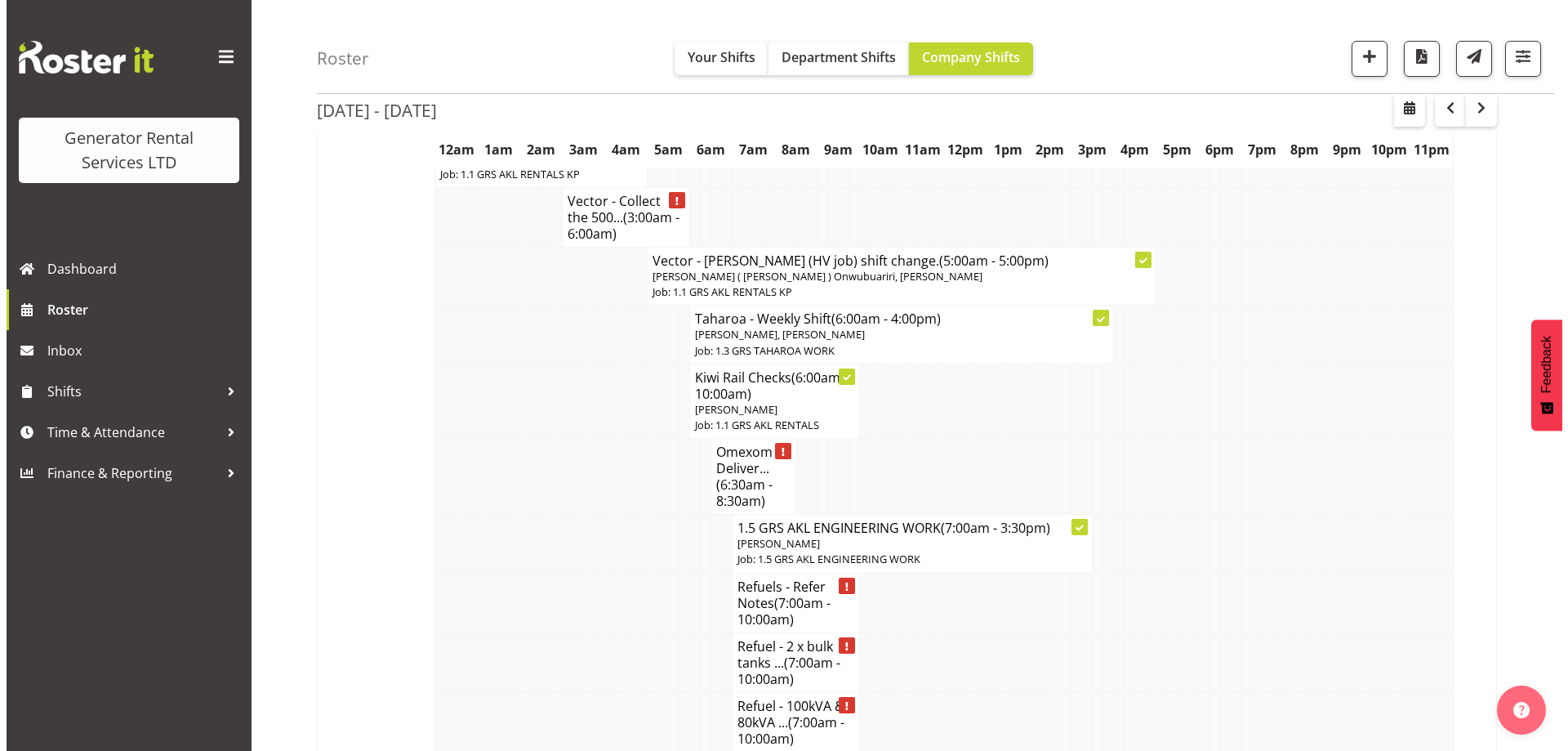
scroll to position [2095, 0]
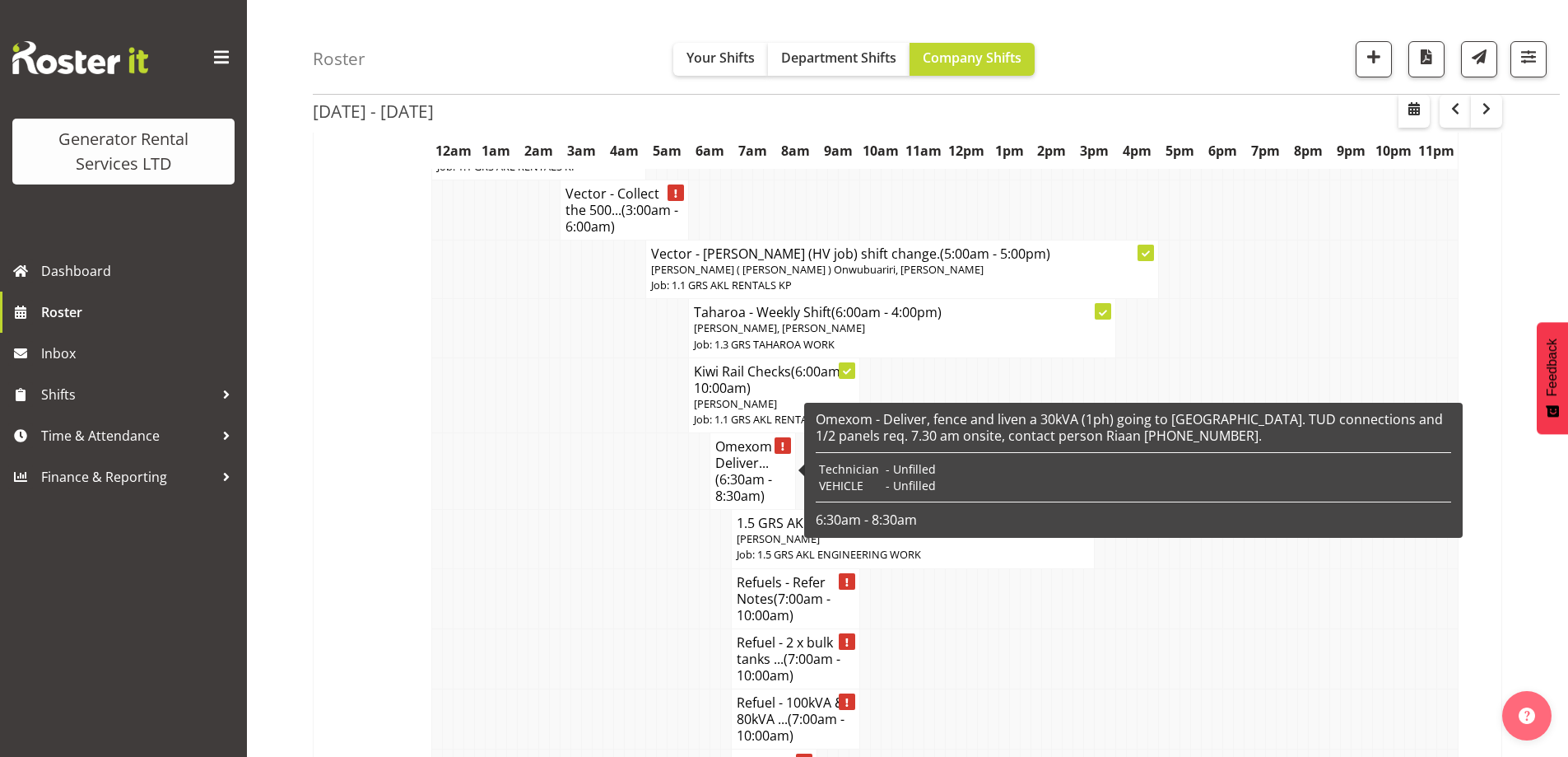
click at [747, 449] on h4 "Omexom - Deliver... (6:30am - 8:30am)" at bounding box center [752, 471] width 75 height 66
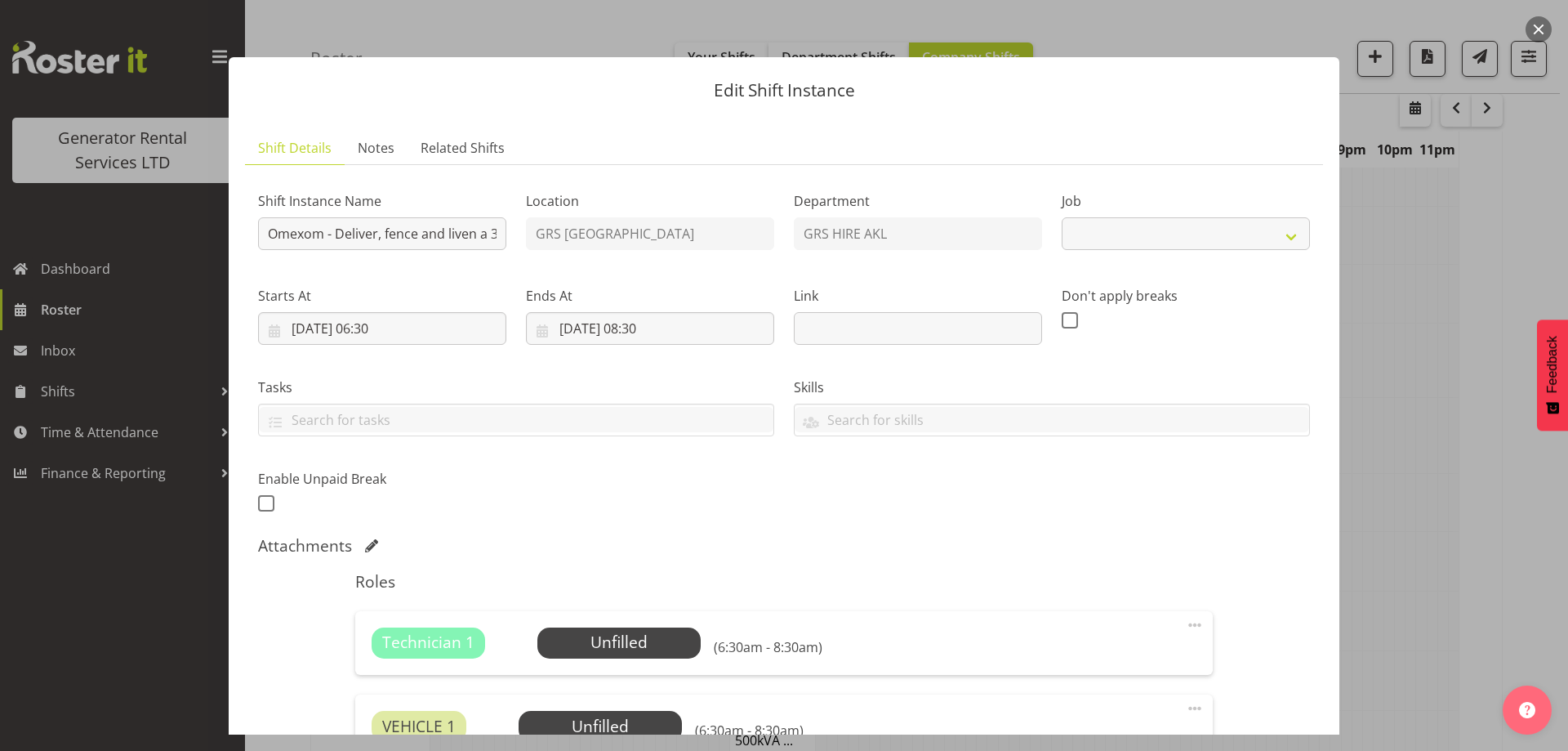
select select "7504"
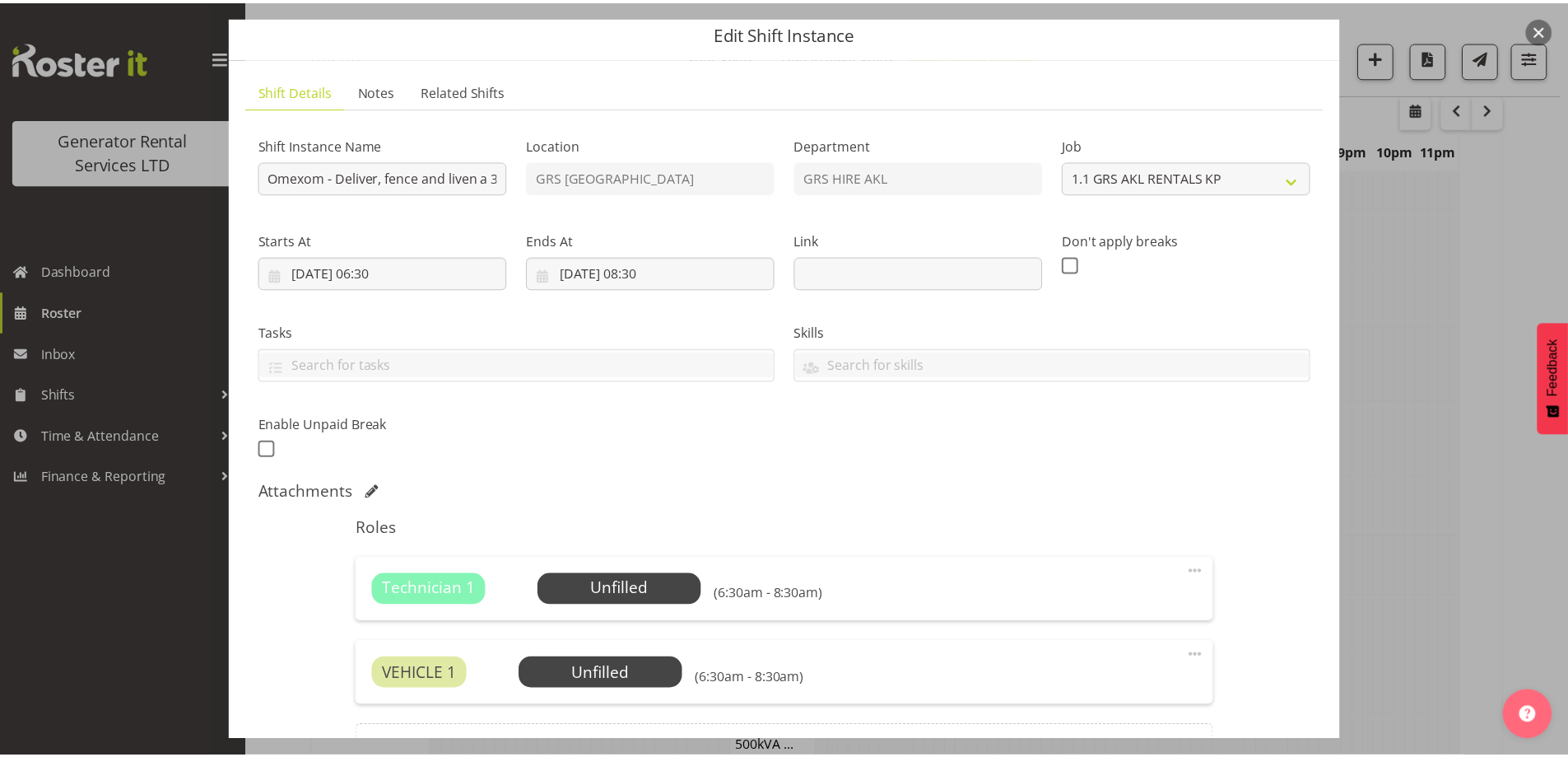
scroll to position [83, 0]
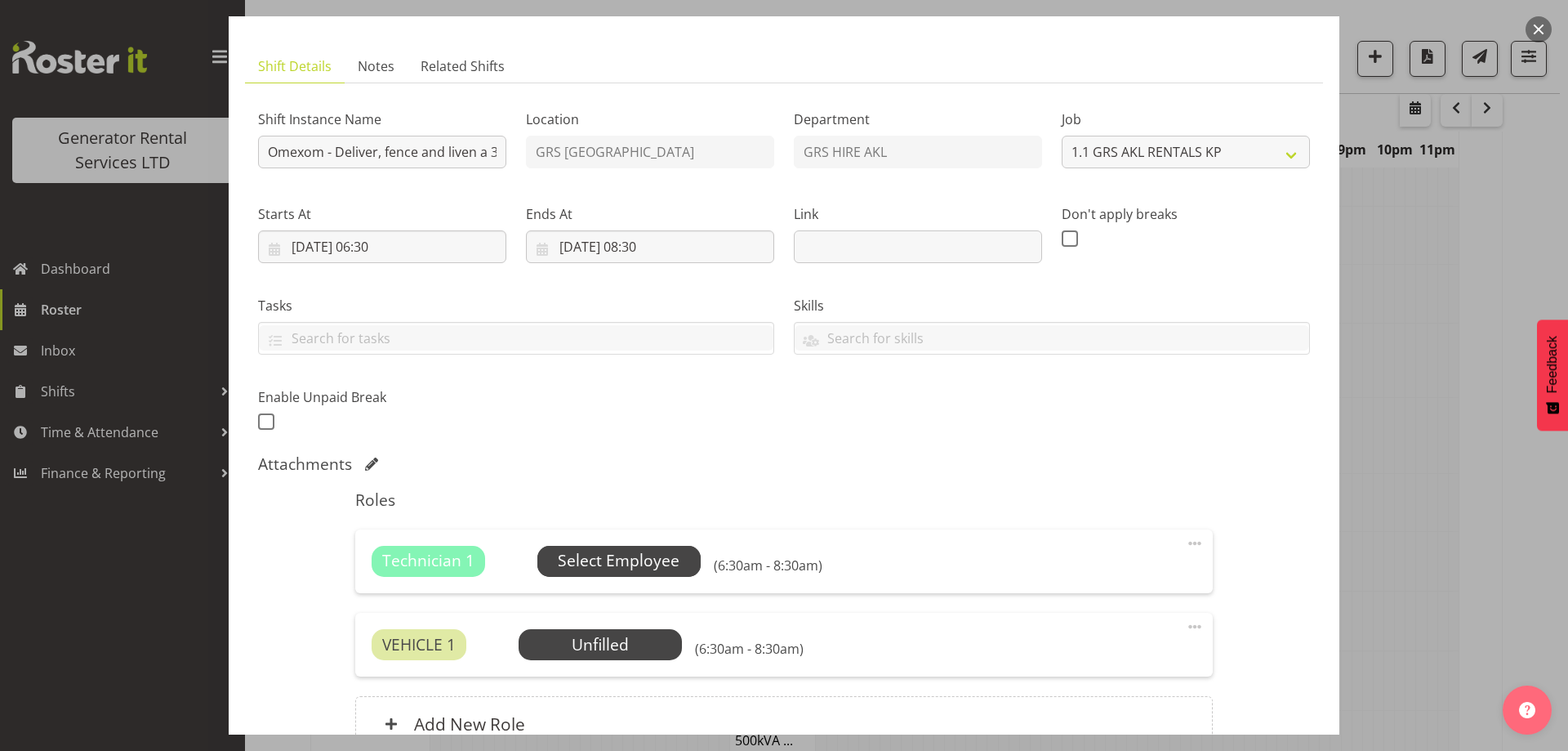
click at [648, 559] on span "Select Employee" at bounding box center [618, 560] width 122 height 24
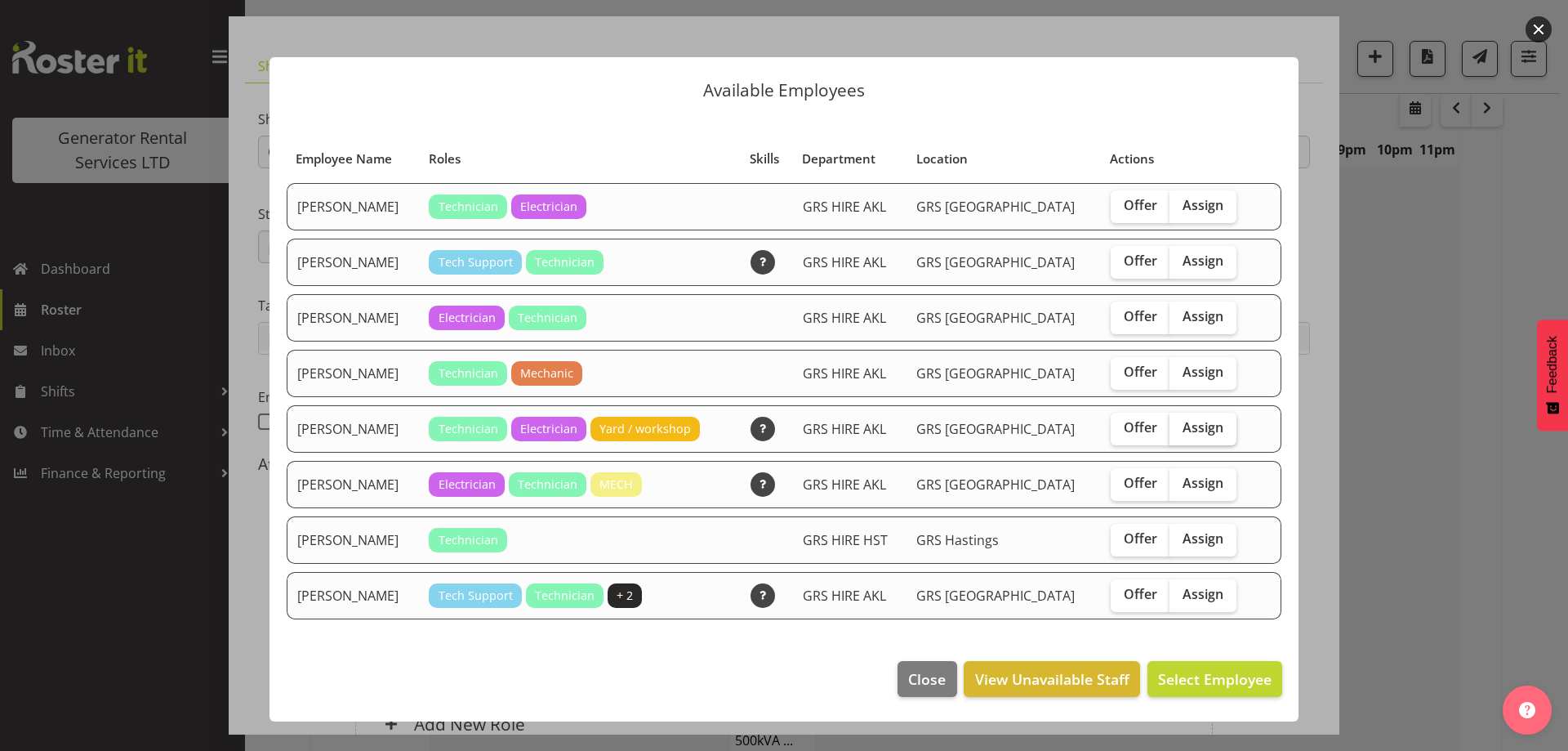
click at [1175, 417] on label "Assign" at bounding box center [1203, 430] width 67 height 33
click at [1175, 423] on input "Assign" at bounding box center [1175, 428] width 10 height 10
checkbox input "true"
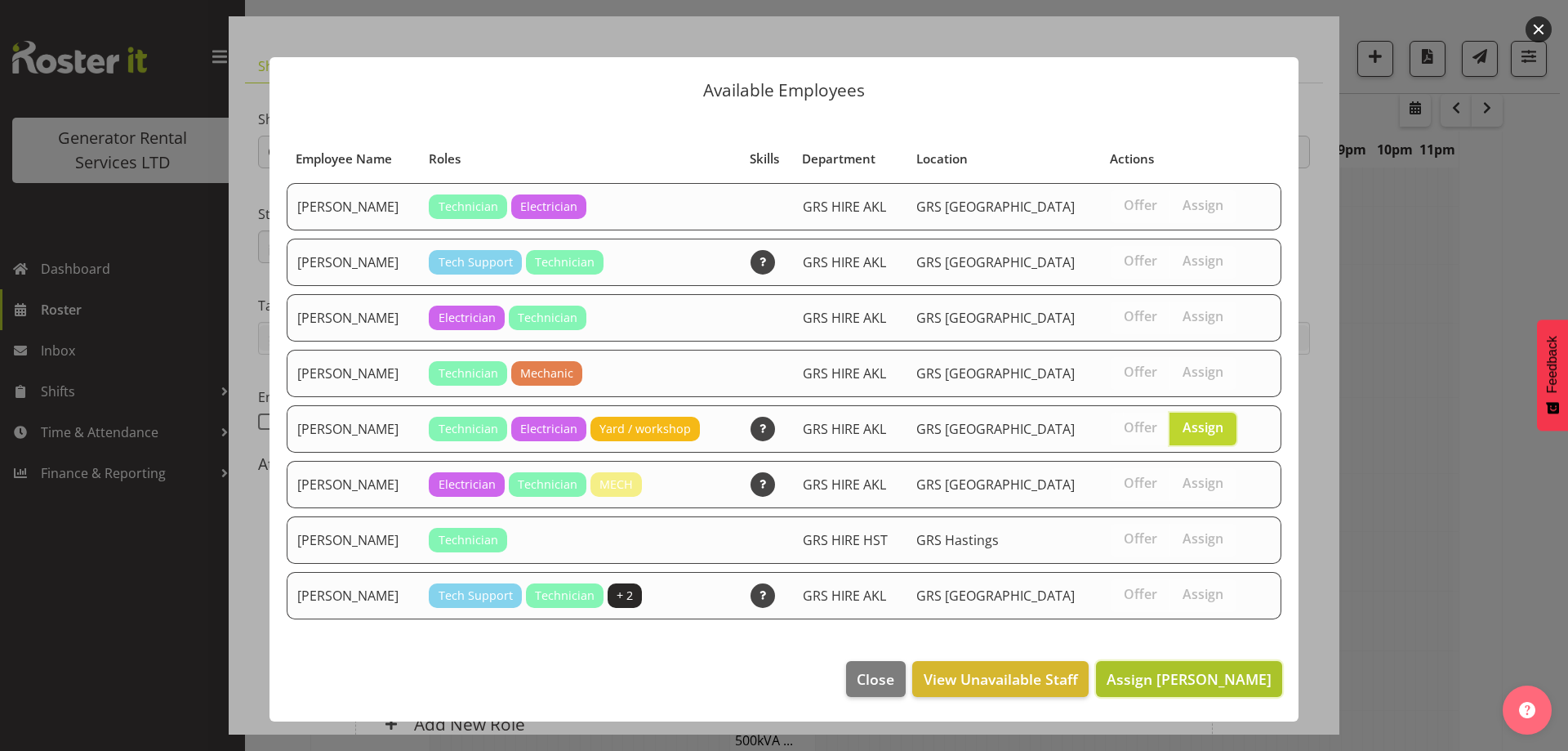
click at [1175, 694] on button "Assign [PERSON_NAME]" at bounding box center [1189, 679] width 186 height 36
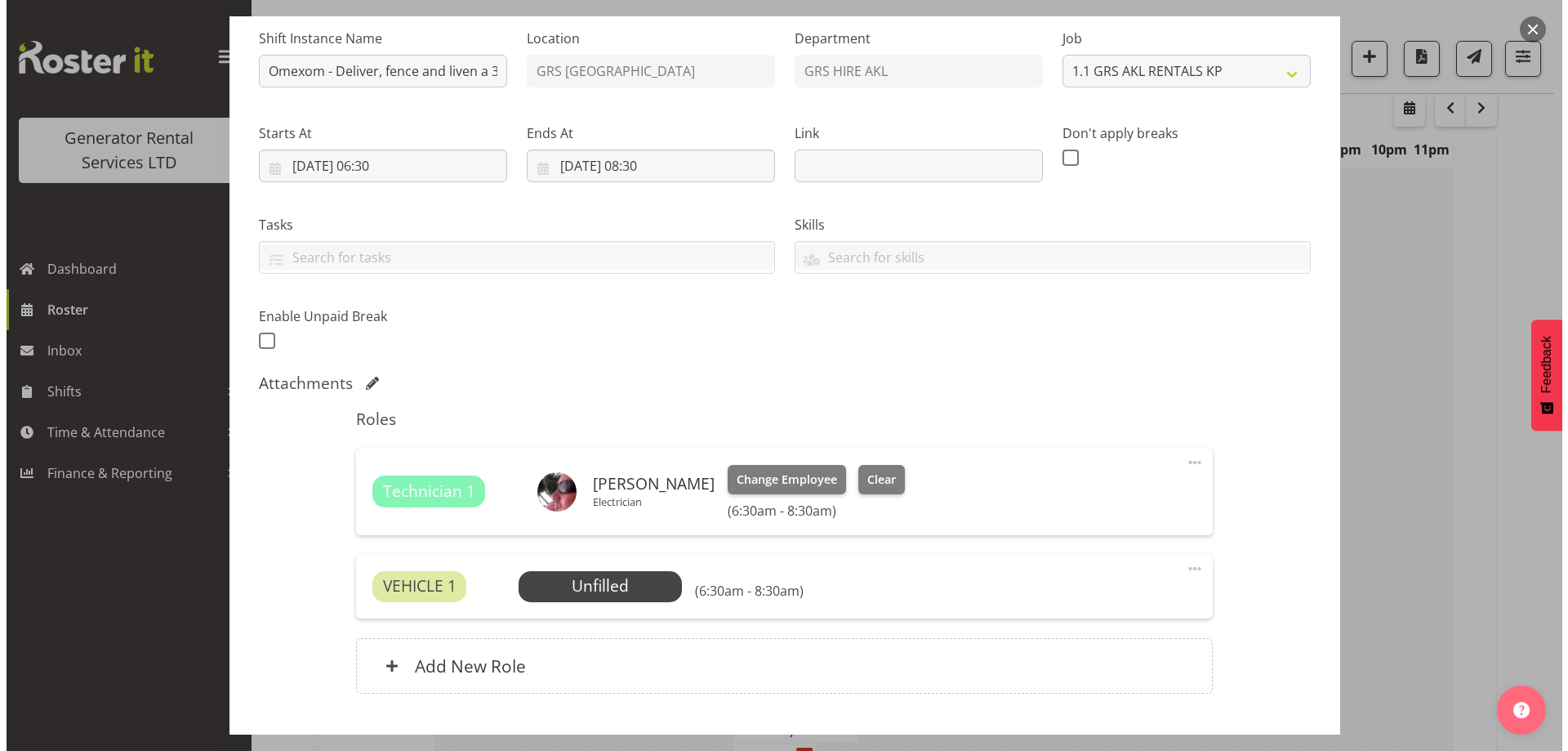
scroll to position [267, 0]
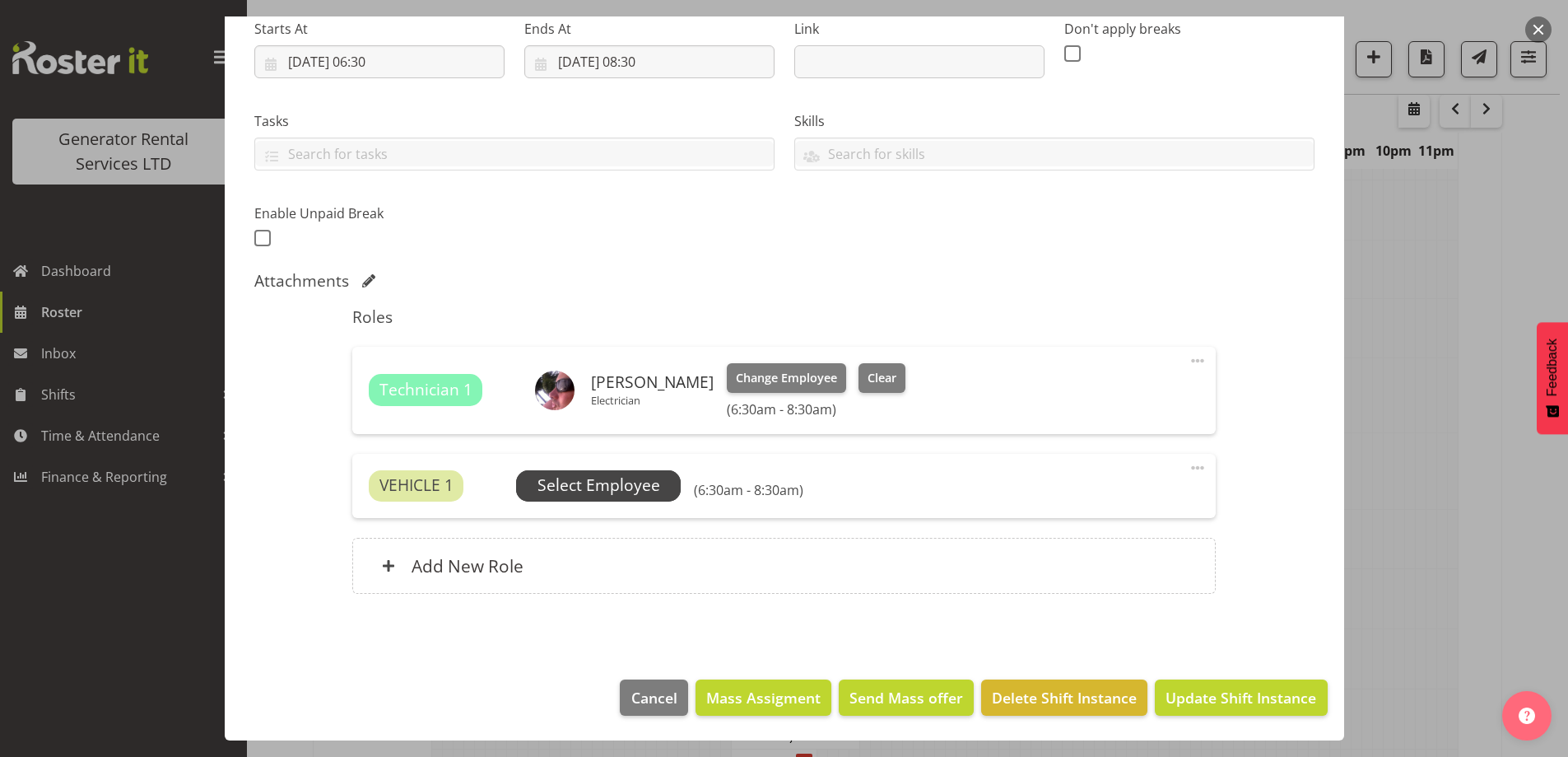
click at [624, 485] on span "Select Employee" at bounding box center [599, 485] width 123 height 24
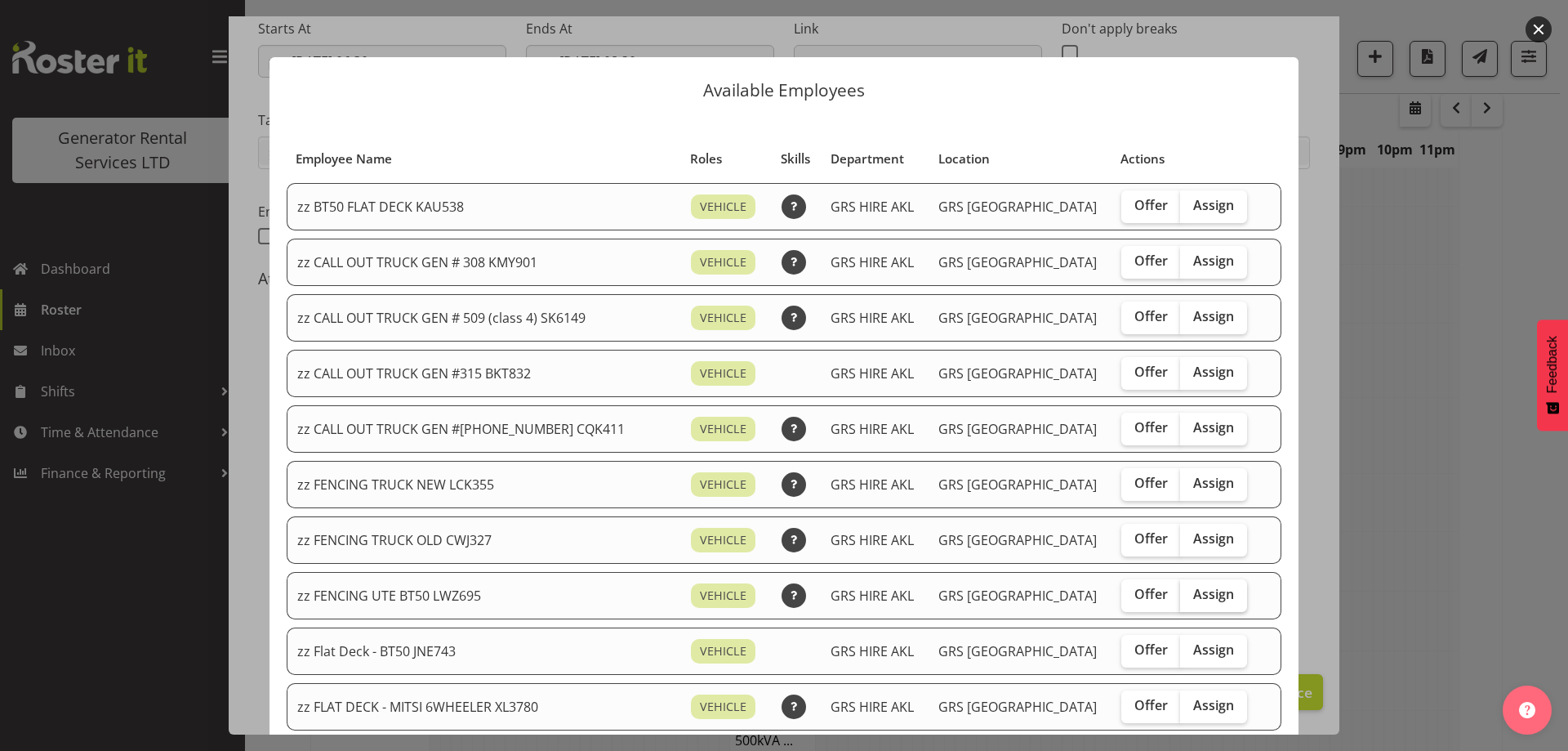
click at [1193, 594] on span "Assign" at bounding box center [1213, 593] width 41 height 17
click at [1189, 594] on input "Assign" at bounding box center [1186, 594] width 10 height 10
checkbox input "true"
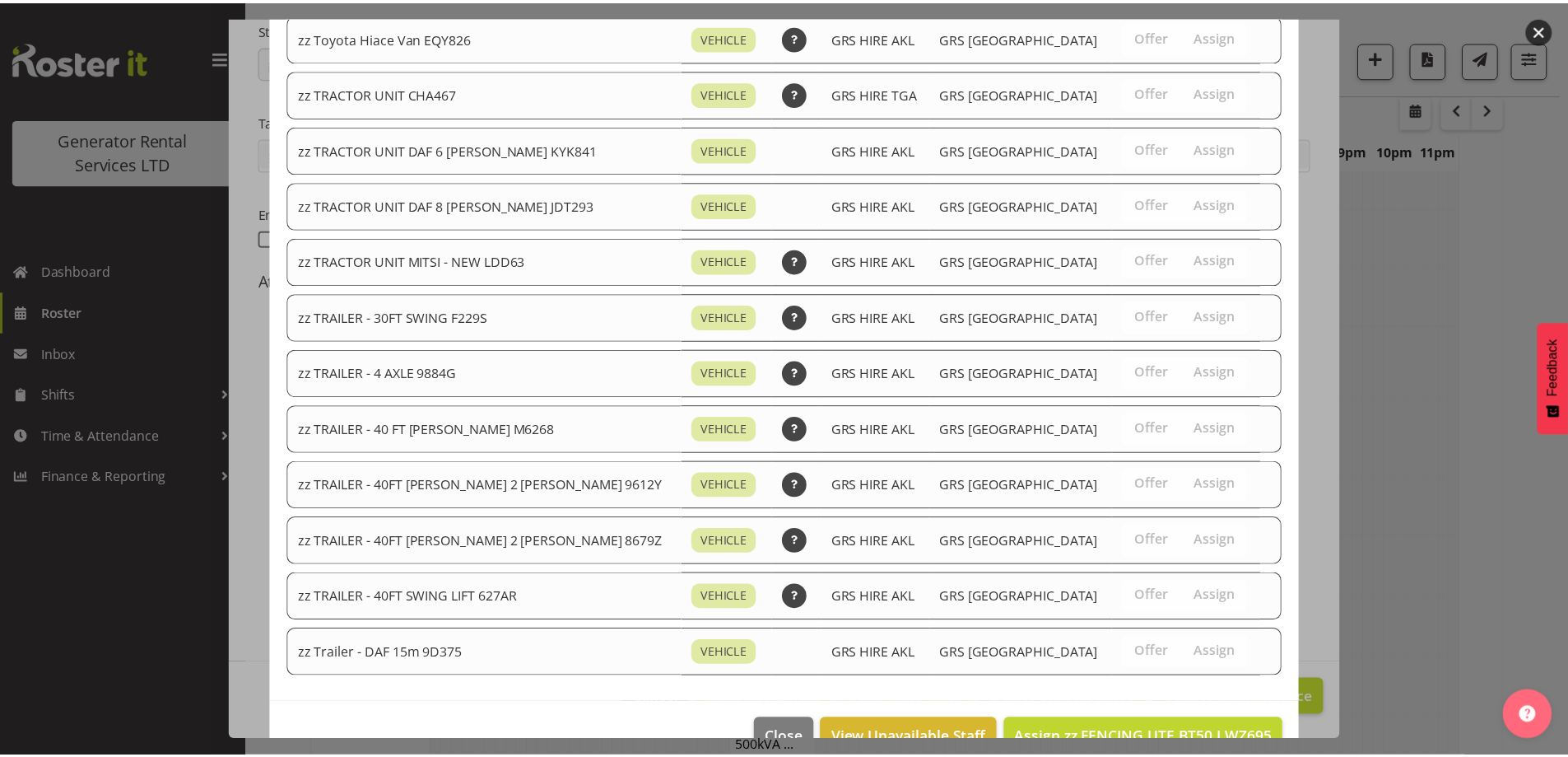
scroll to position [2058, 0]
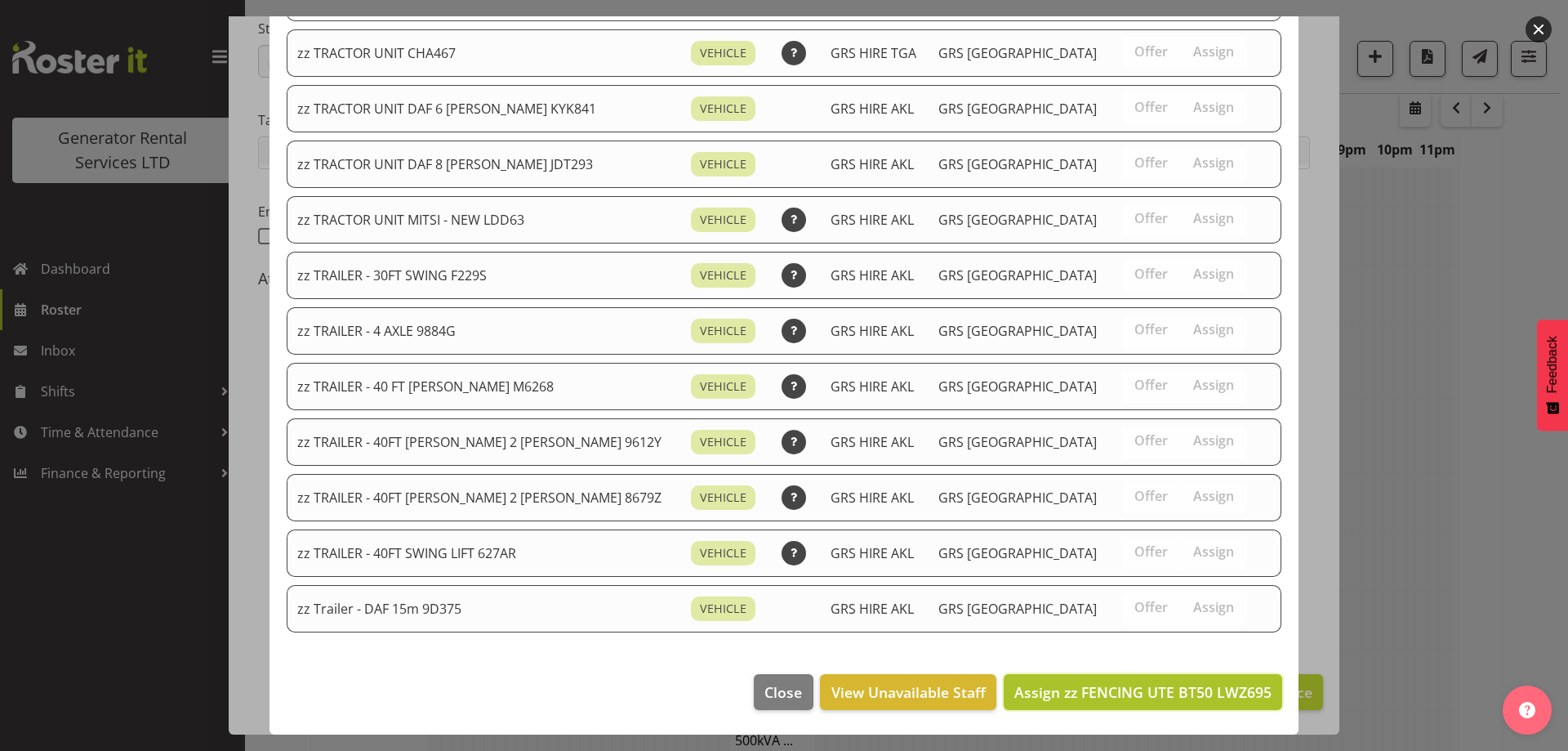
click at [1150, 693] on span "Assign zz FENCING UTE BT50 LWZ695" at bounding box center [1143, 692] width 257 height 20
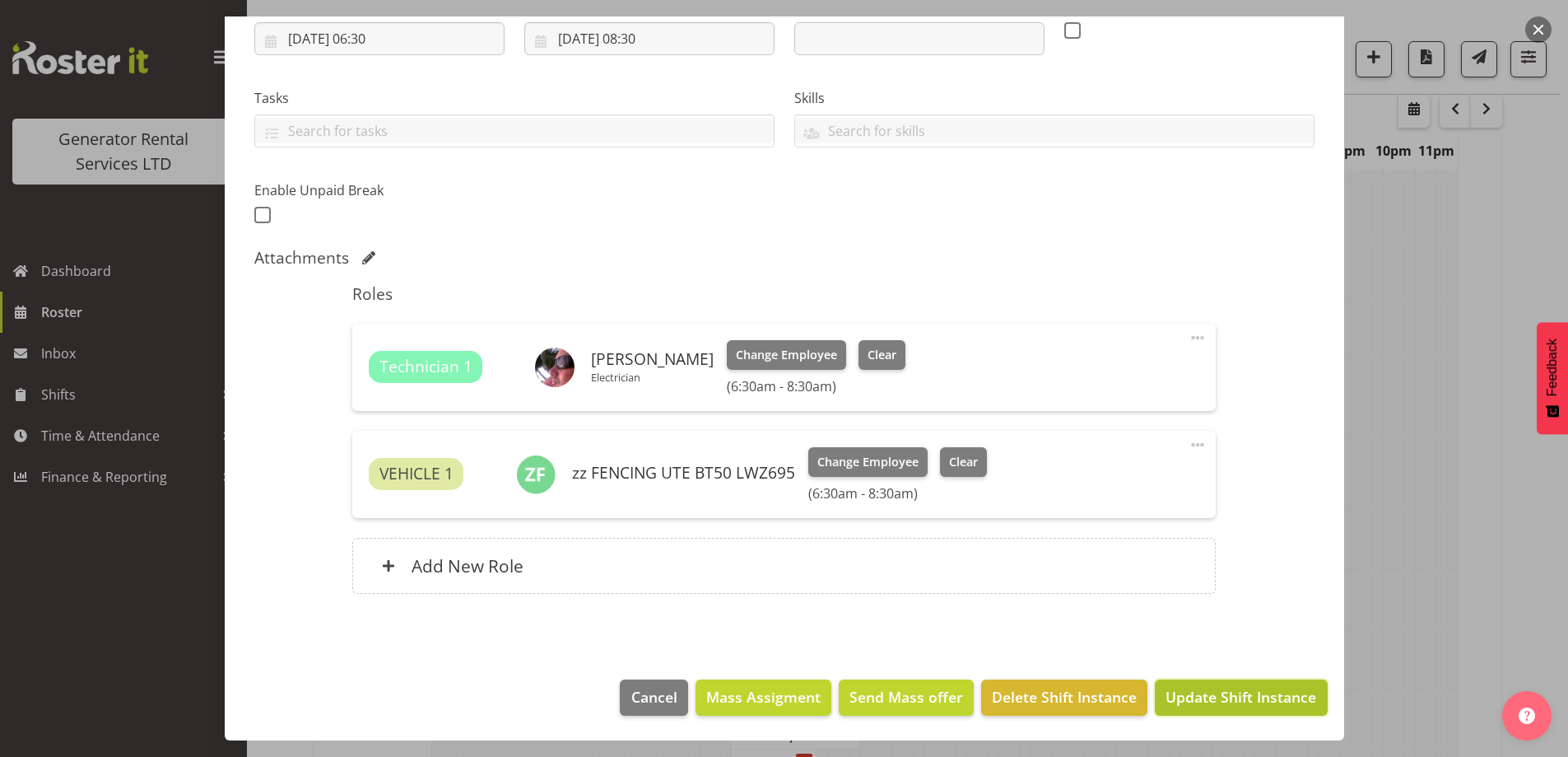
click at [1166, 695] on span "Update Shift Instance" at bounding box center [1241, 696] width 151 height 21
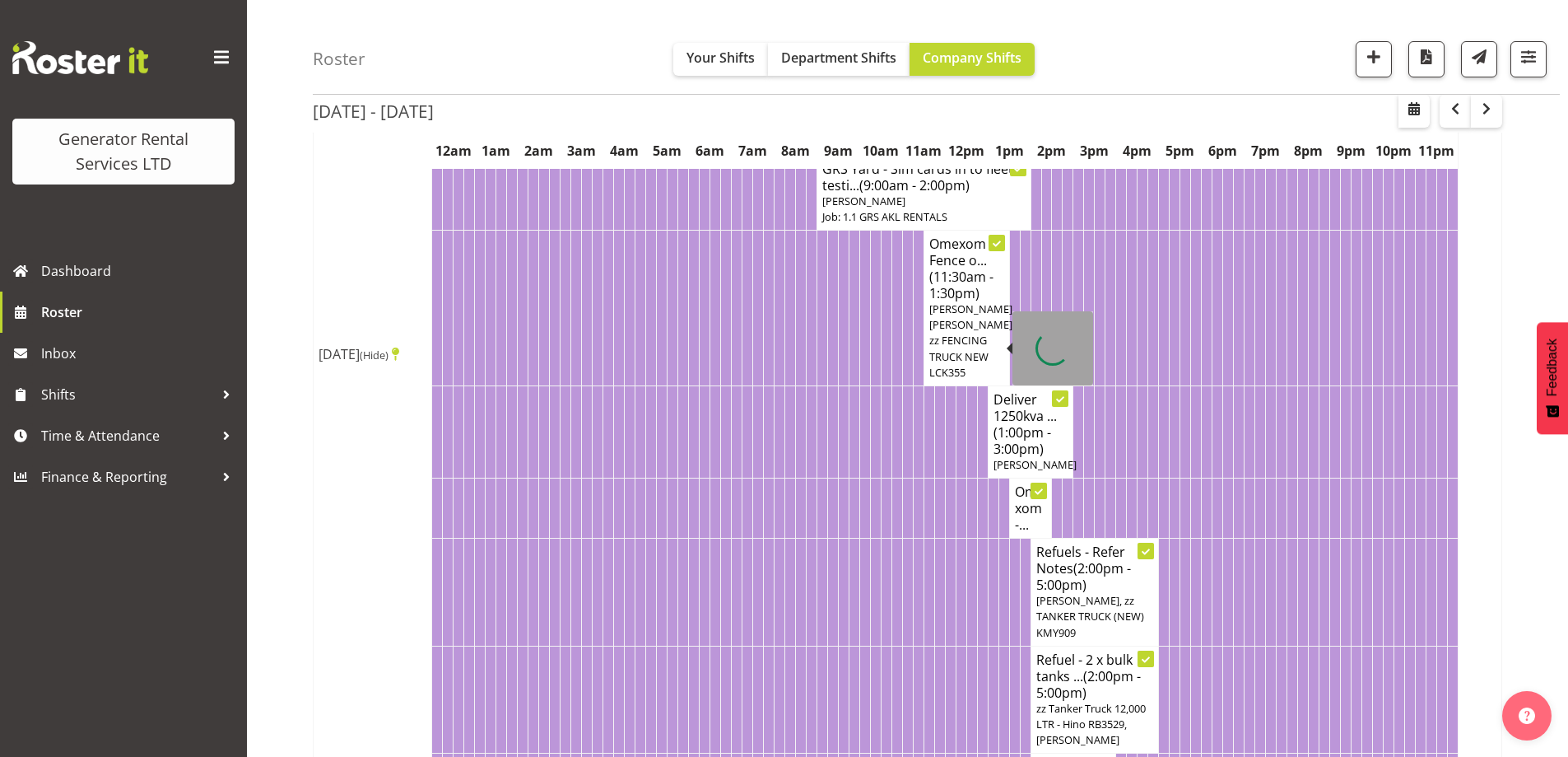
scroll to position [877, 0]
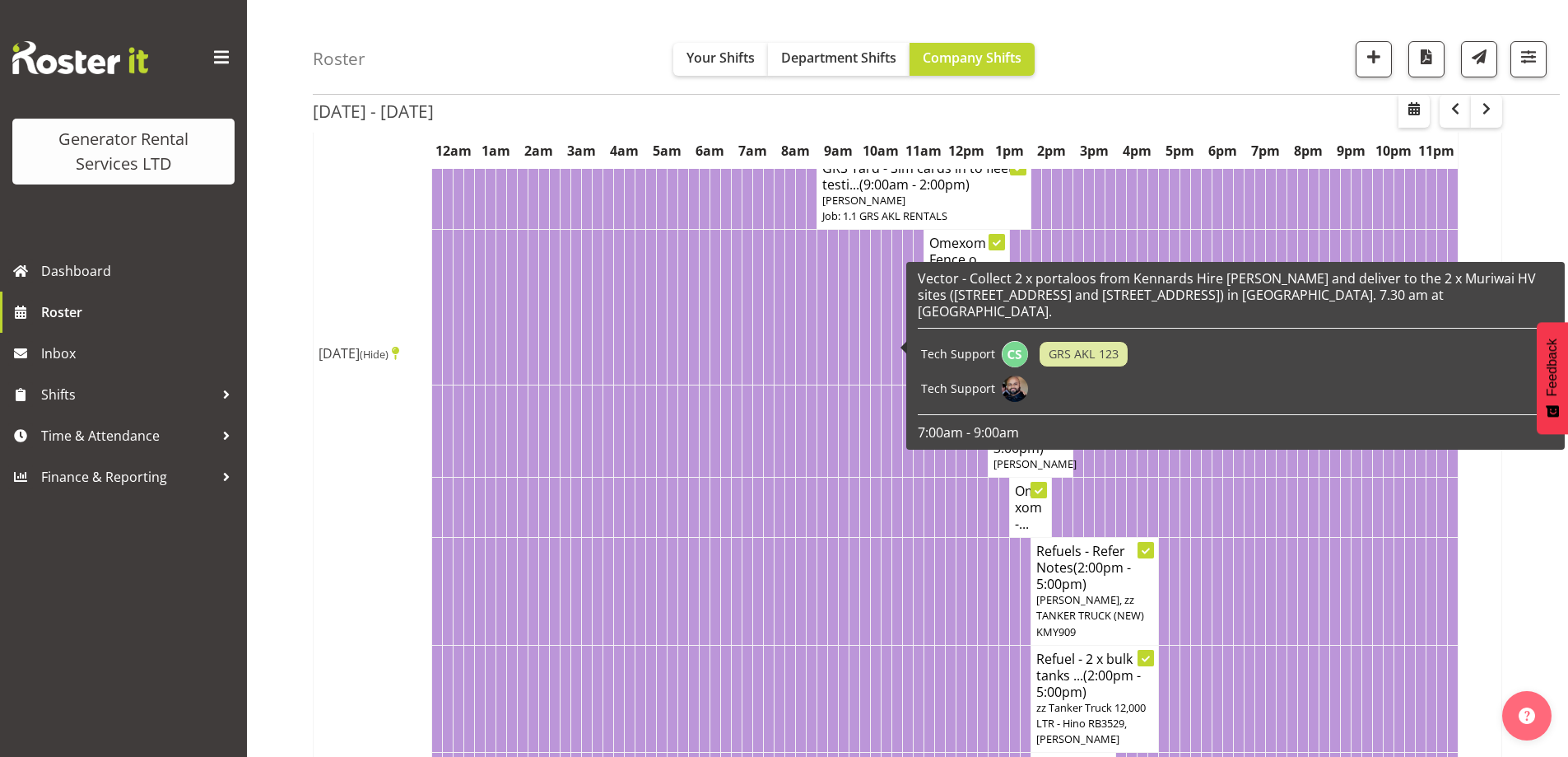
click at [818, 600] on td at bounding box center [822, 591] width 11 height 108
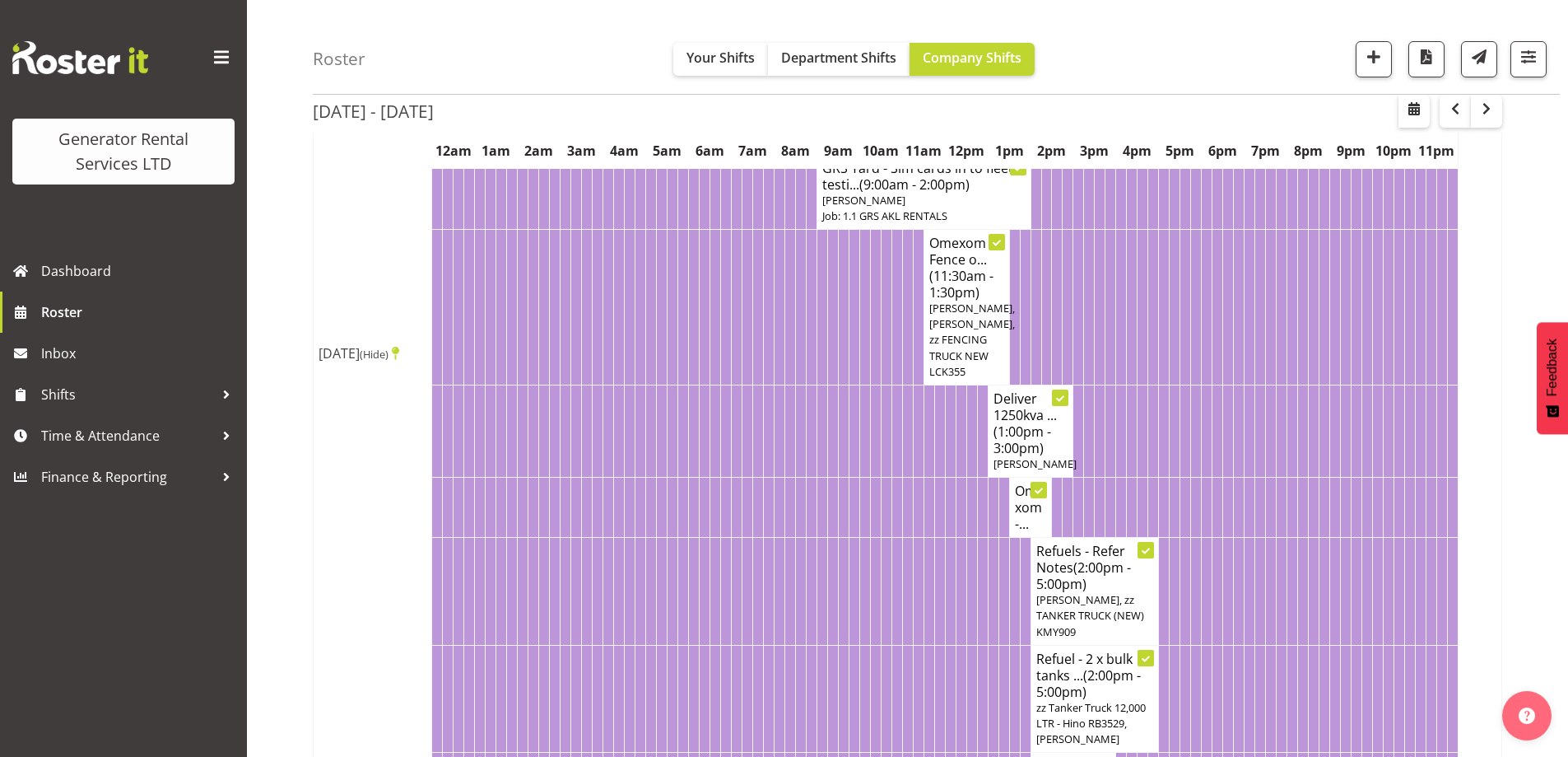
click at [814, 537] on td at bounding box center [811, 508] width 11 height 60
click at [802, 537] on td at bounding box center [801, 508] width 11 height 60
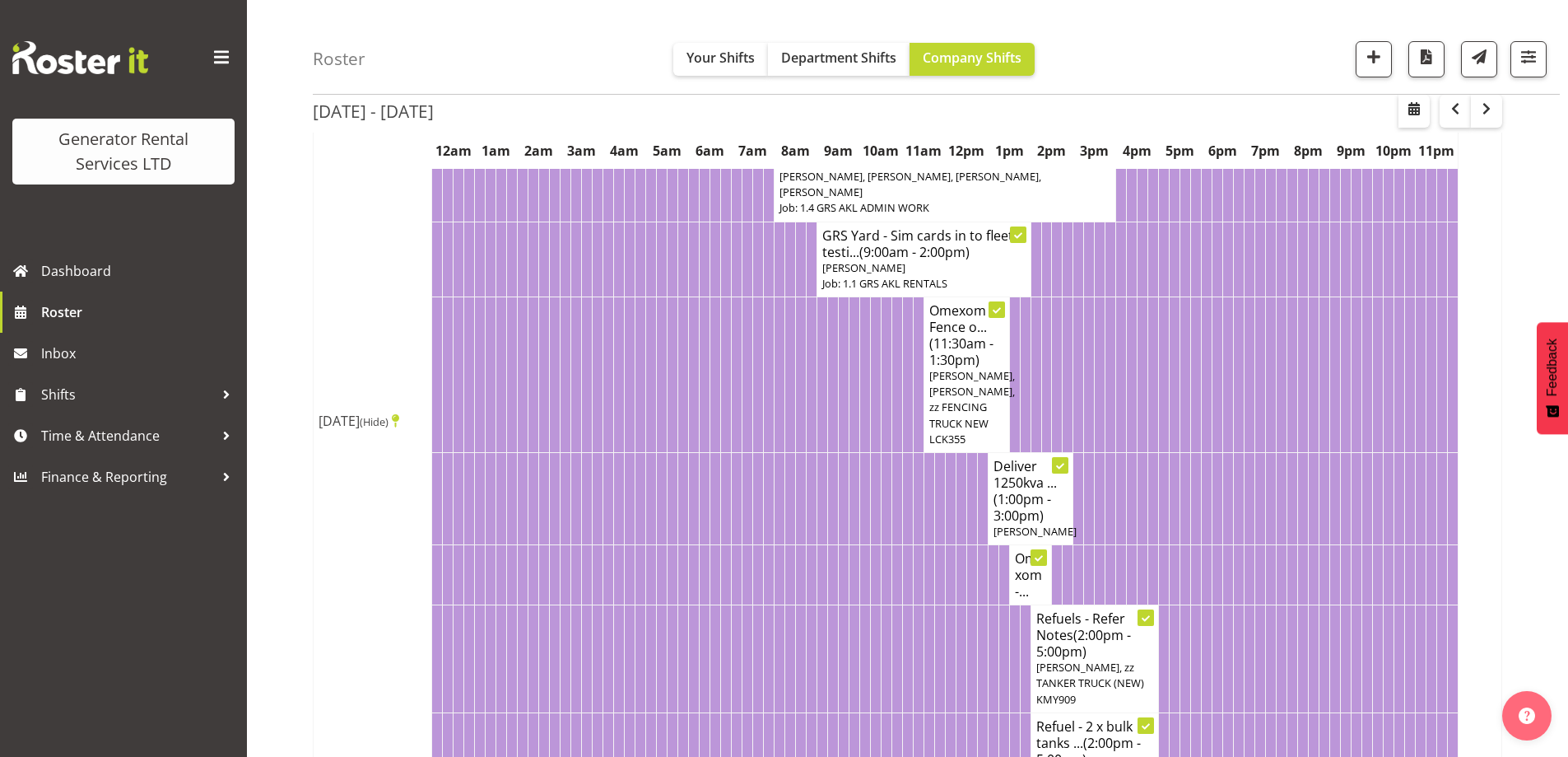
scroll to position [795, 0]
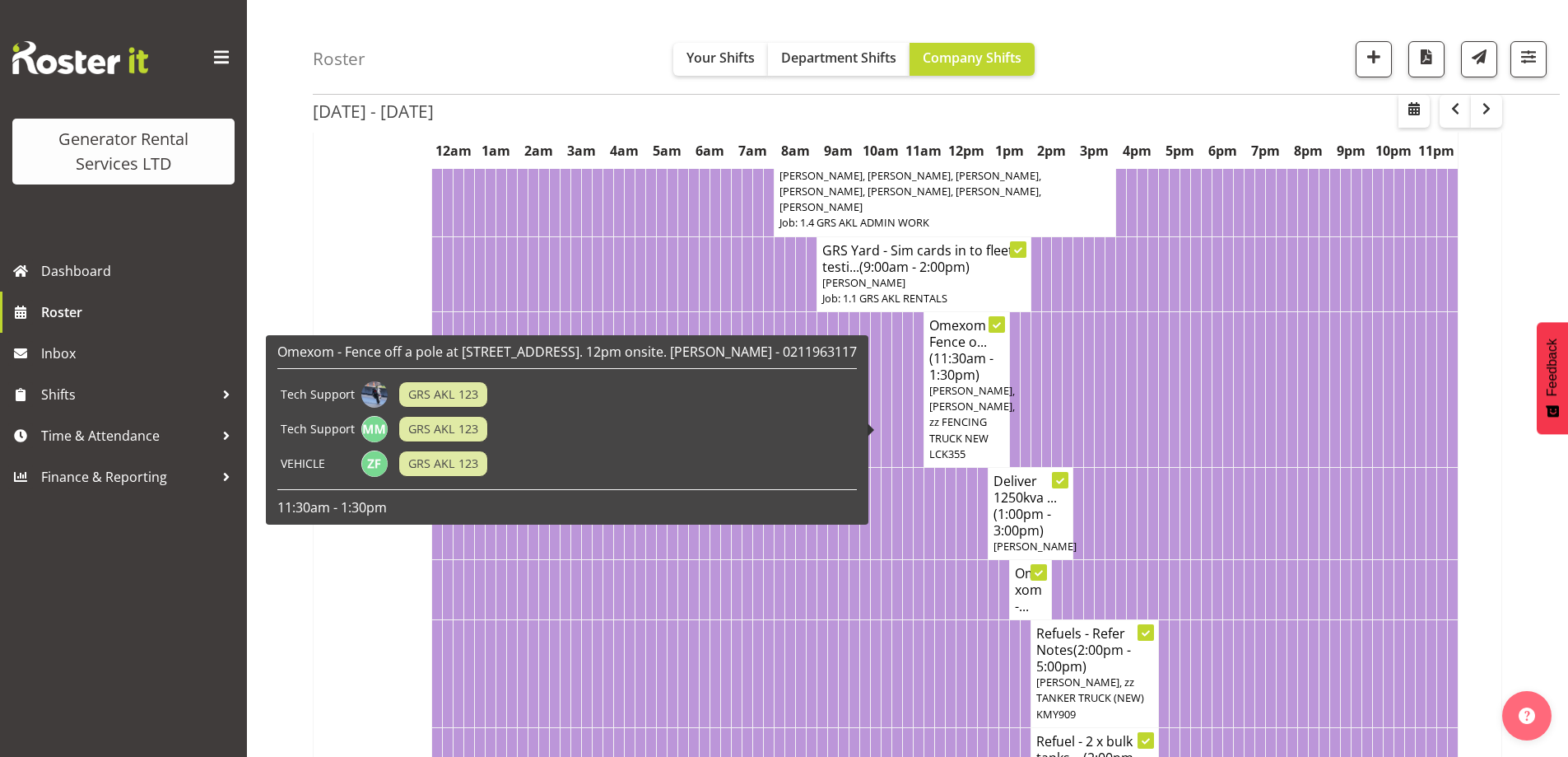
click at [868, 523] on div "Omexom - Fence off a pole at [STREET_ADDRESS]. 12pm onsite. [PERSON_NAME] - 021…" at bounding box center [567, 430] width 602 height 190
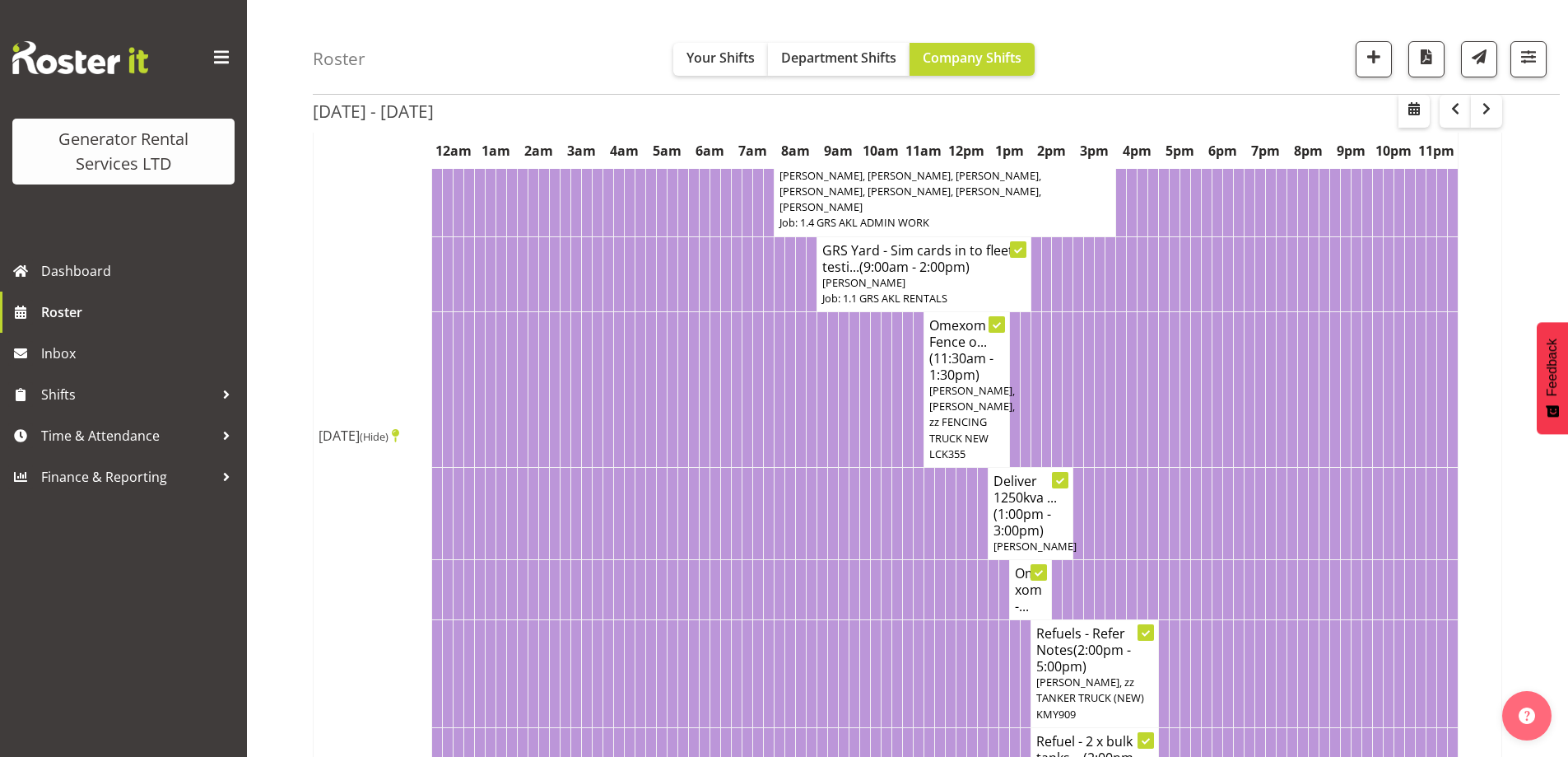
click at [852, 559] on td at bounding box center [854, 513] width 11 height 92
click at [761, 688] on td at bounding box center [758, 674] width 11 height 108
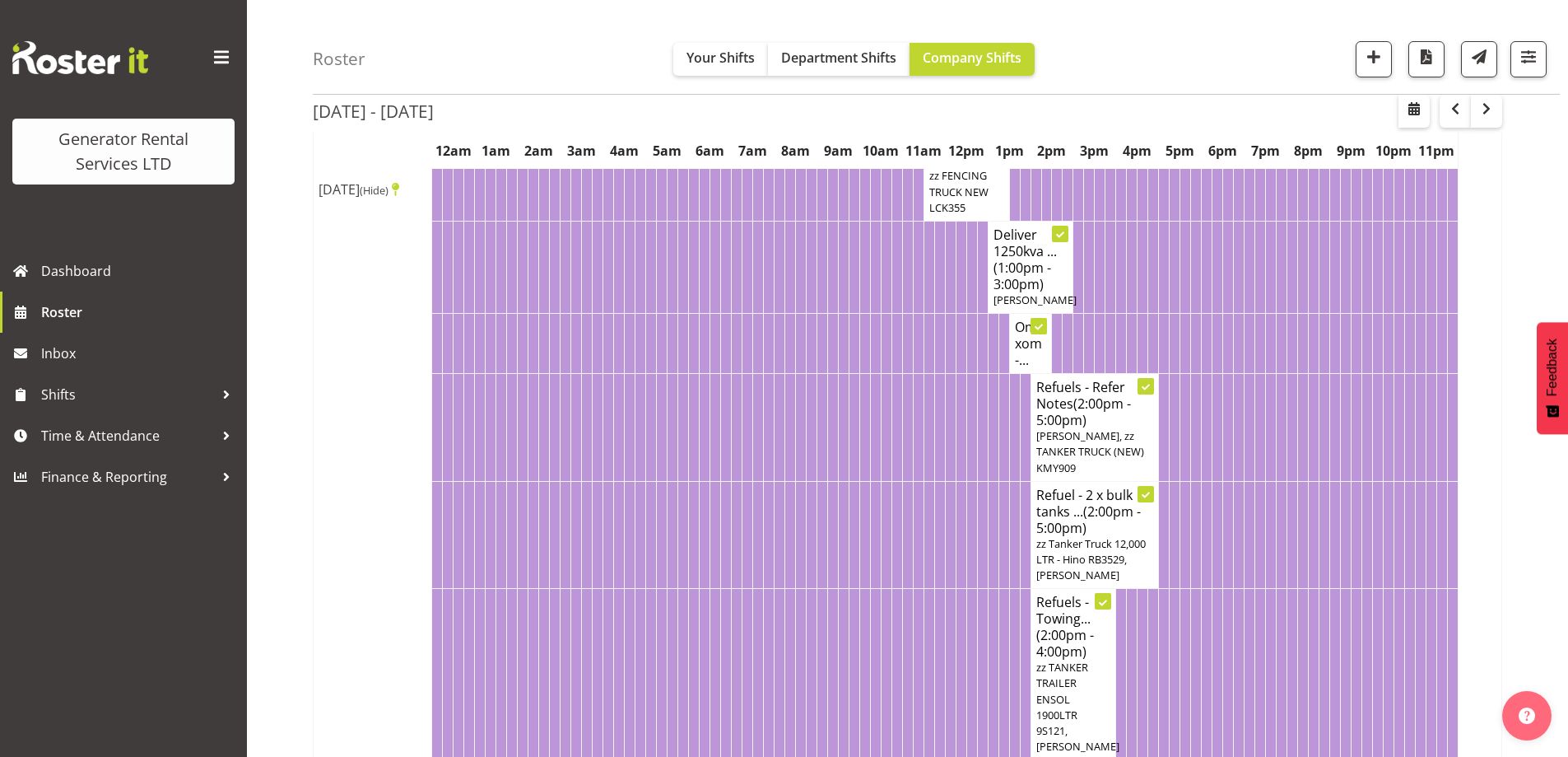
scroll to position [1042, 0]
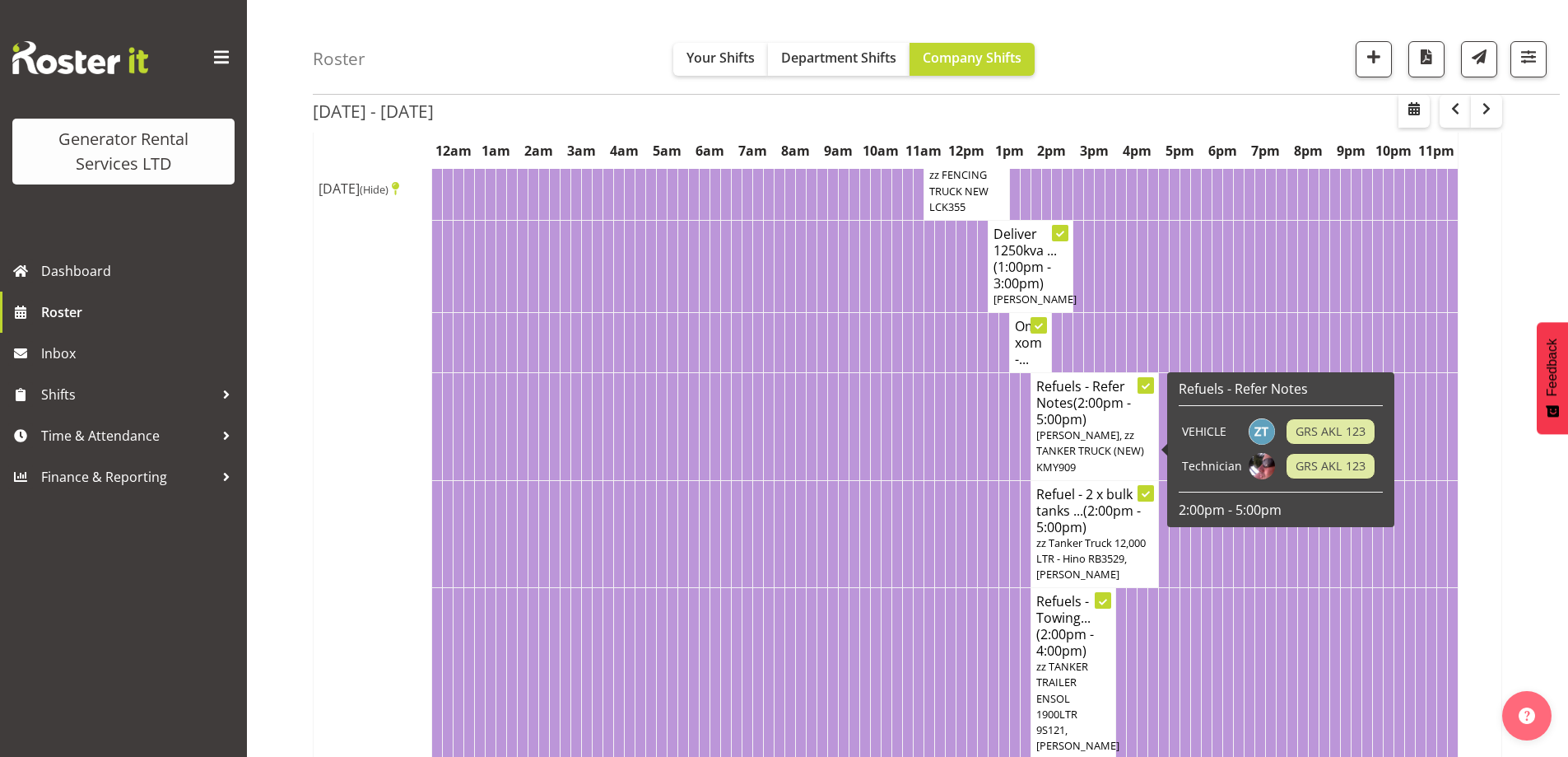
click at [1071, 429] on span "(2:00pm - 5:00pm)" at bounding box center [1084, 410] width 95 height 34
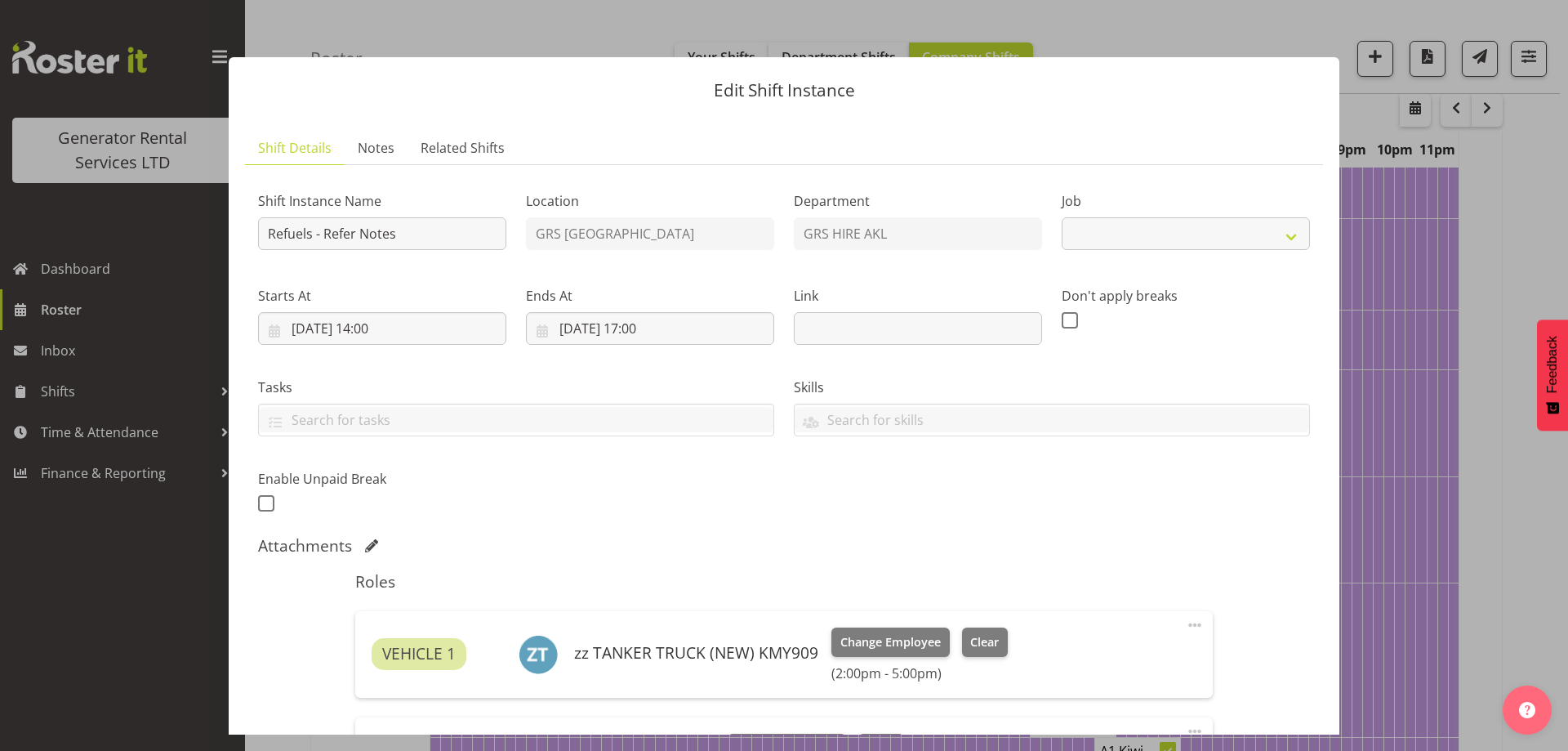
select select "9"
click at [352, 142] on link "Notes" at bounding box center [376, 148] width 63 height 33
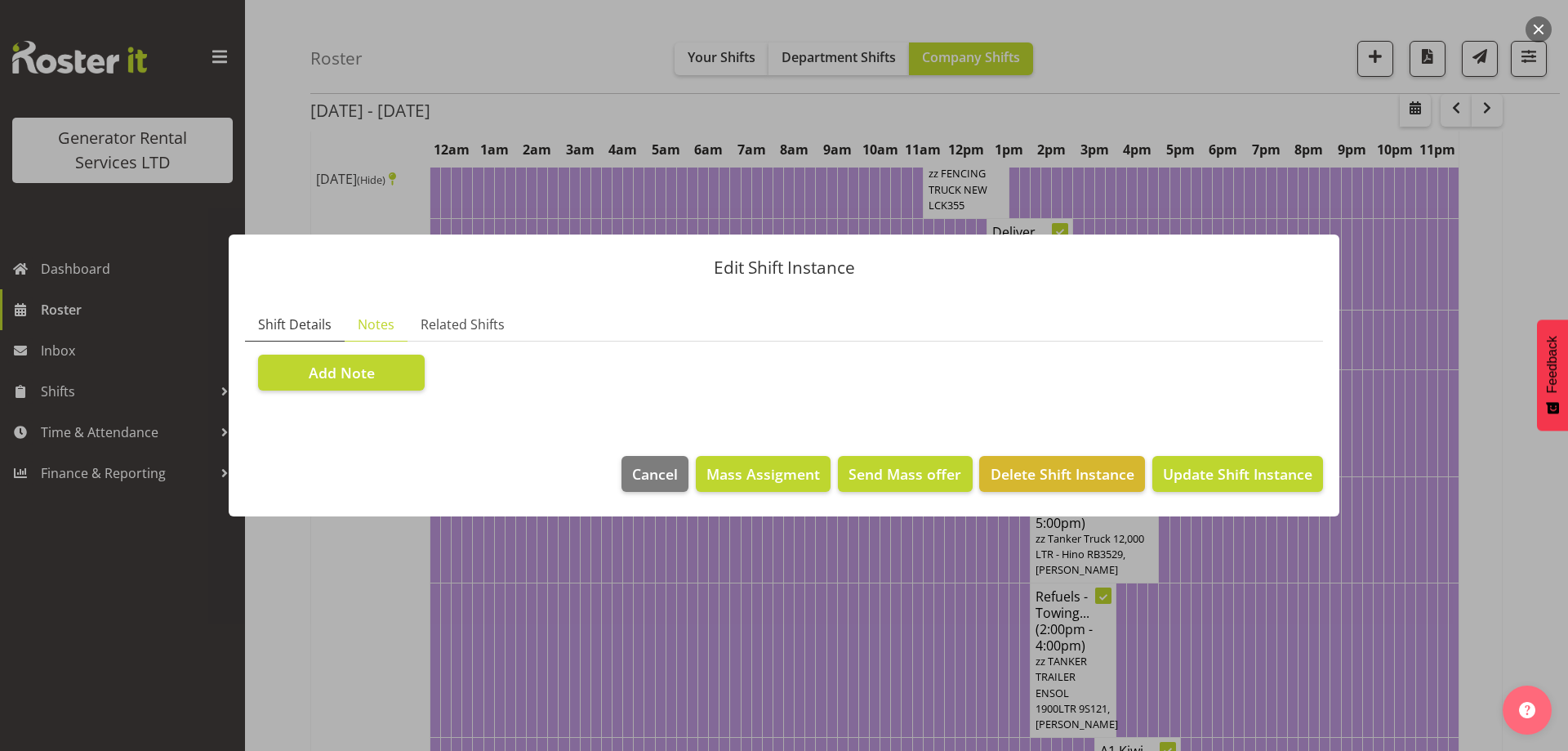
click at [309, 327] on span "Shift Details" at bounding box center [294, 324] width 73 height 20
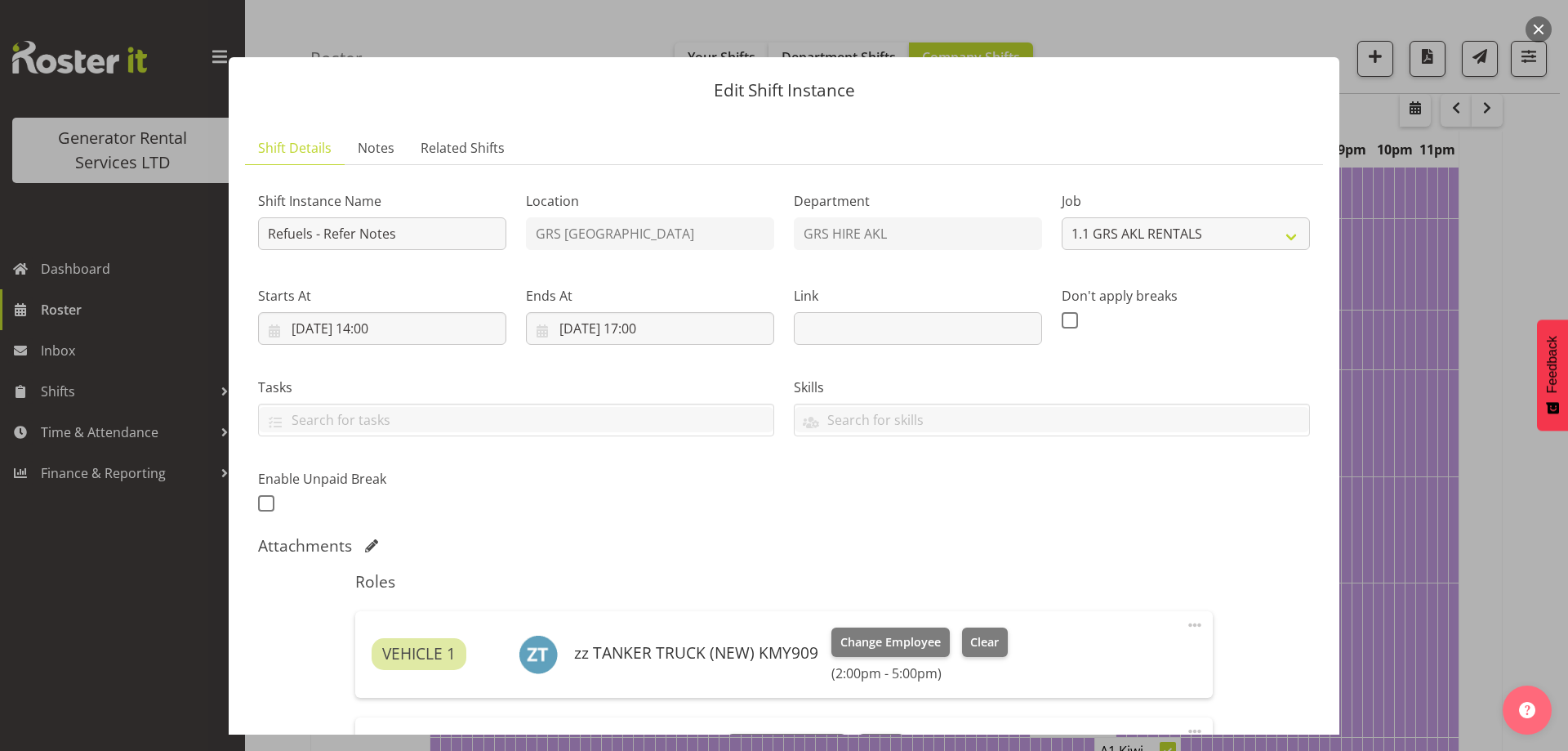
click at [1392, 489] on div at bounding box center [784, 376] width 1568 height 751
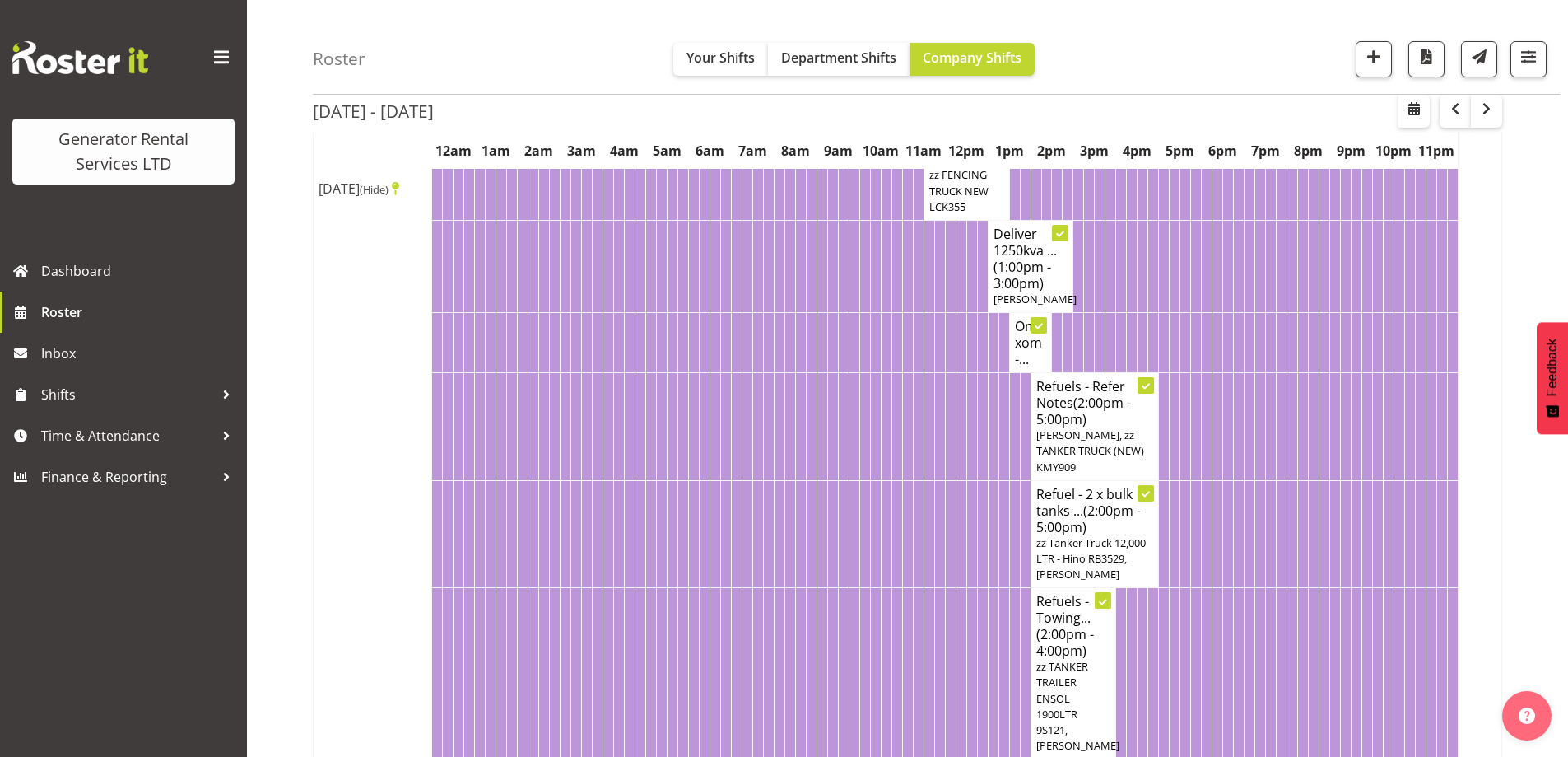
click at [880, 577] on td at bounding box center [875, 534] width 11 height 108
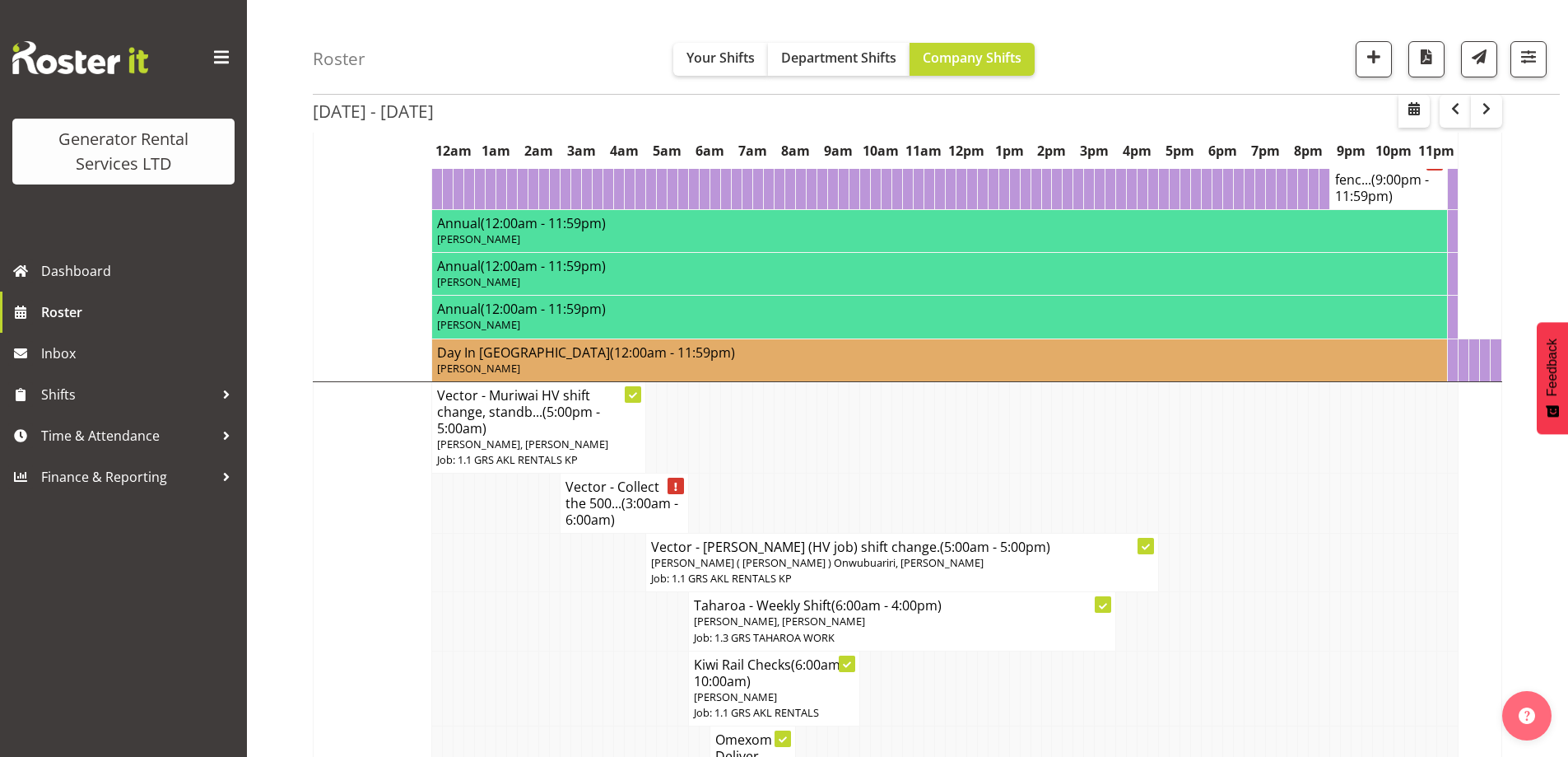
scroll to position [1783, 0]
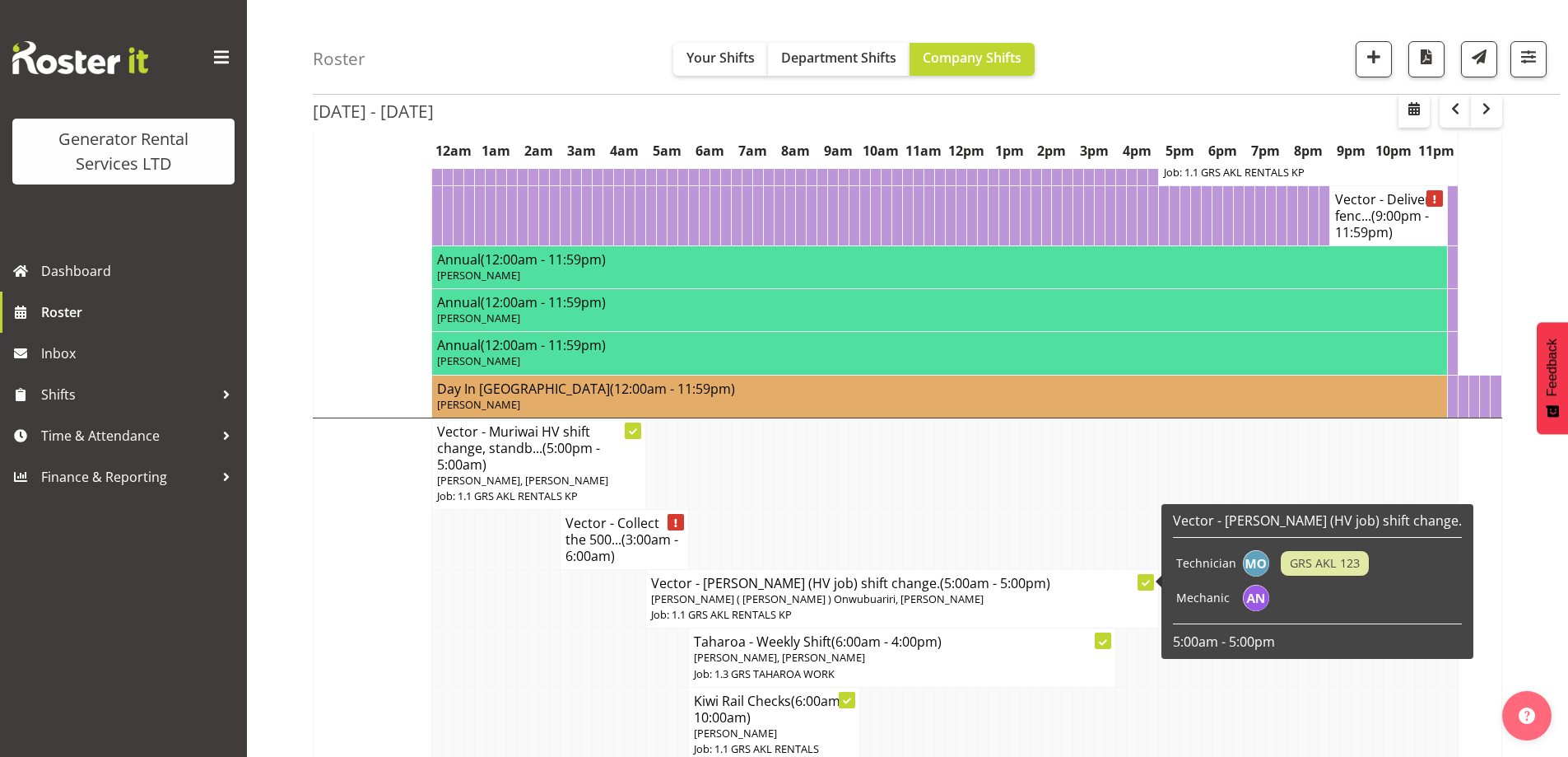
click at [443, 629] on td at bounding box center [449, 657] width 11 height 59
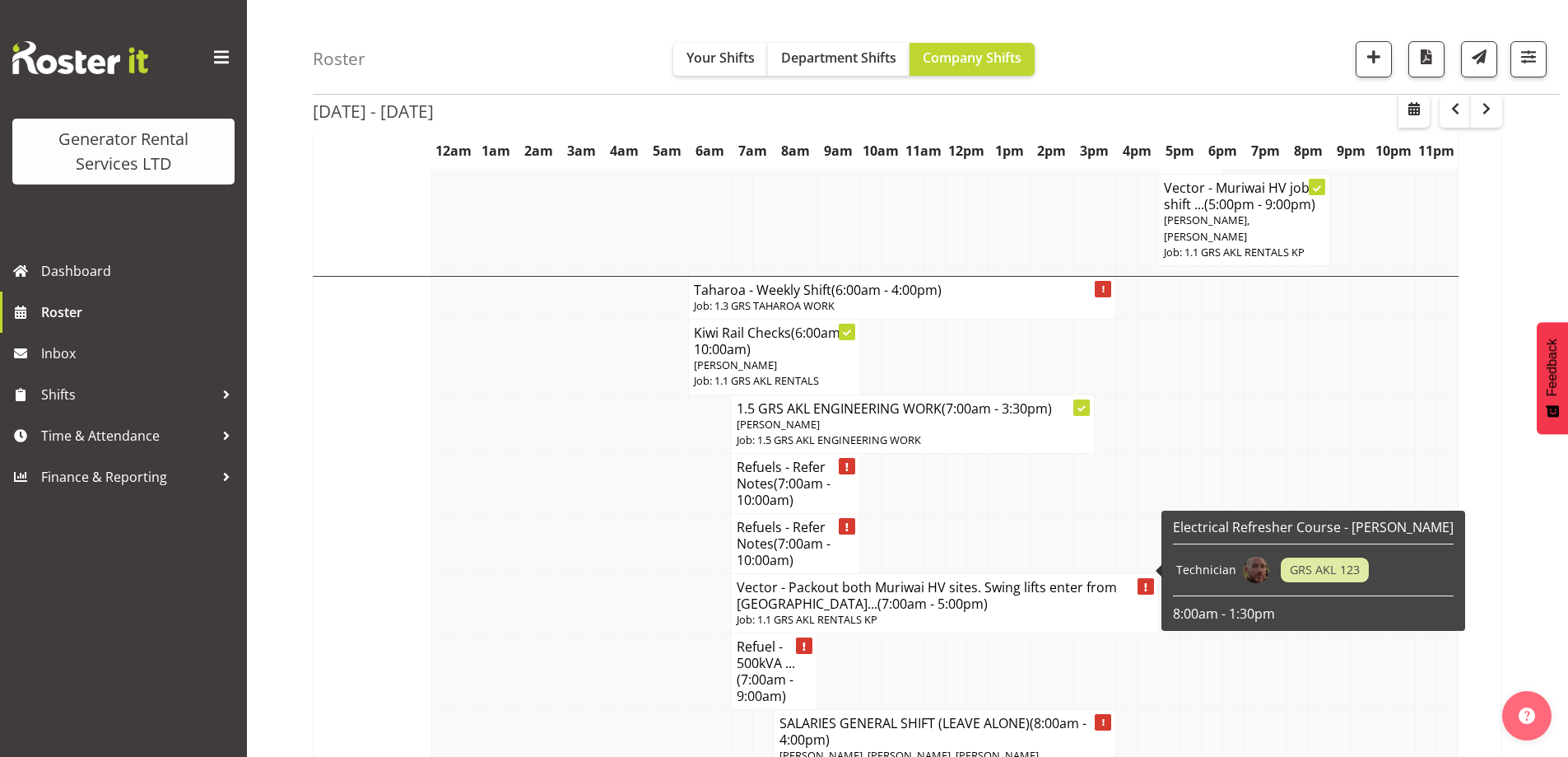
scroll to position [2936, 0]
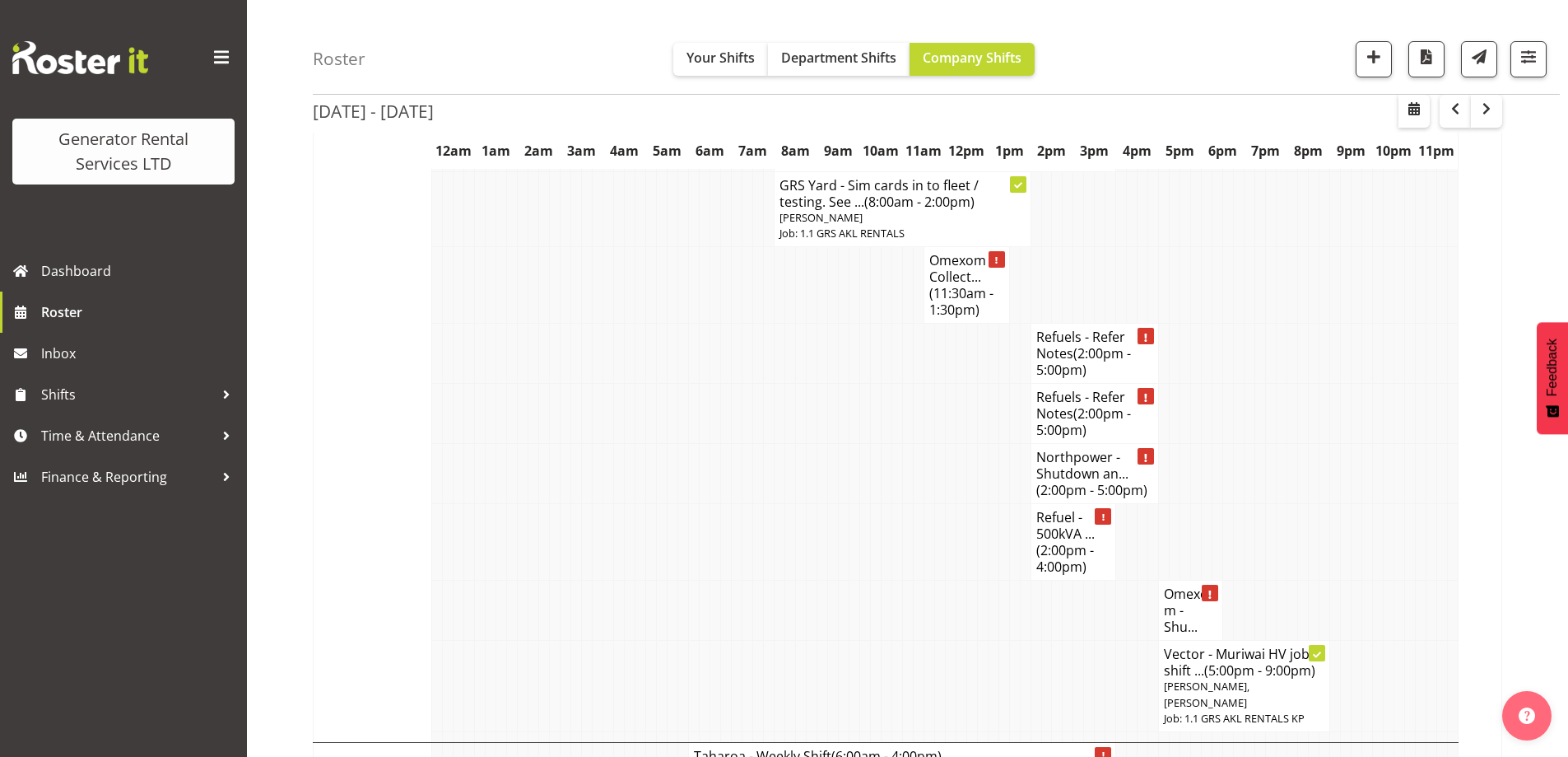
click at [736, 539] on td at bounding box center [737, 542] width 11 height 76
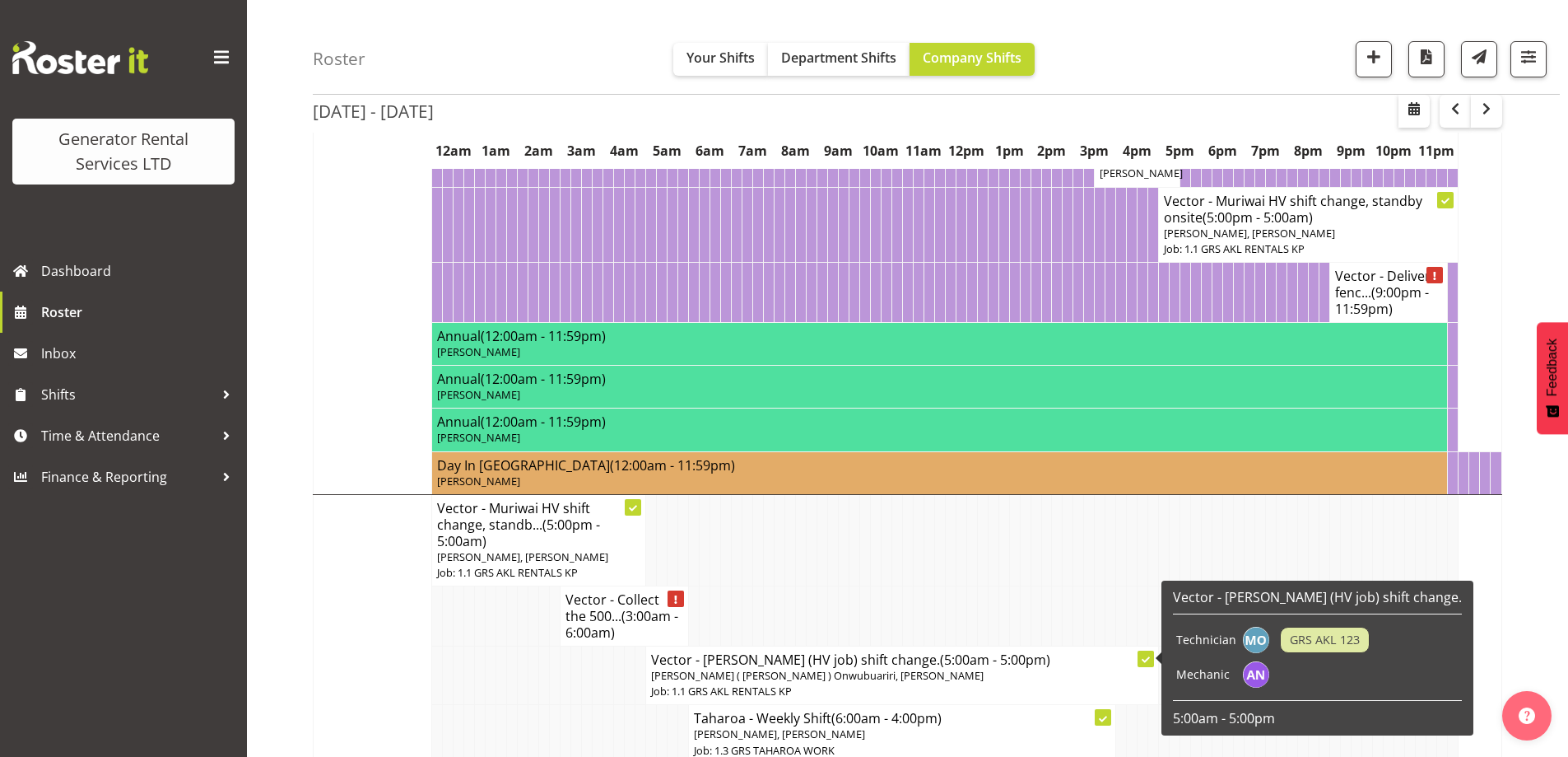
scroll to position [1700, 0]
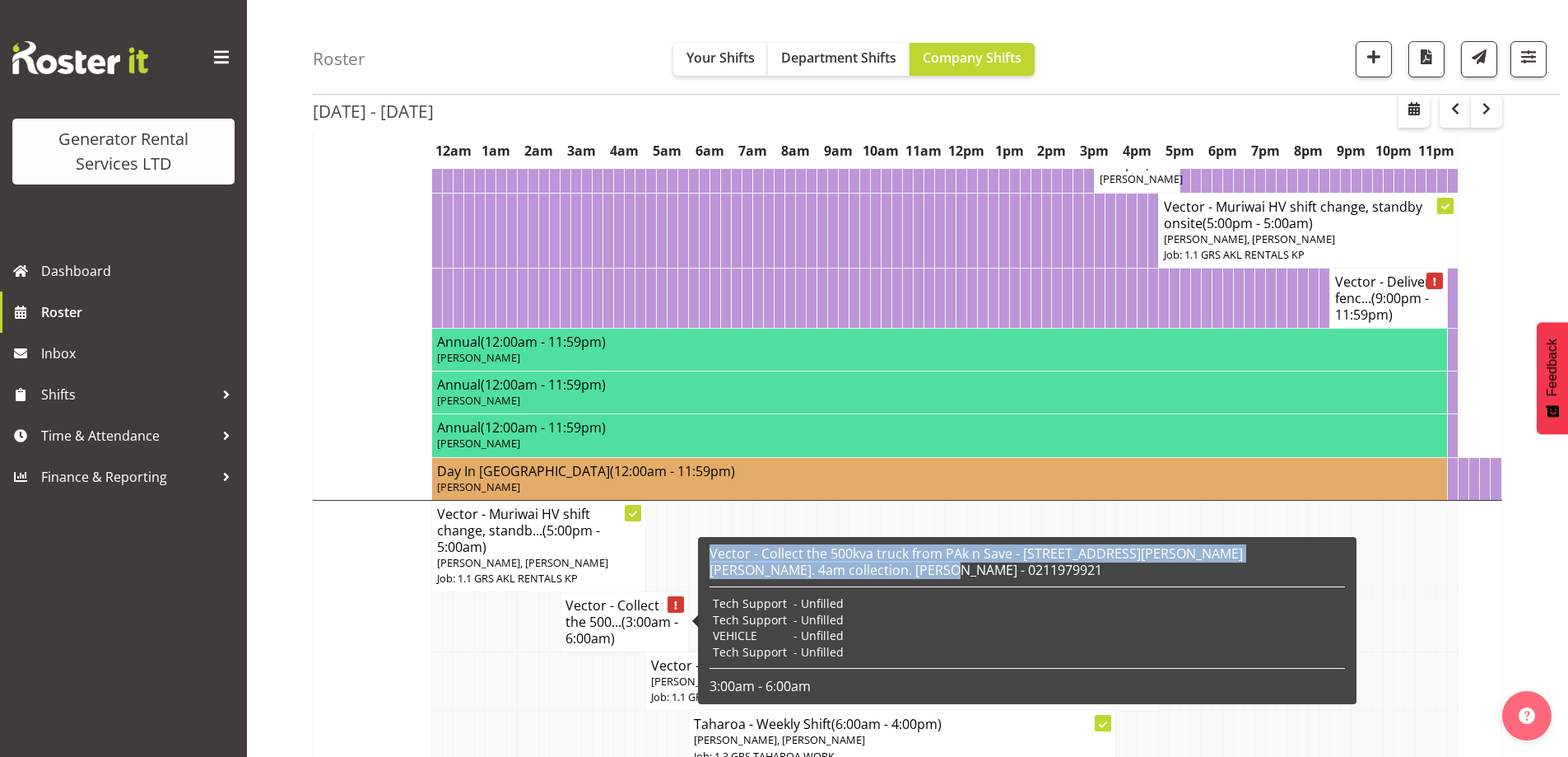
drag, startPoint x: 859, startPoint y: 572, endPoint x: 711, endPoint y: 557, distance: 148.8
click at [711, 557] on h6 "Vector - Collect the 500kva truck from PAk n Save - [STREET_ADDRESS][PERSON_NAM…" at bounding box center [1027, 562] width 636 height 33
copy h6 "Vector - Collect the 500kva truck from PAk n Save - [STREET_ADDRESS][PERSON_NAM…"
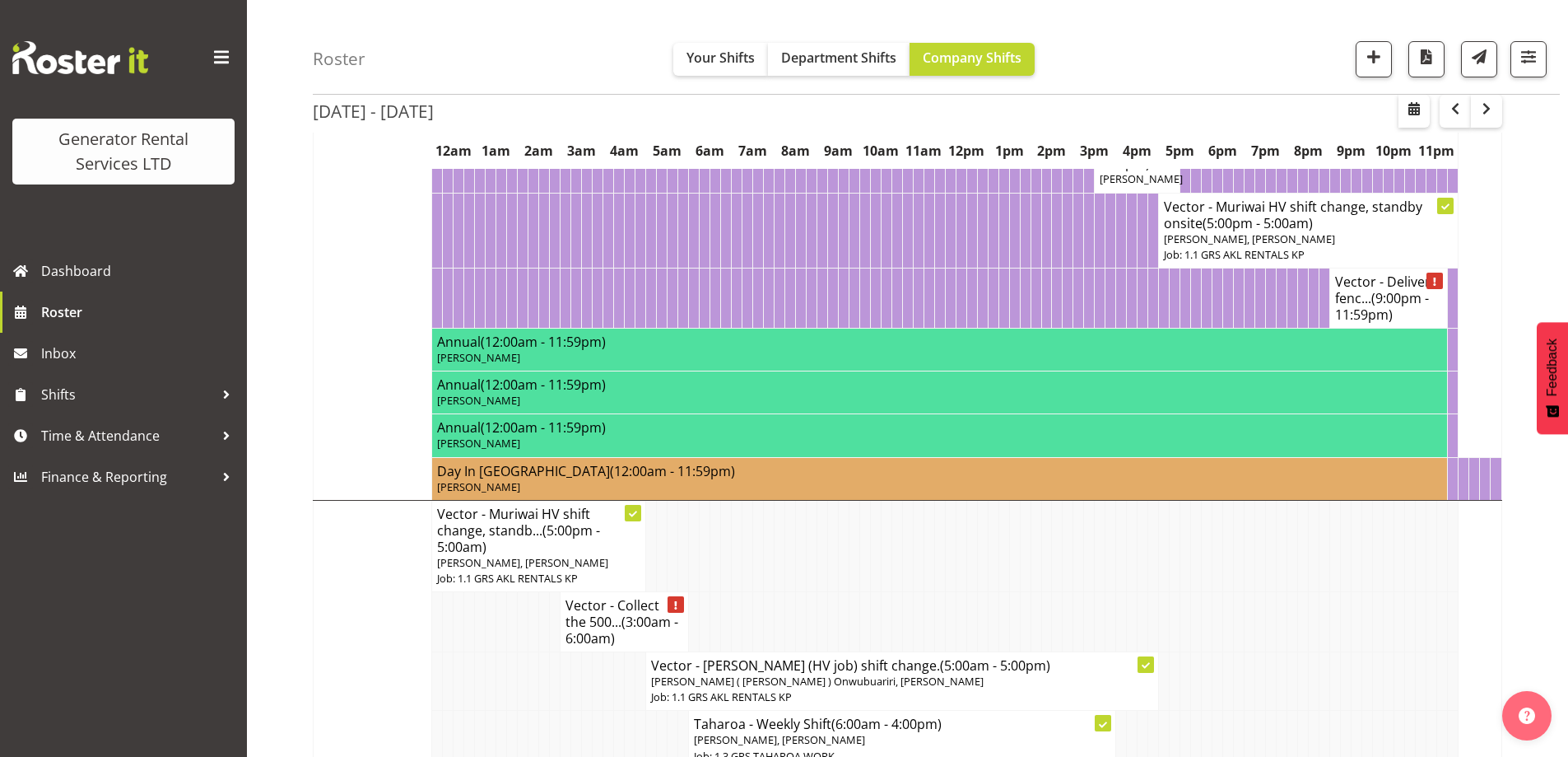
click at [482, 696] on td at bounding box center [480, 681] width 11 height 59
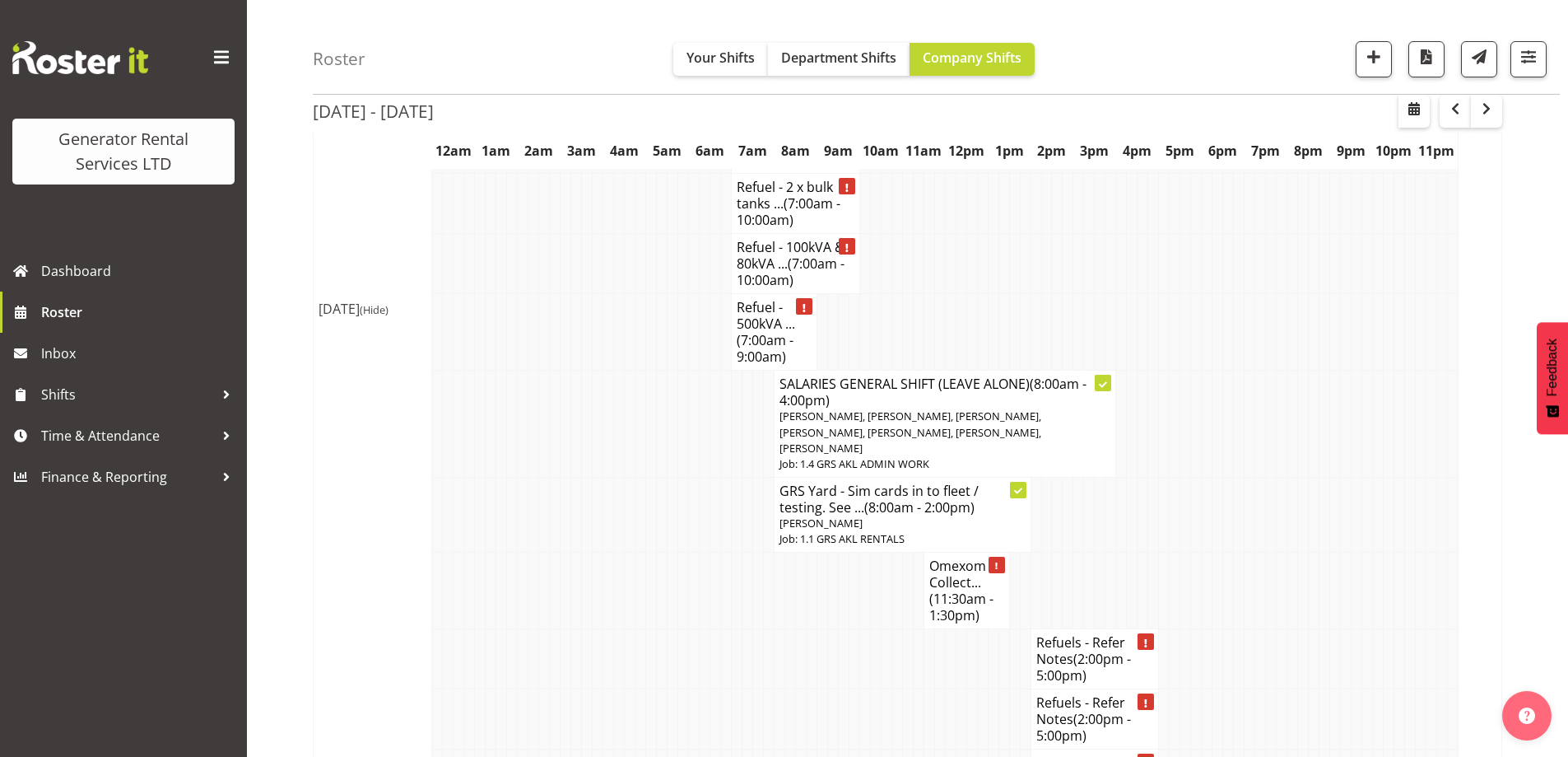
scroll to position [2606, 0]
